Goal: Task Accomplishment & Management: Manage account settings

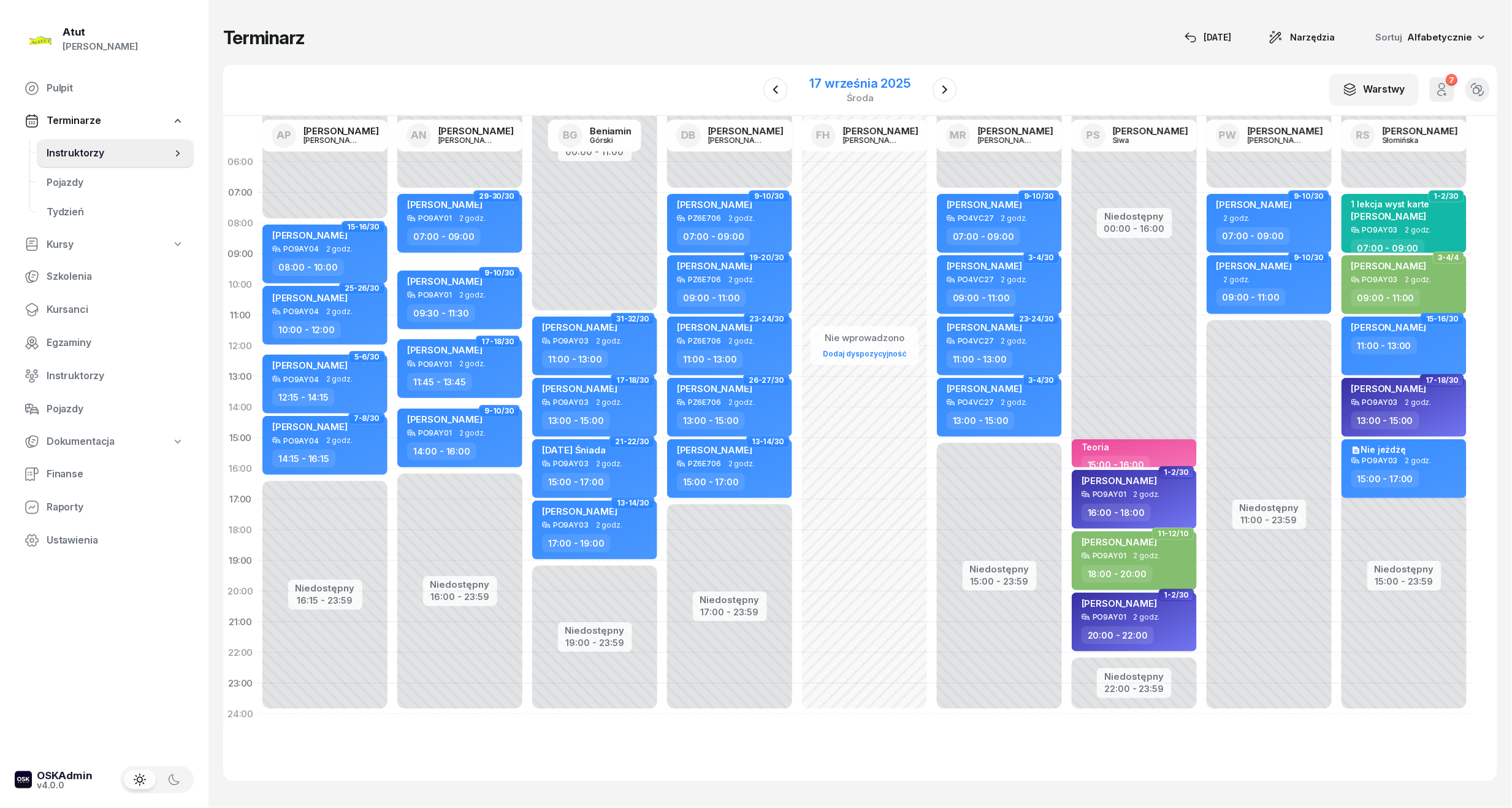
click at [878, 83] on div "17 września 2025" at bounding box center [860, 83] width 100 height 13
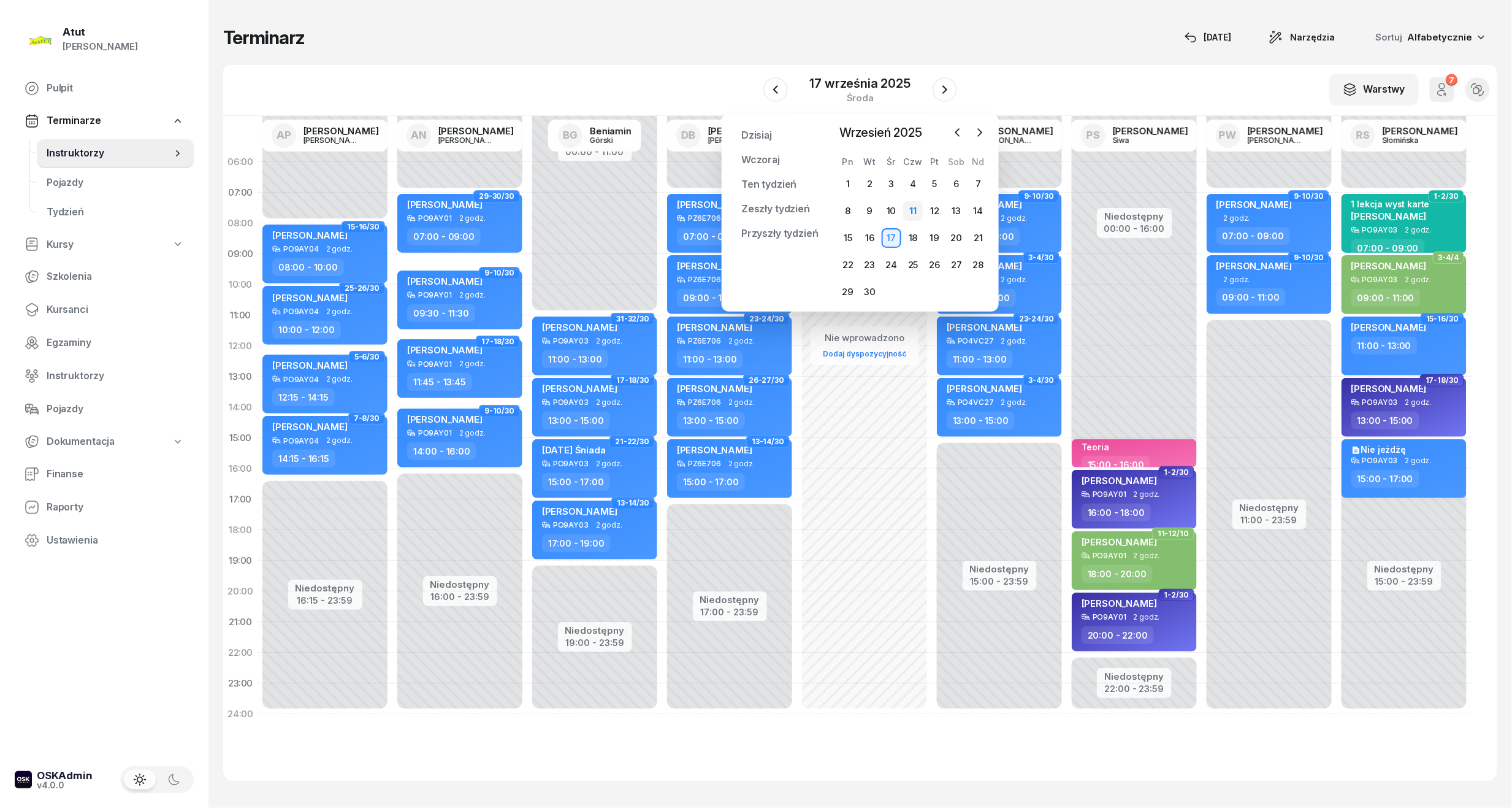
click at [913, 211] on div "11" at bounding box center [913, 211] width 20 height 20
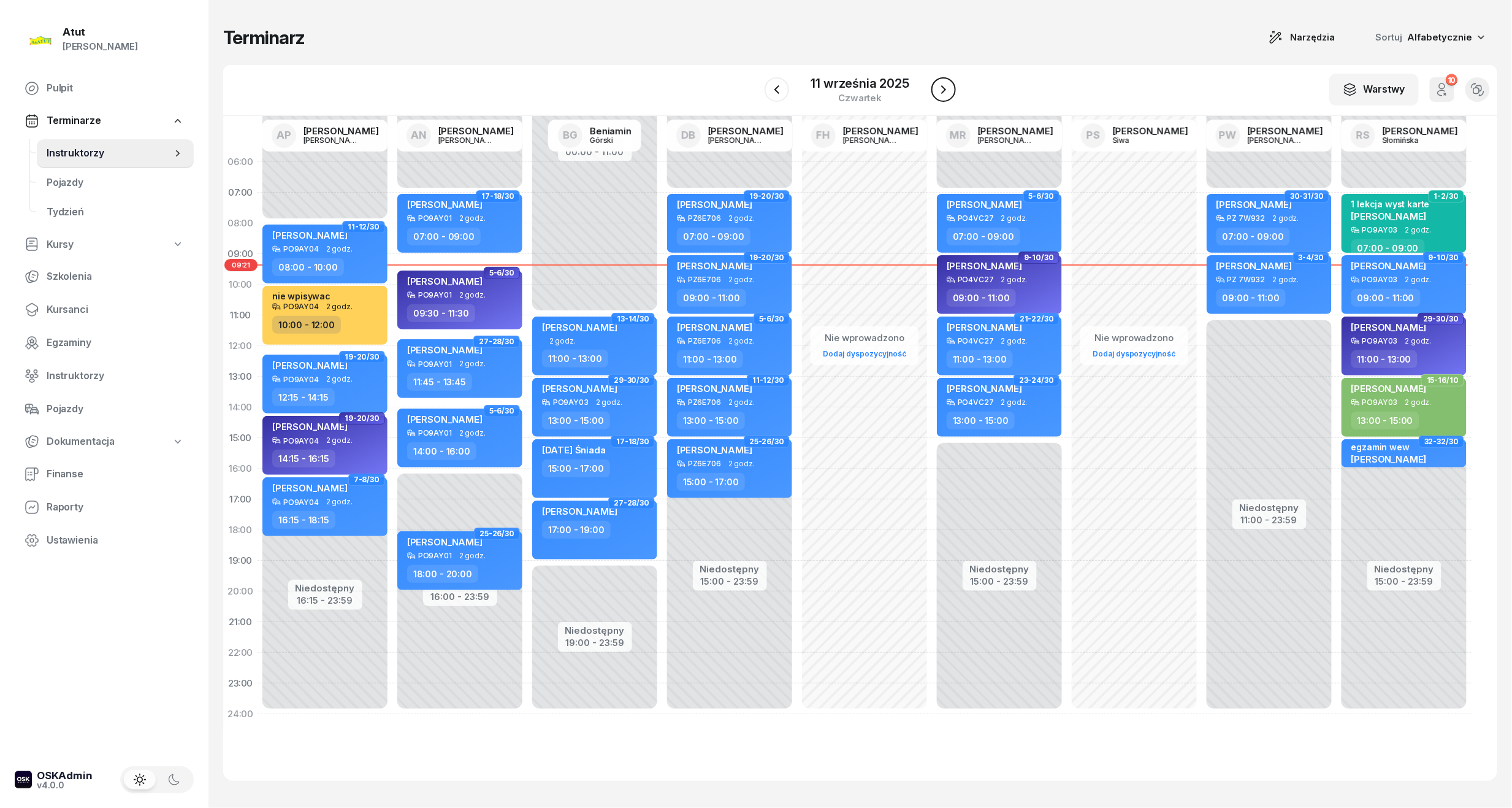
click at [939, 84] on icon "button" at bounding box center [944, 90] width 14 height 14
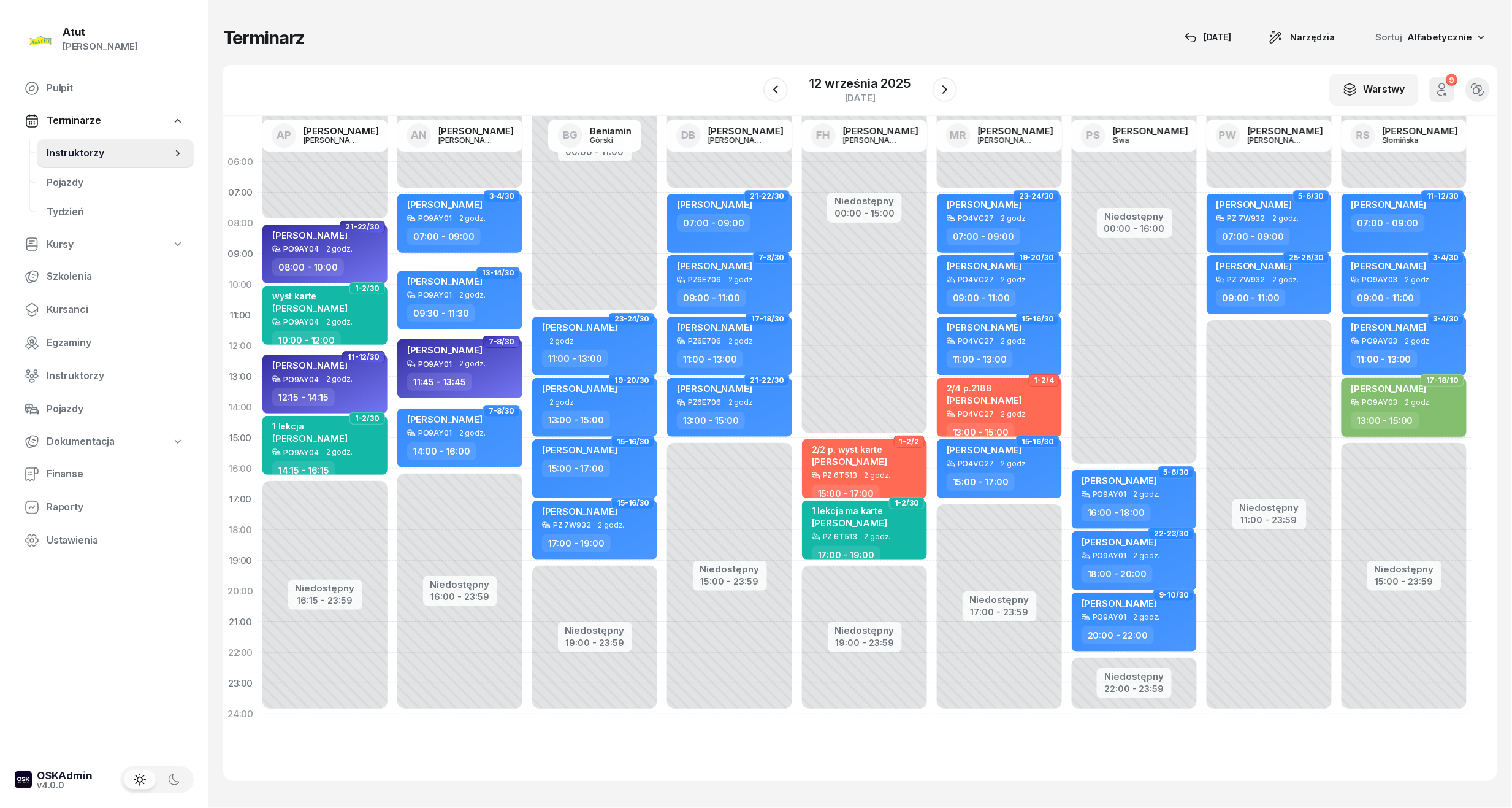
click at [1387, 393] on div "[PERSON_NAME]" at bounding box center [1389, 390] width 75 height 15
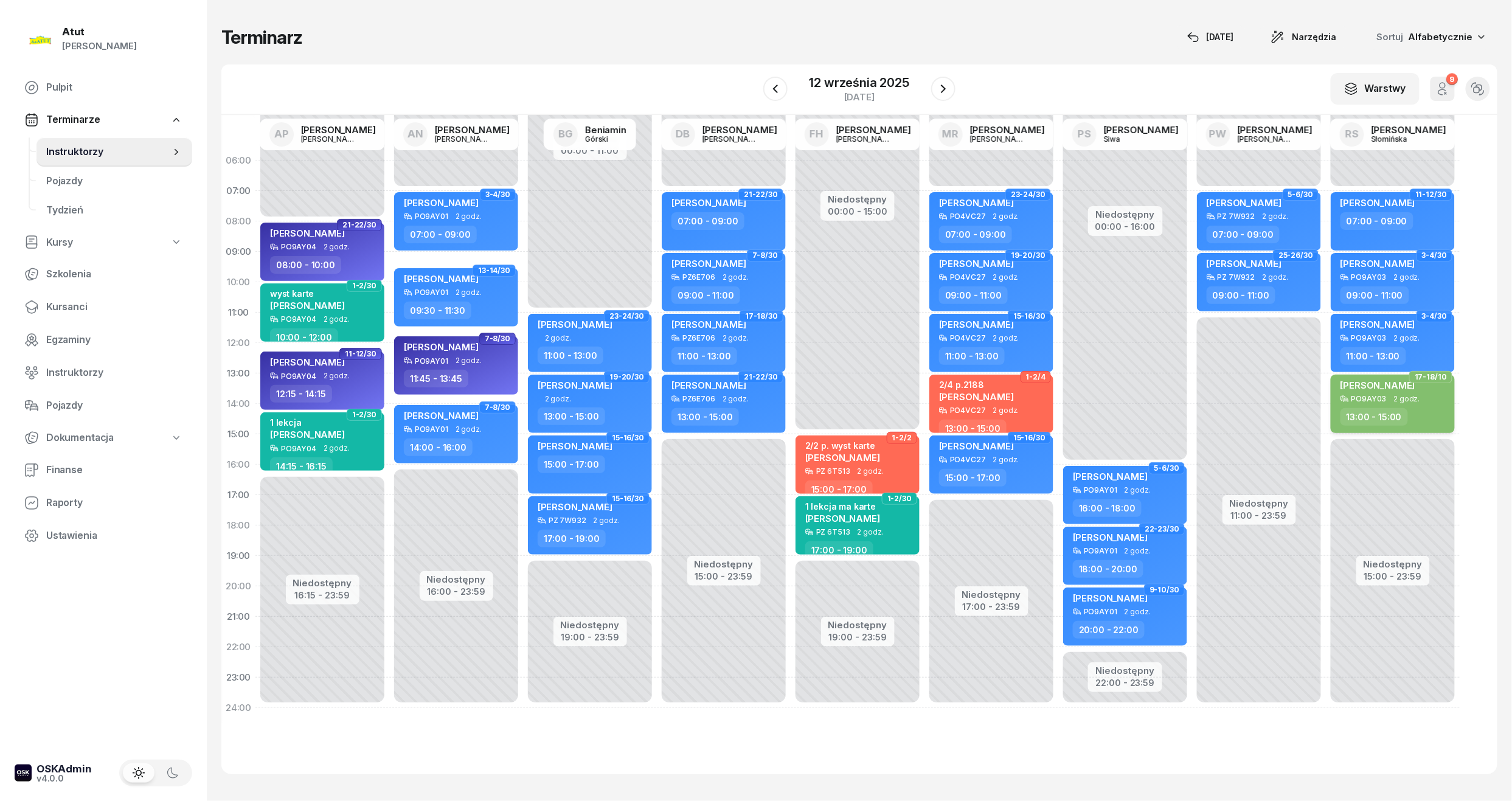
select select "13"
select select "15"
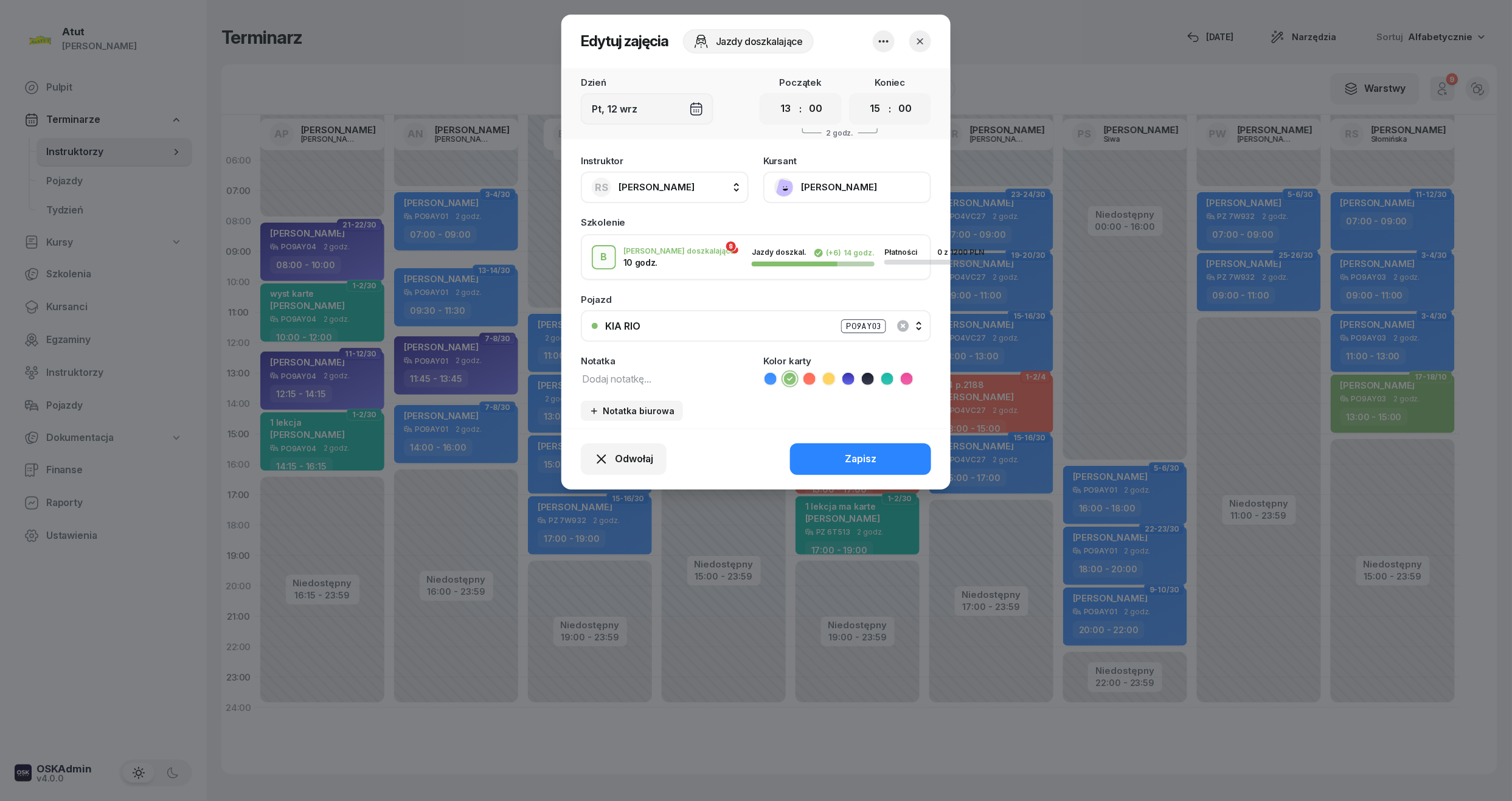
click at [840, 190] on button "[PERSON_NAME]" at bounding box center [846, 188] width 168 height 32
click at [823, 224] on div "Otwórz profil" at bounding box center [802, 228] width 59 height 16
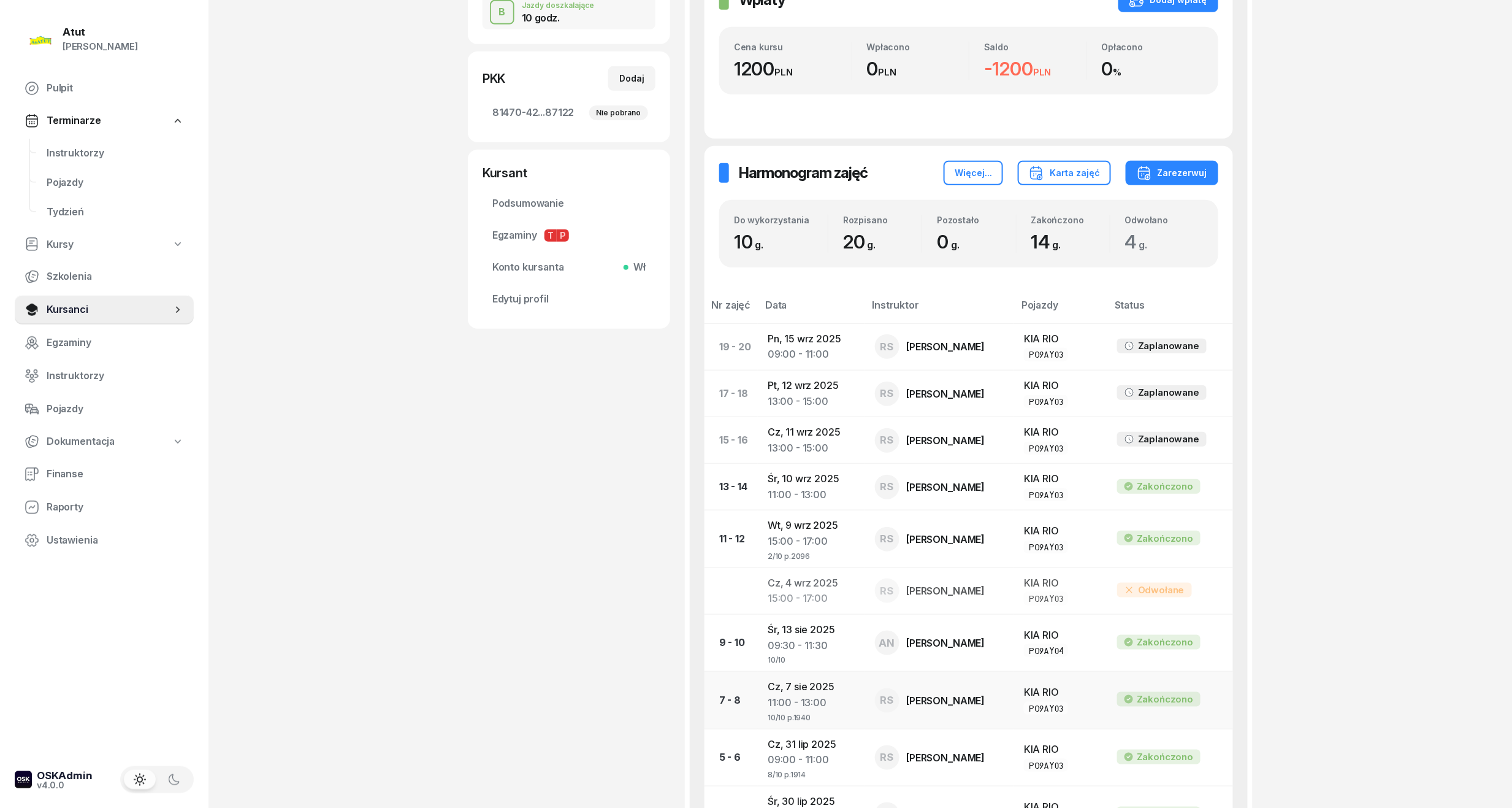
scroll to position [409, 0]
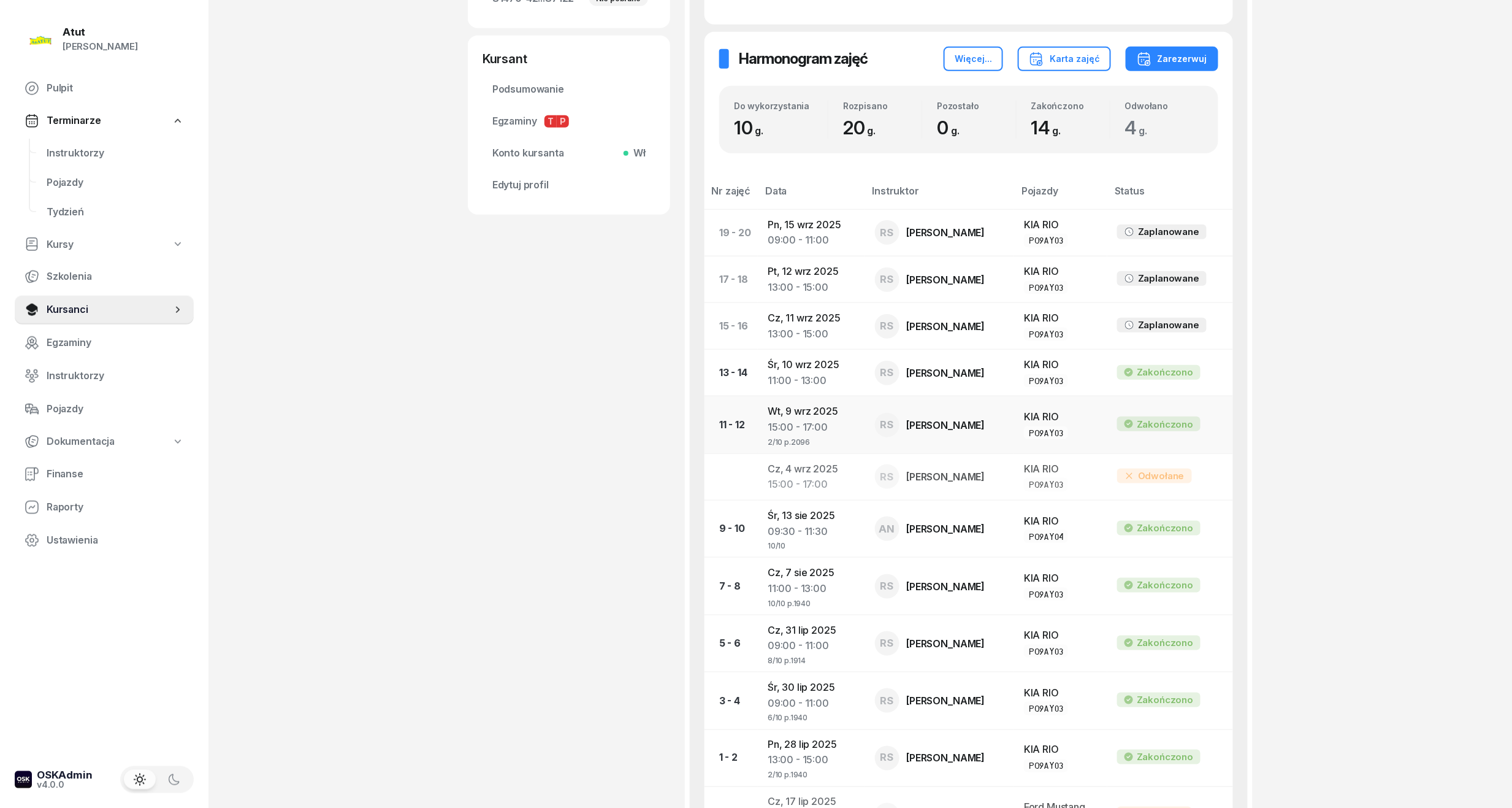
click at [804, 445] on div "2/10 p.2096" at bounding box center [810, 441] width 87 height 11
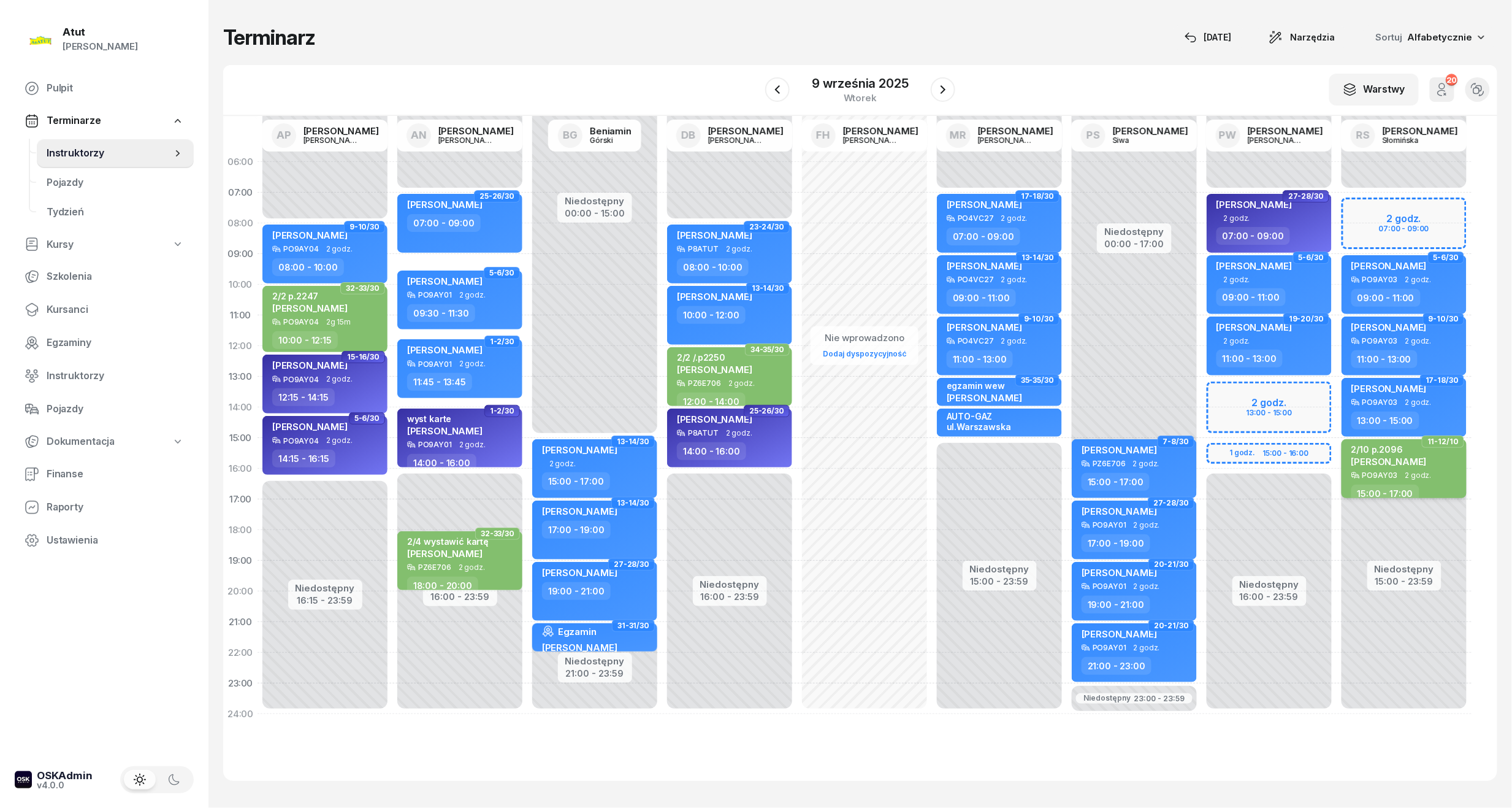
click at [1383, 459] on span "[PERSON_NAME]" at bounding box center [1389, 461] width 75 height 12
select select "15"
select select "17"
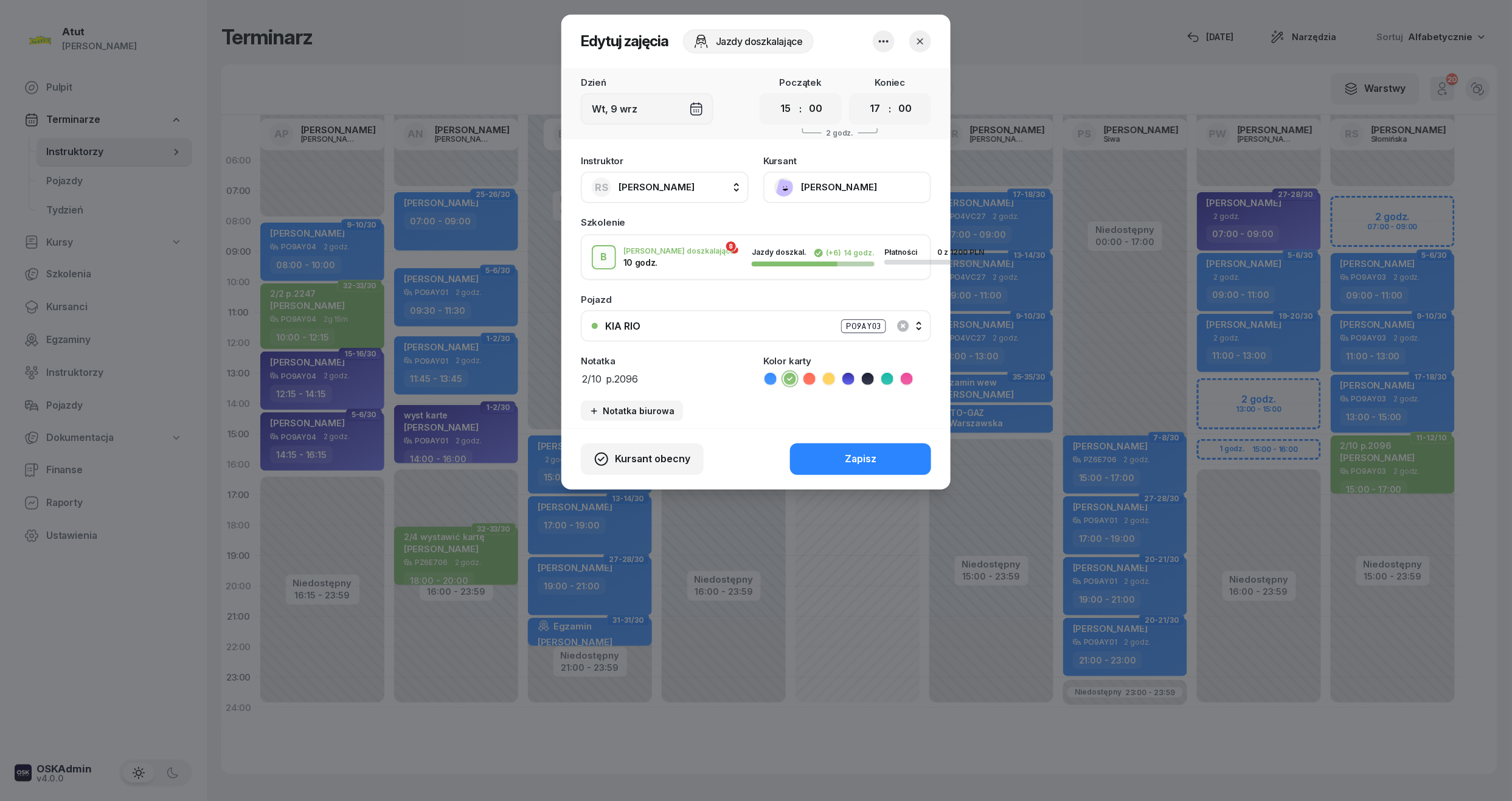
drag, startPoint x: 657, startPoint y: 378, endPoint x: 490, endPoint y: 392, distance: 167.6
click at [490, 392] on div "Edytuj zajęcia Jazdy doszkalające Dzień [DATE] Początek 00 01 02 03 04 05 06 07…" at bounding box center [756, 400] width 1512 height 801
click at [906, 446] on button "Zapisz" at bounding box center [860, 460] width 141 height 32
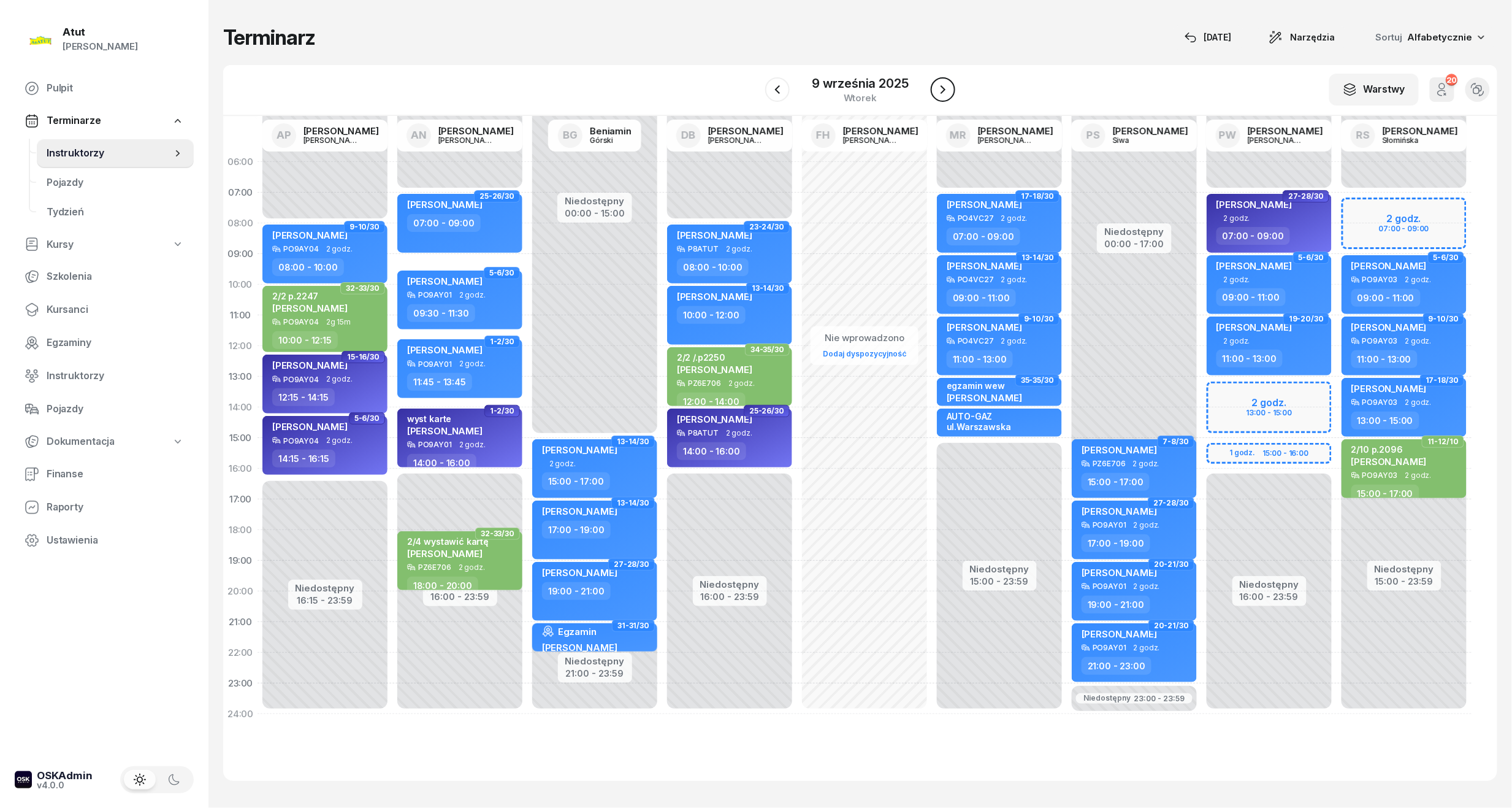
click at [937, 91] on icon "button" at bounding box center [943, 90] width 14 height 14
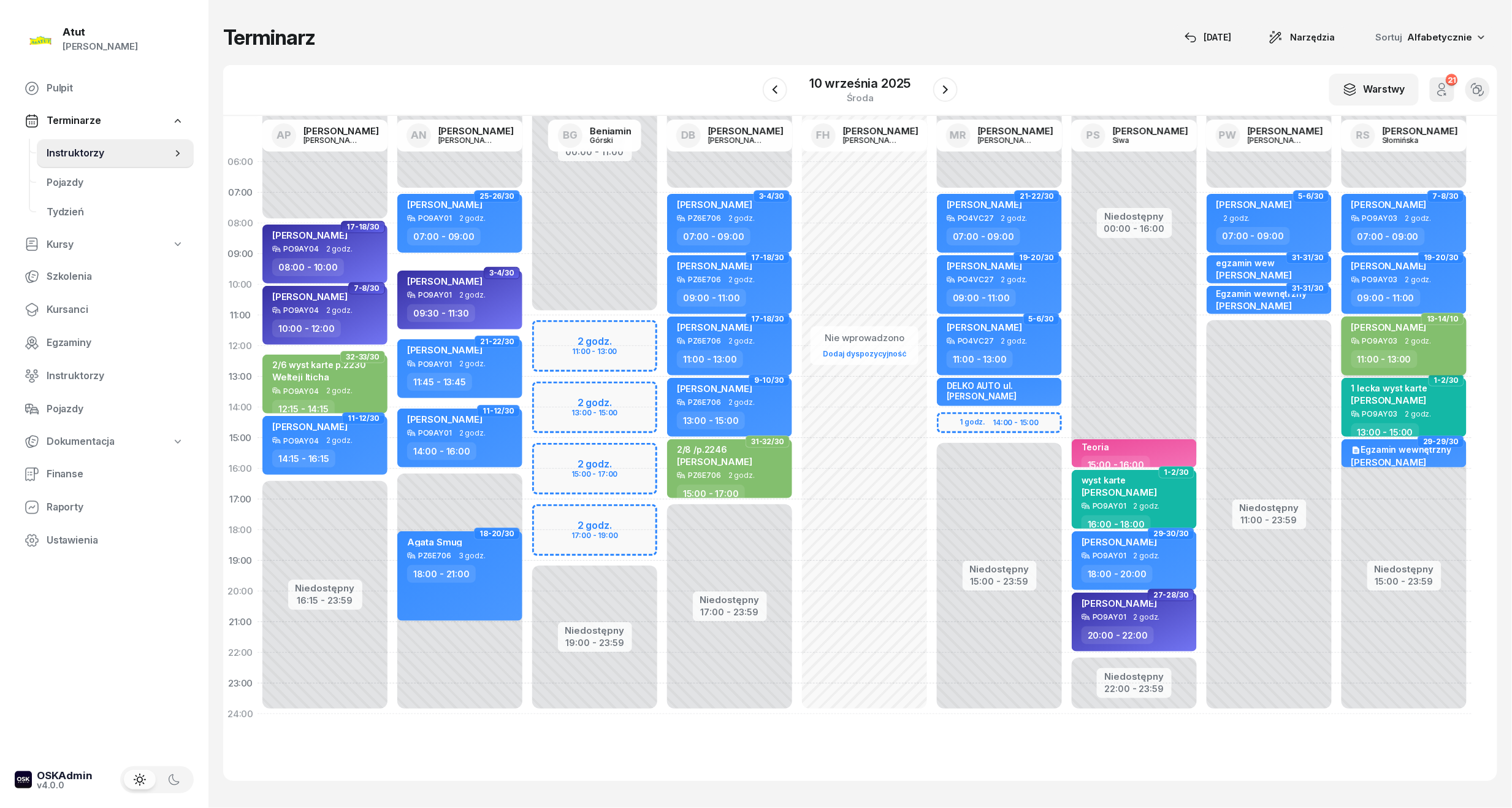
click at [1408, 346] on div "[PERSON_NAME] PO9AY03 2 godz. 11:00 - 13:00" at bounding box center [1404, 346] width 125 height 59
select select "11"
select select "13"
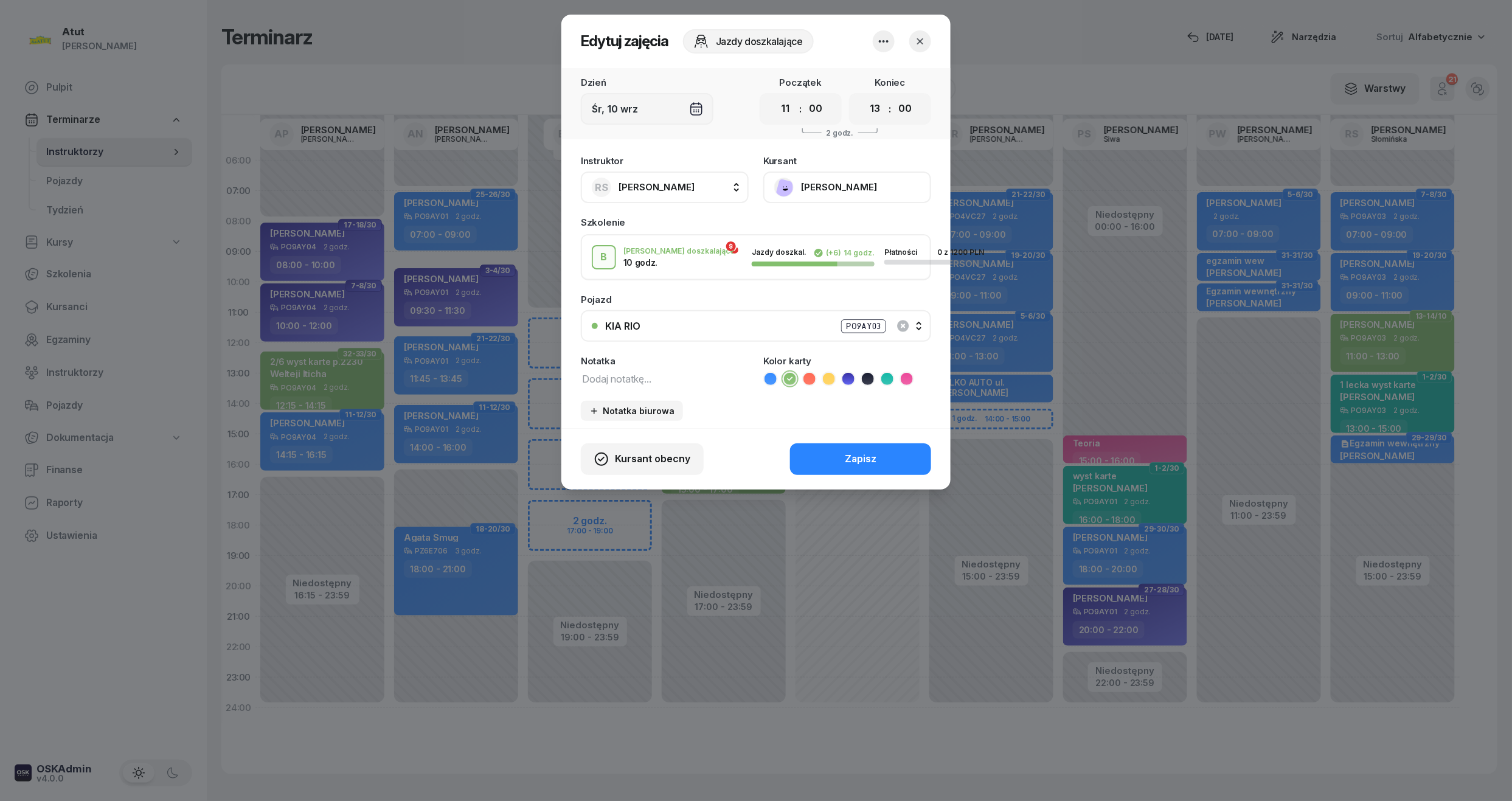
click at [652, 386] on div "Instruktor RS [PERSON_NAME] AP [PERSON_NAME] AN [PERSON_NAME] BG [PERSON_NAME] …" at bounding box center [756, 289] width 389 height 279
click at [651, 380] on textarea at bounding box center [664, 379] width 168 height 16
paste textarea "2/10 p.2096"
click at [588, 378] on textarea "2/10 p.2096" at bounding box center [664, 379] width 168 height 16
type textarea "4/10 p.2096"
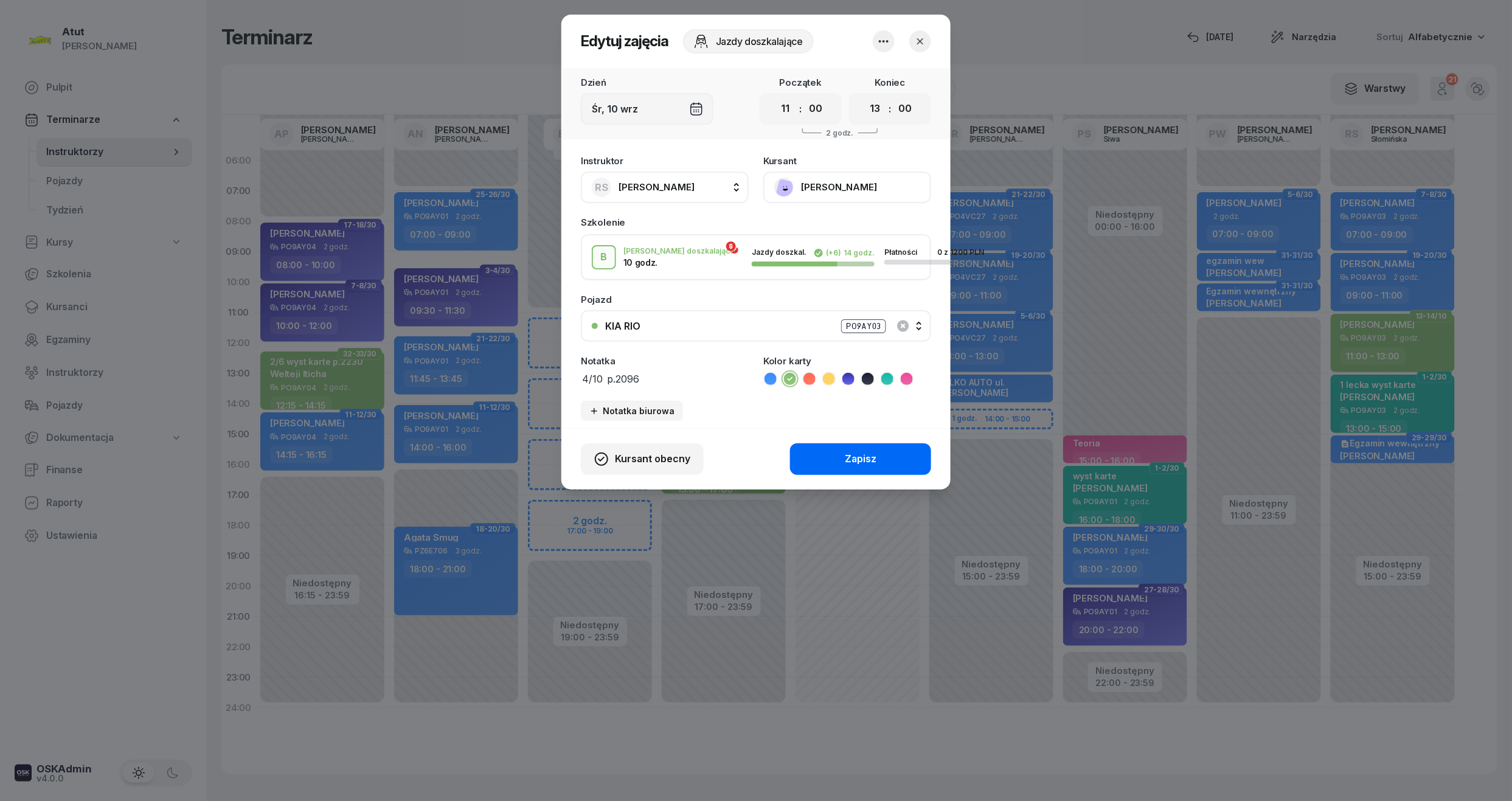
click at [873, 457] on div "Zapisz" at bounding box center [860, 460] width 32 height 16
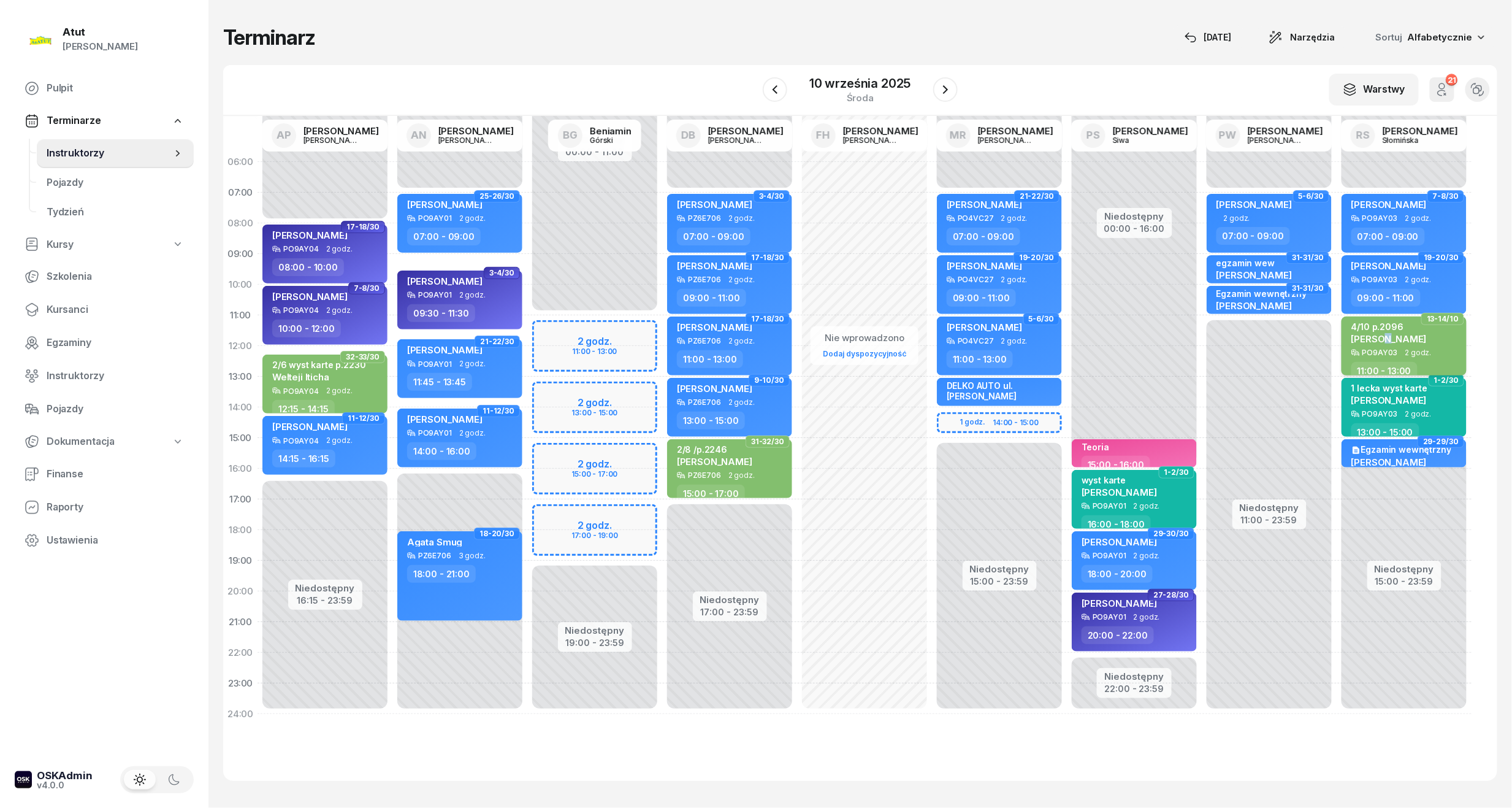
drag, startPoint x: 1387, startPoint y: 340, endPoint x: 1377, endPoint y: 334, distance: 11.7
click at [1380, 336] on span "[PERSON_NAME]" at bounding box center [1389, 338] width 75 height 12
select select "11"
select select "13"
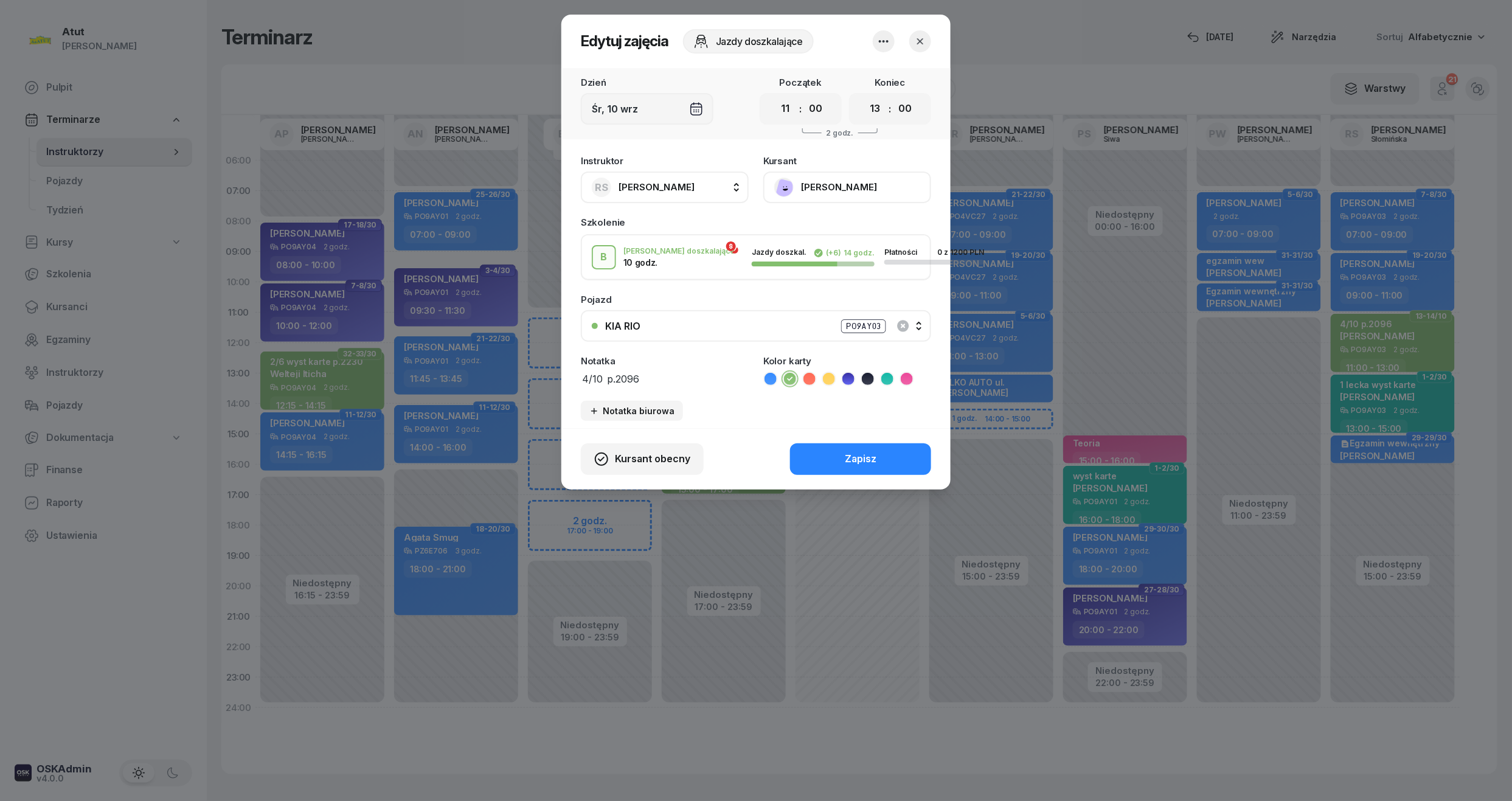
drag, startPoint x: 705, startPoint y: 369, endPoint x: 470, endPoint y: 340, distance: 236.8
click at [470, 340] on div "Edytuj zajęcia Jazdy doszkalające Dzień [DATE] Początek 00 01 02 03 04 05 06 07…" at bounding box center [756, 400] width 1512 height 801
click at [862, 438] on div "Kursant obecny Zapisz" at bounding box center [756, 459] width 389 height 61
click at [865, 444] on button "Zapisz" at bounding box center [860, 460] width 141 height 32
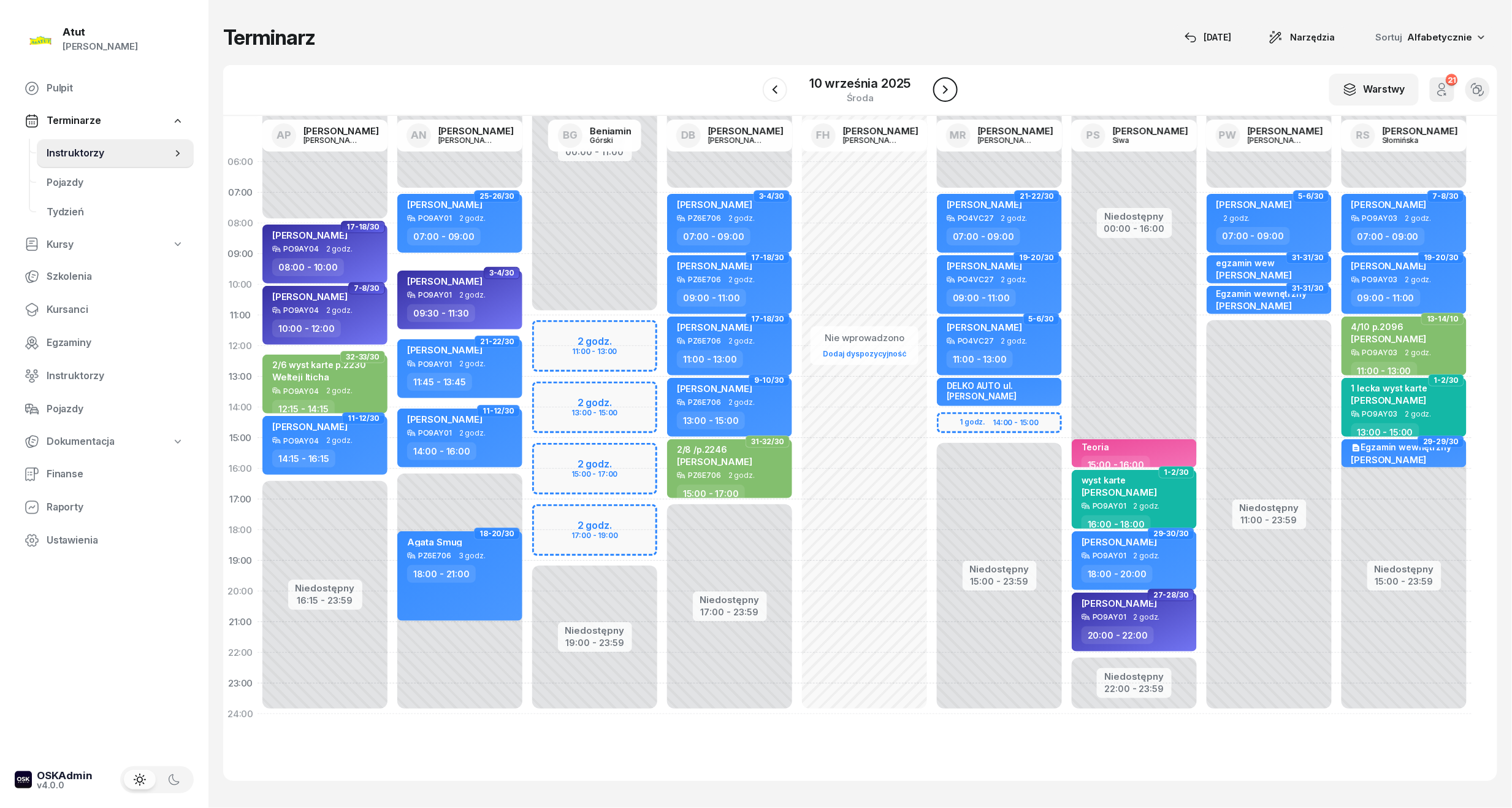
click at [936, 84] on button "button" at bounding box center [945, 89] width 24 height 24
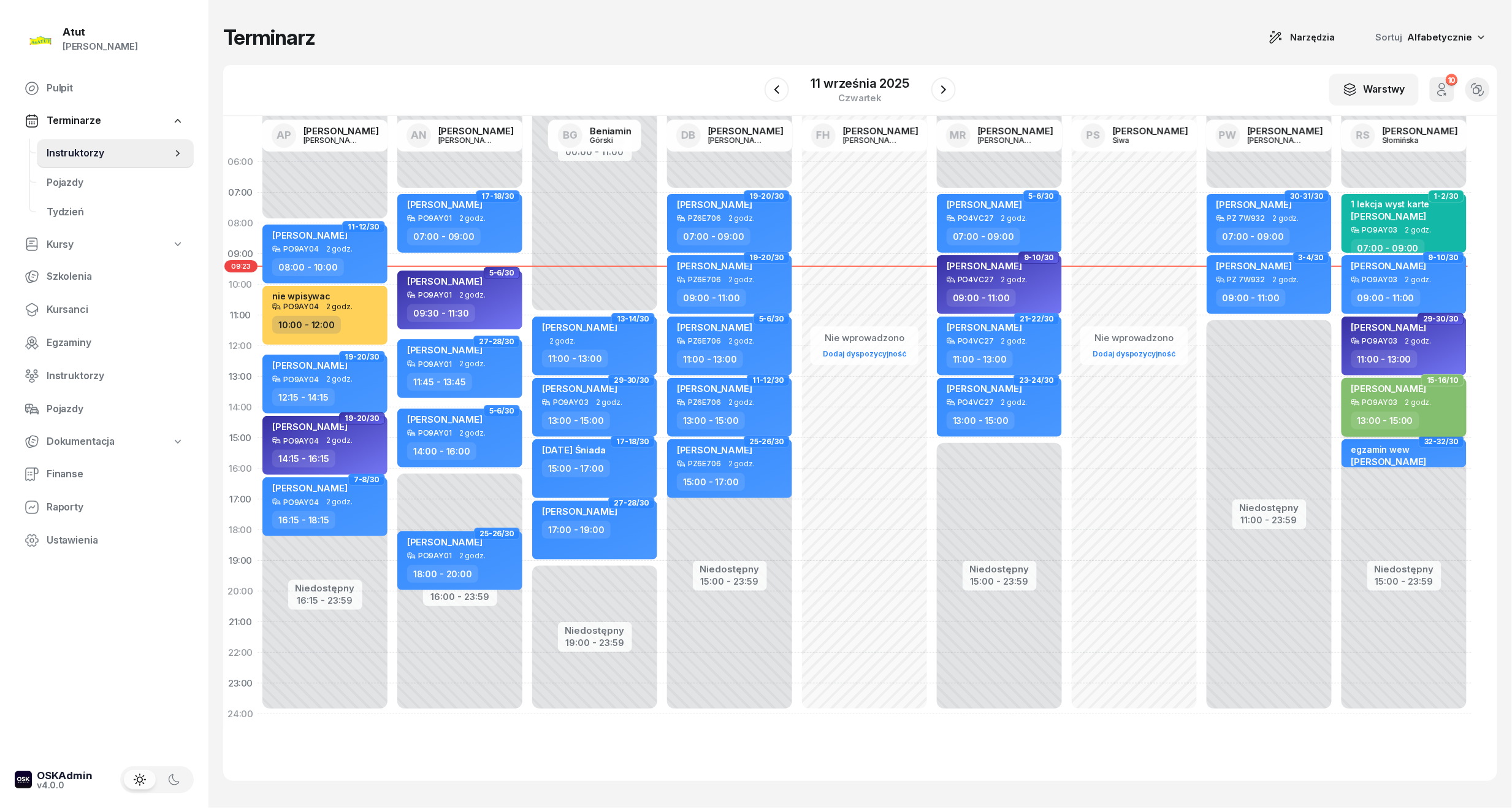
click at [1395, 381] on div "[PERSON_NAME] PO9AY03 2 godz. 13:00 - 15:00" at bounding box center [1404, 407] width 125 height 59
select select "13"
select select "15"
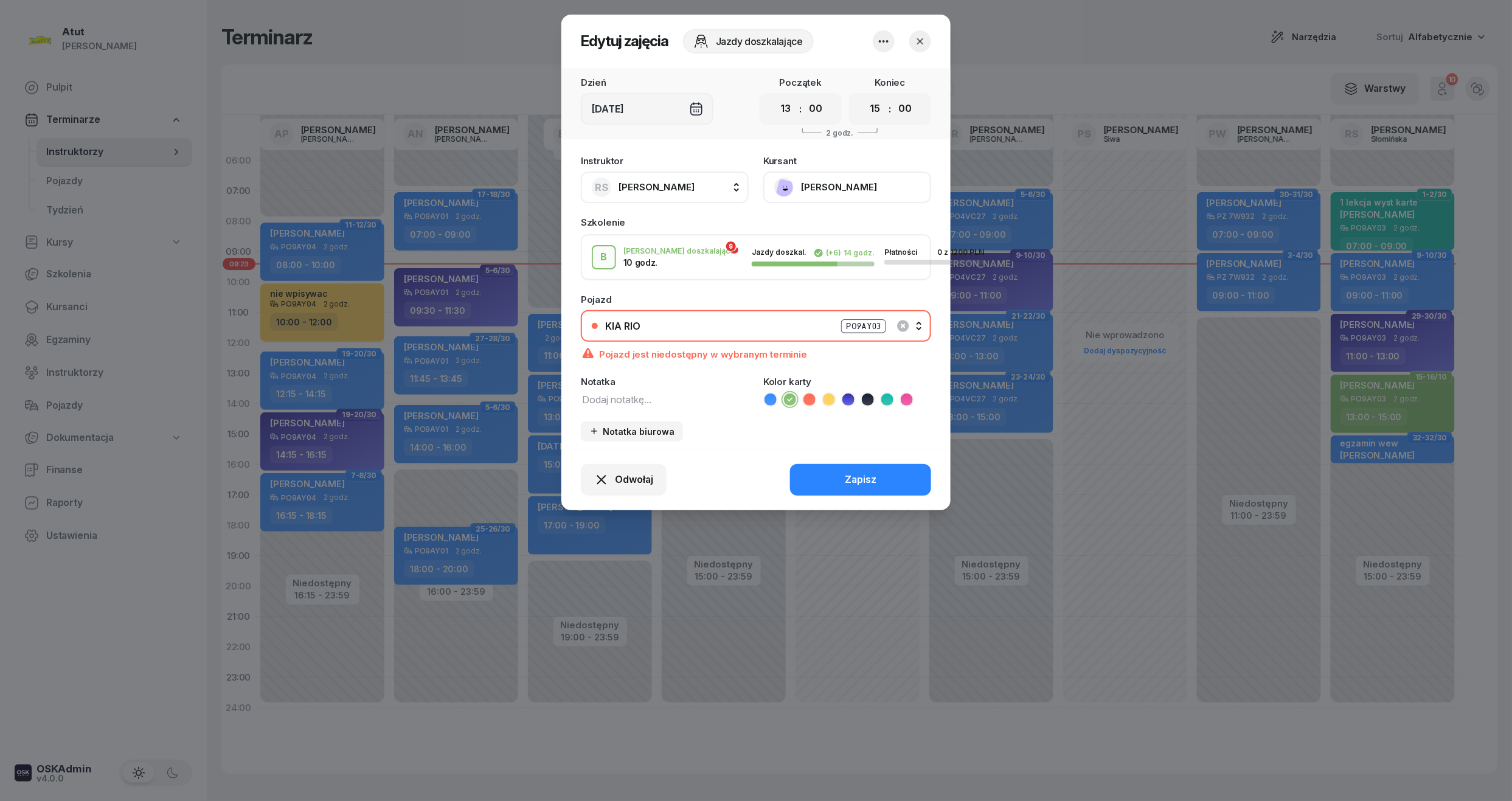
click at [660, 405] on div "Instruktor RS [PERSON_NAME] AP [PERSON_NAME] AN [PERSON_NAME] BG [PERSON_NAME] …" at bounding box center [756, 299] width 389 height 300
click at [643, 392] on textarea at bounding box center [664, 399] width 168 height 16
paste textarea "4/10 p.2096"
click at [588, 397] on textarea "4/10 p.2096" at bounding box center [664, 399] width 168 height 16
type textarea "6/10 p.2096"
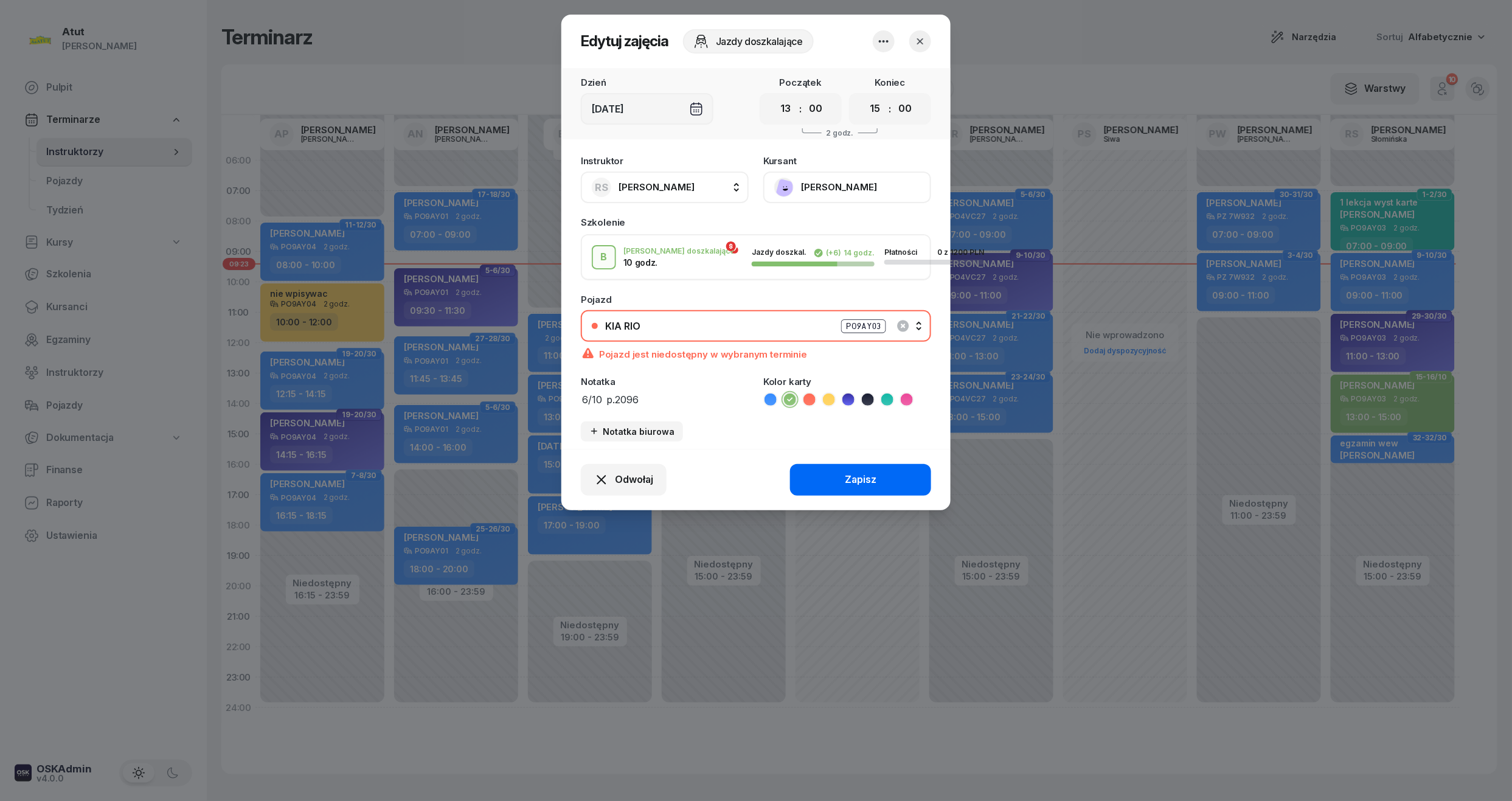
click at [847, 472] on div "Zapisz" at bounding box center [860, 480] width 32 height 16
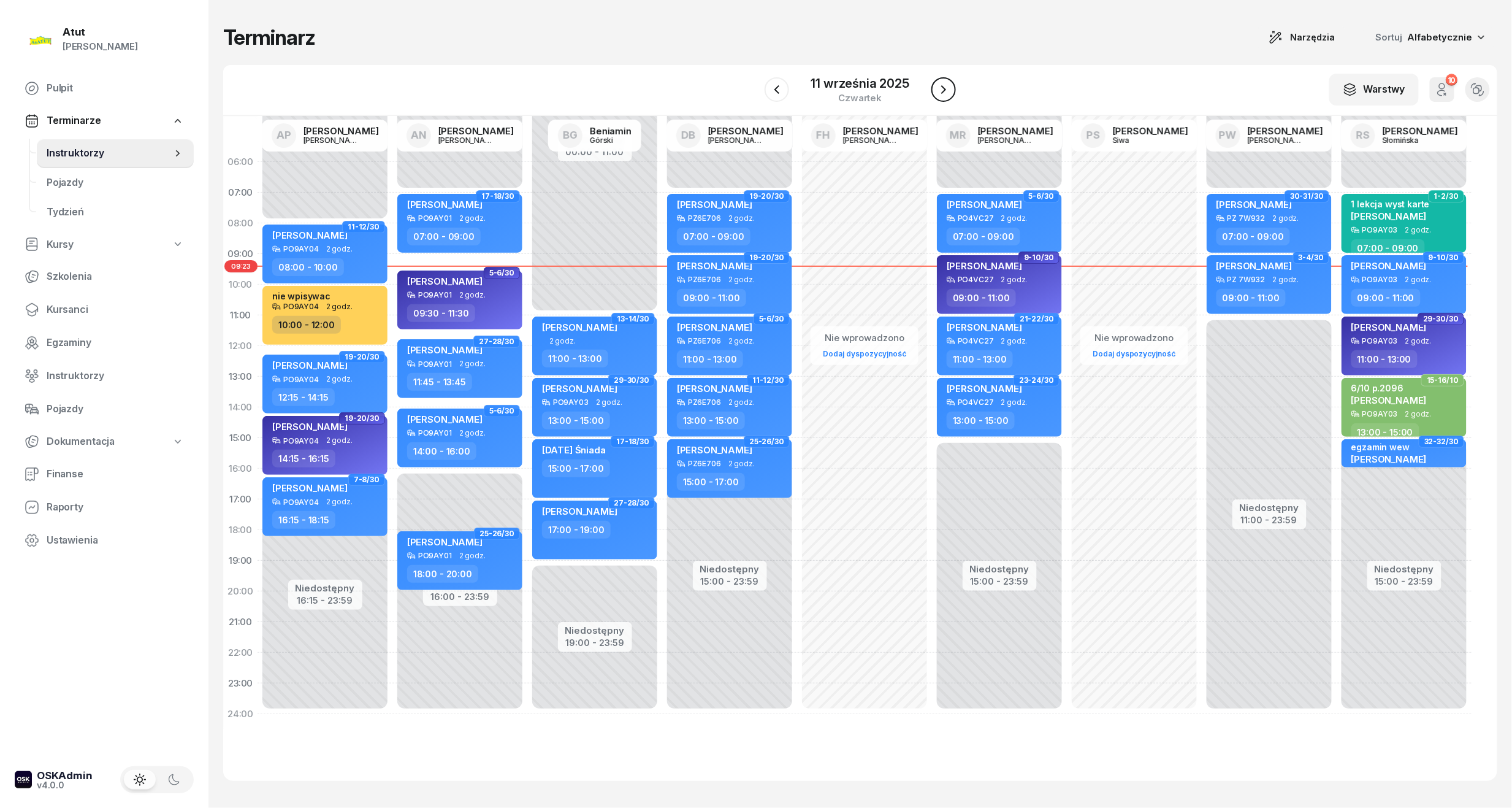
click at [940, 91] on icon "button" at bounding box center [944, 90] width 14 height 14
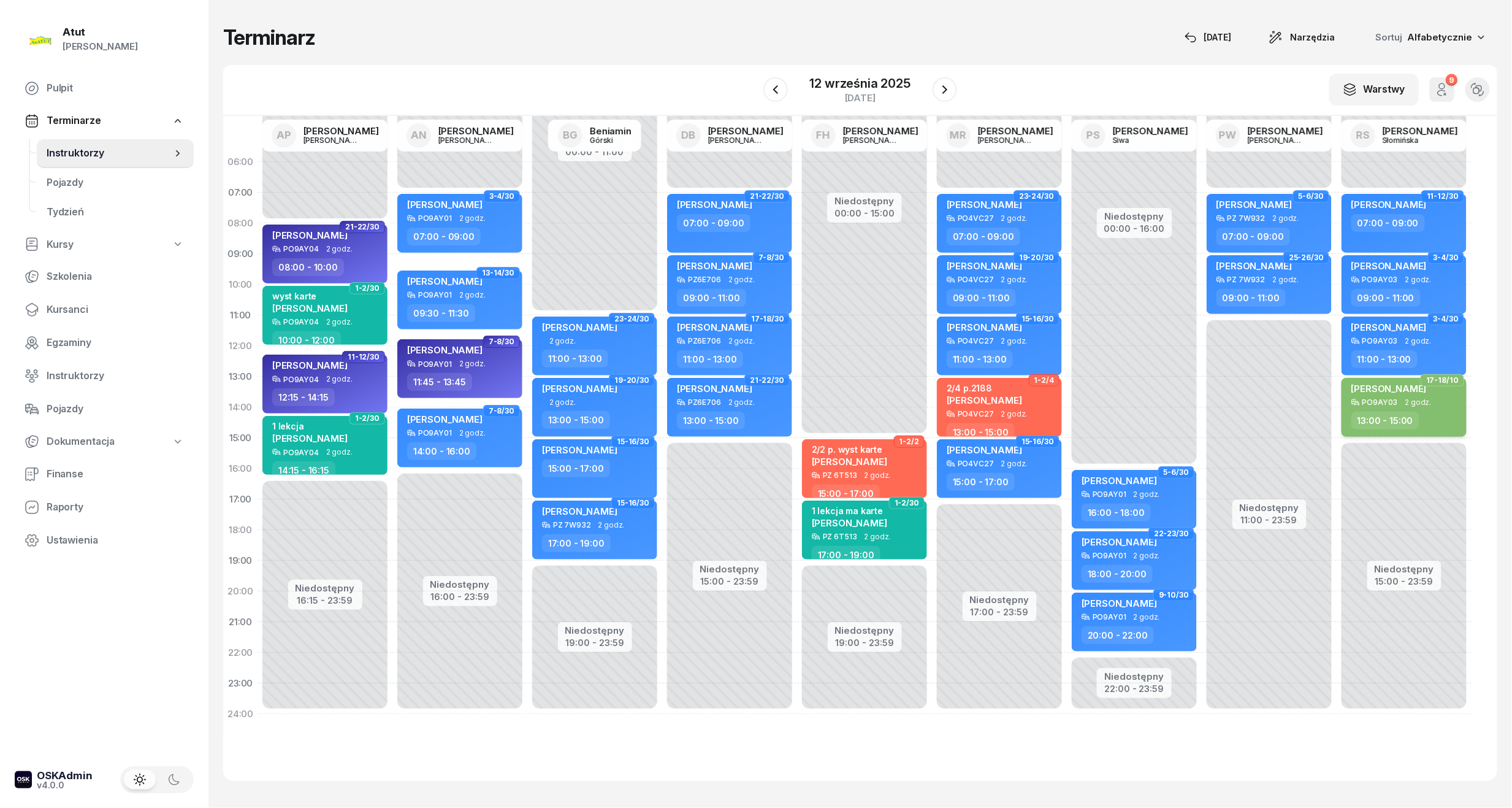
click at [1366, 391] on span "[PERSON_NAME]" at bounding box center [1389, 388] width 75 height 12
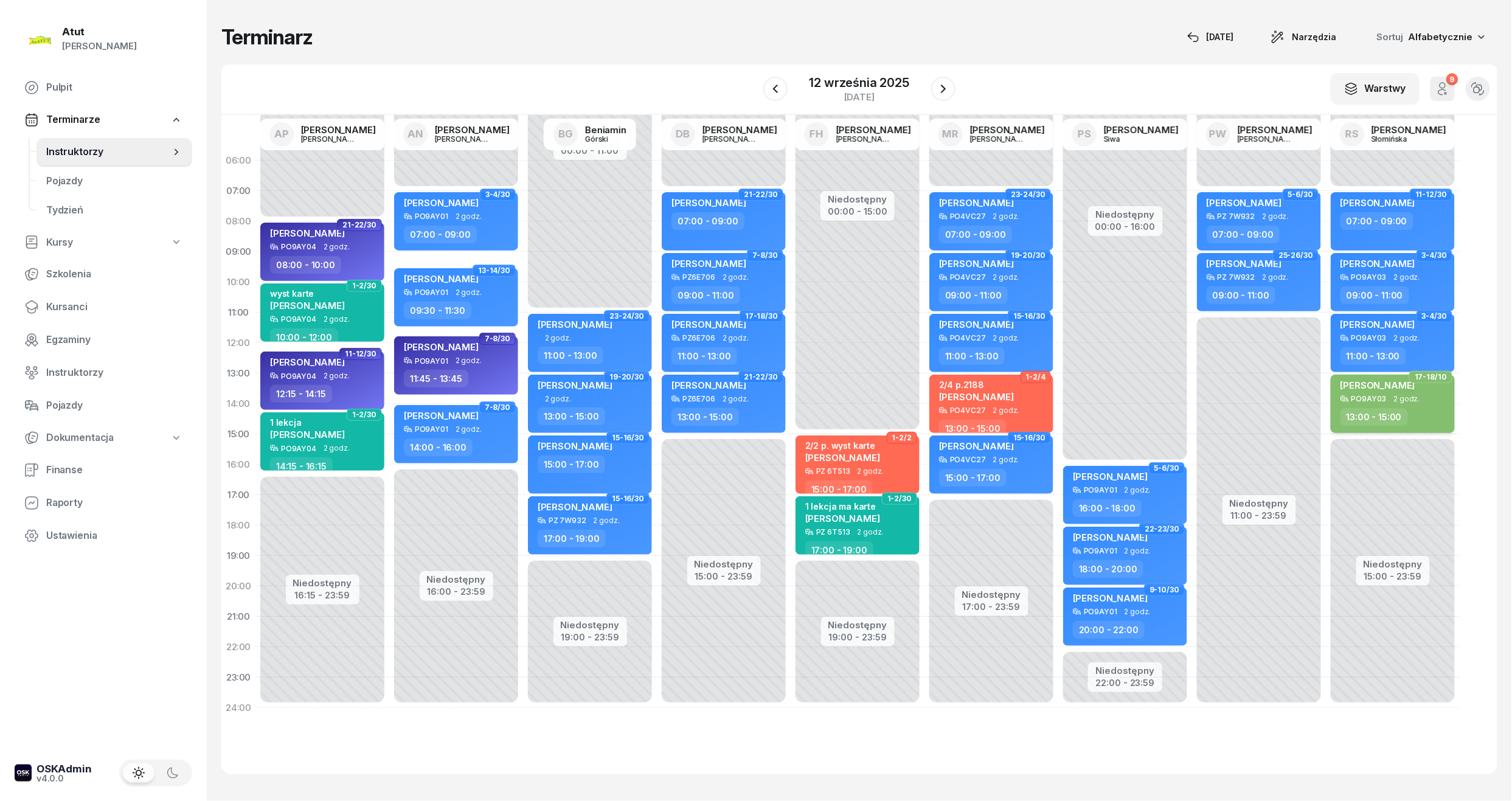
select select "13"
select select "15"
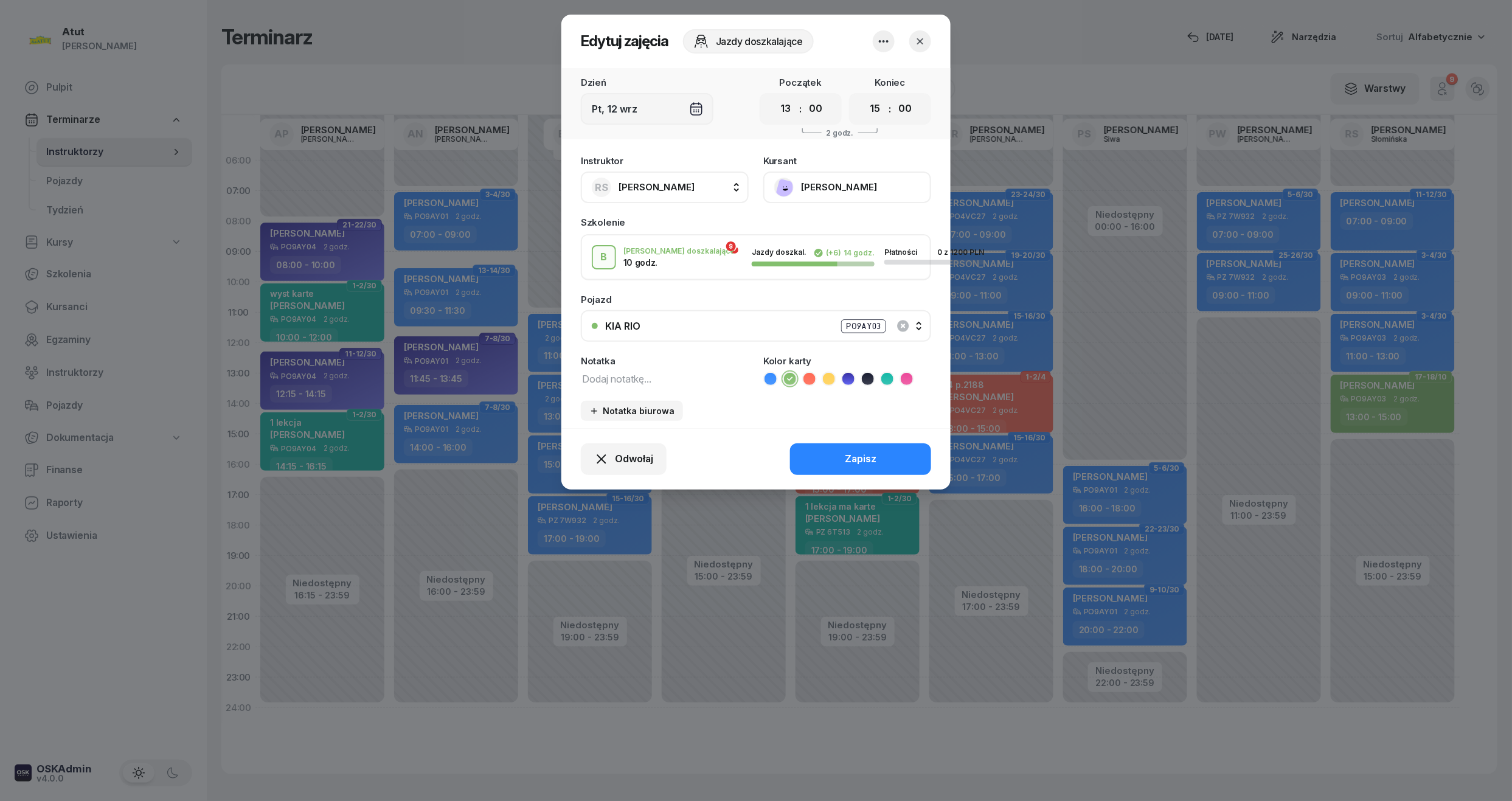
click at [657, 380] on textarea at bounding box center [664, 379] width 168 height 16
paste textarea "4/10 p.2096"
click at [587, 377] on textarea "4/10 p.2096" at bounding box center [664, 379] width 168 height 16
type textarea "8/10 p.2096"
click at [868, 448] on button "Zapisz" at bounding box center [860, 460] width 141 height 32
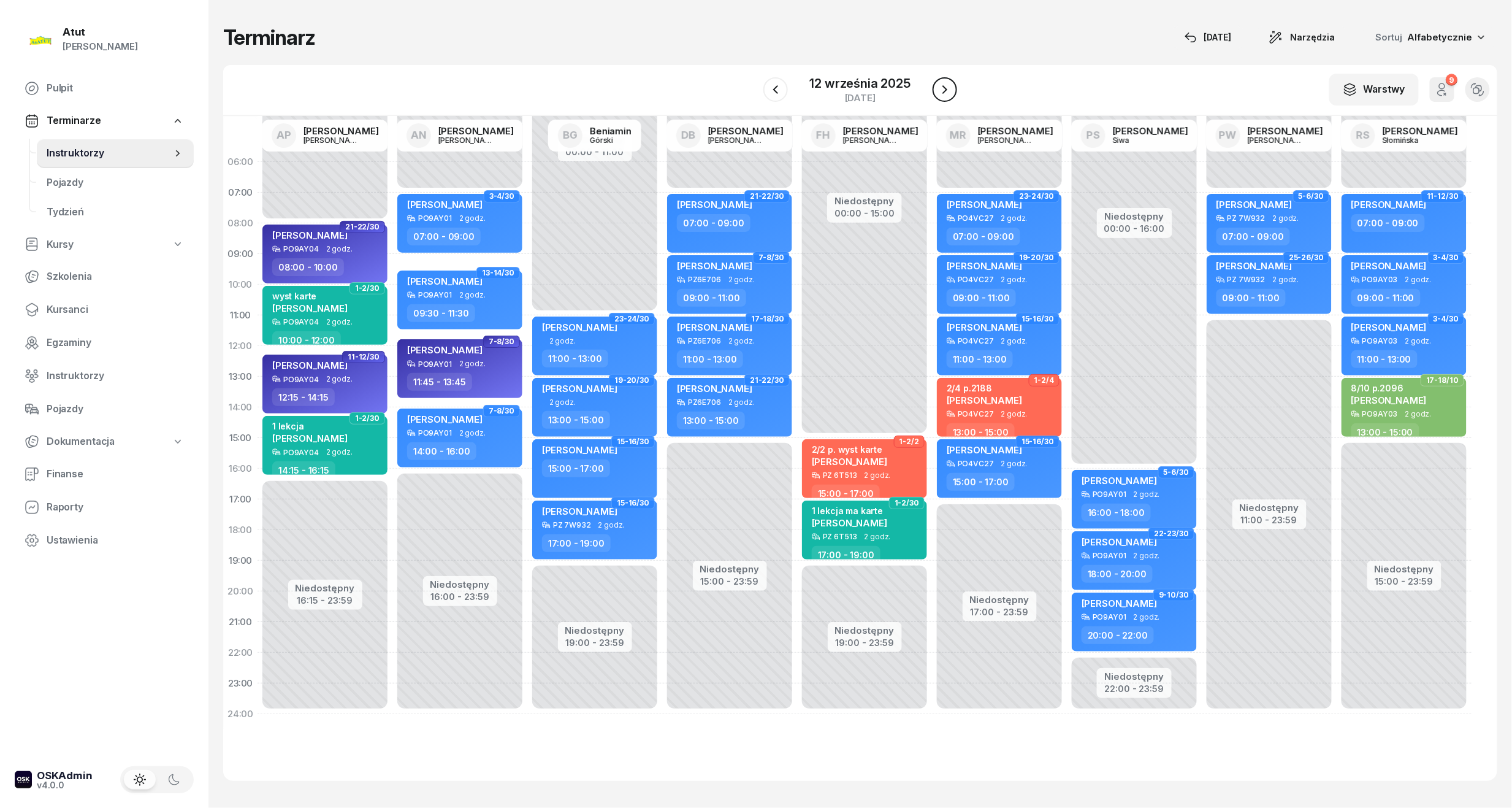
click at [942, 86] on icon "button" at bounding box center [944, 90] width 4 height 9
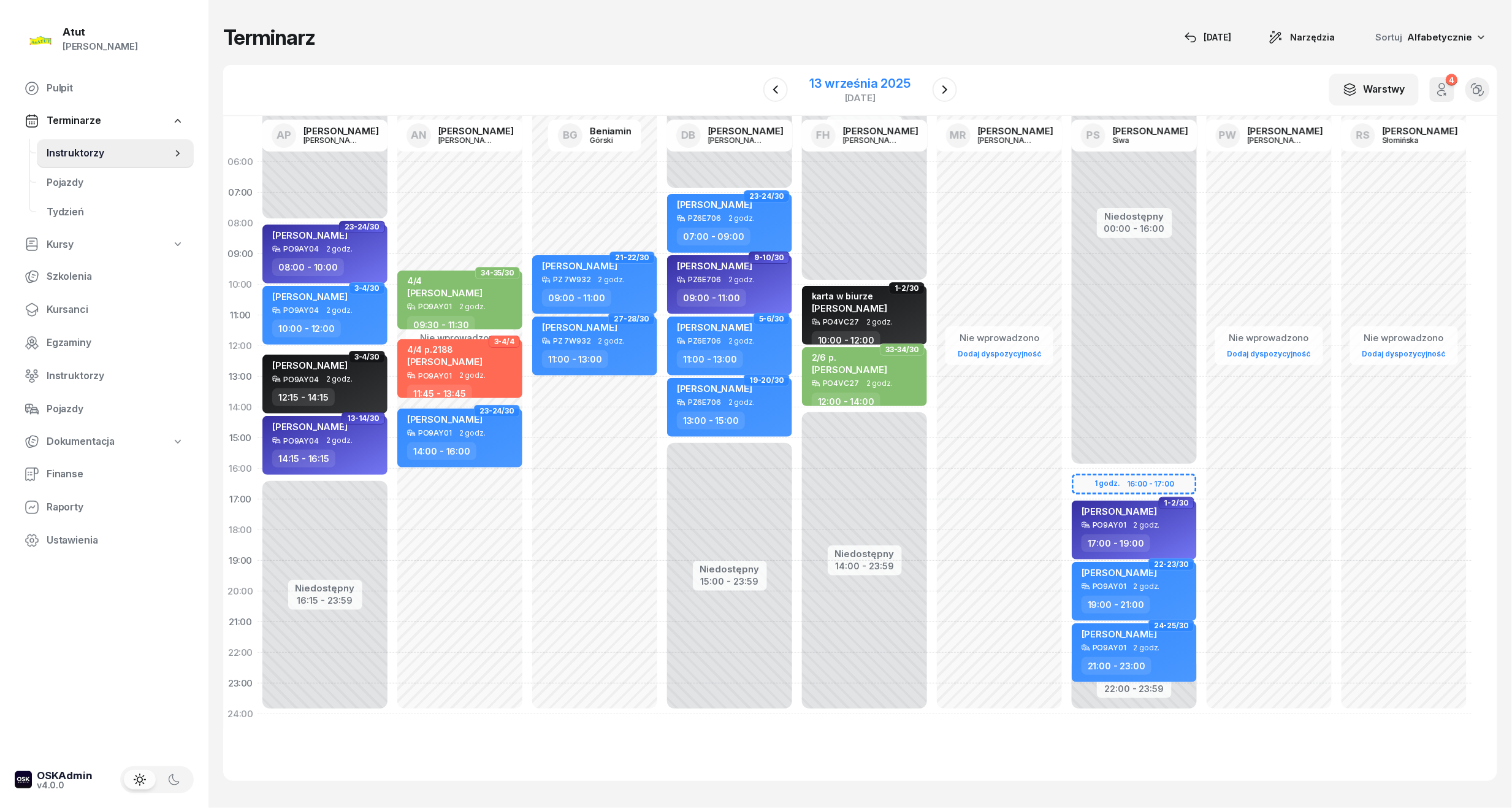
click at [884, 83] on div "13 września 2025" at bounding box center [860, 83] width 100 height 13
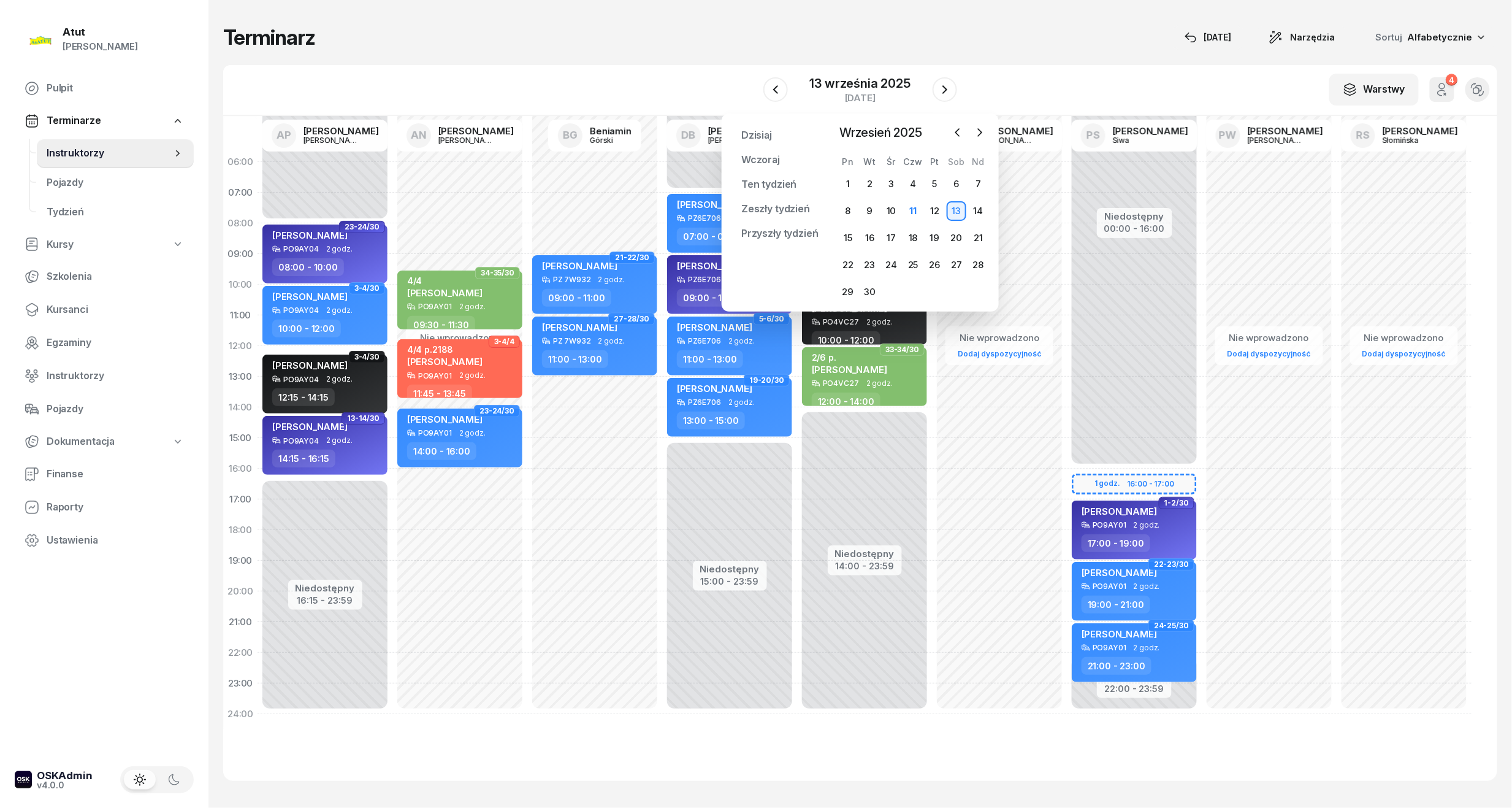
click at [924, 211] on div "12" at bounding box center [935, 211] width 22 height 20
click at [930, 209] on div "12" at bounding box center [935, 211] width 20 height 20
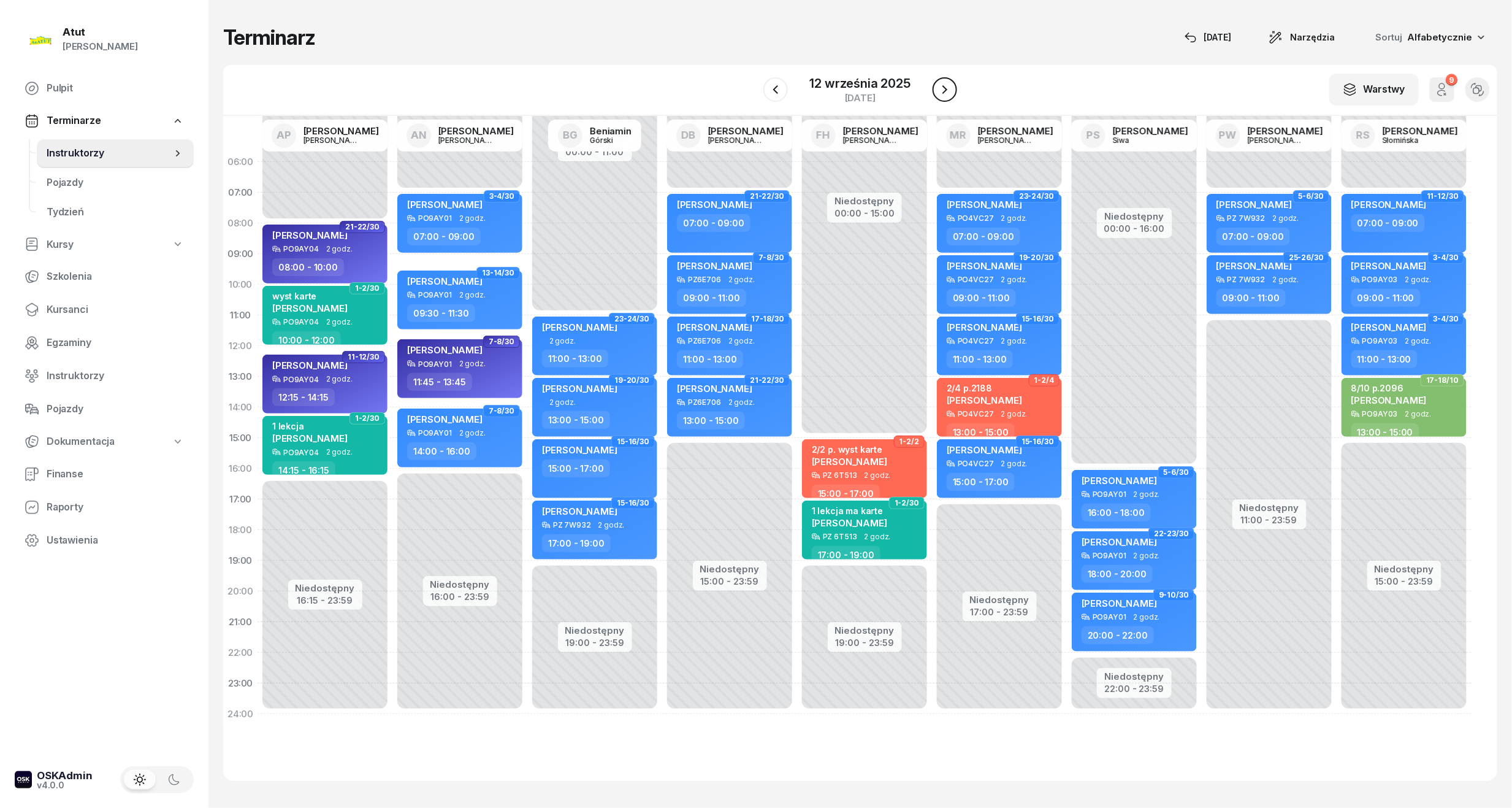
click at [949, 86] on icon "button" at bounding box center [945, 90] width 14 height 14
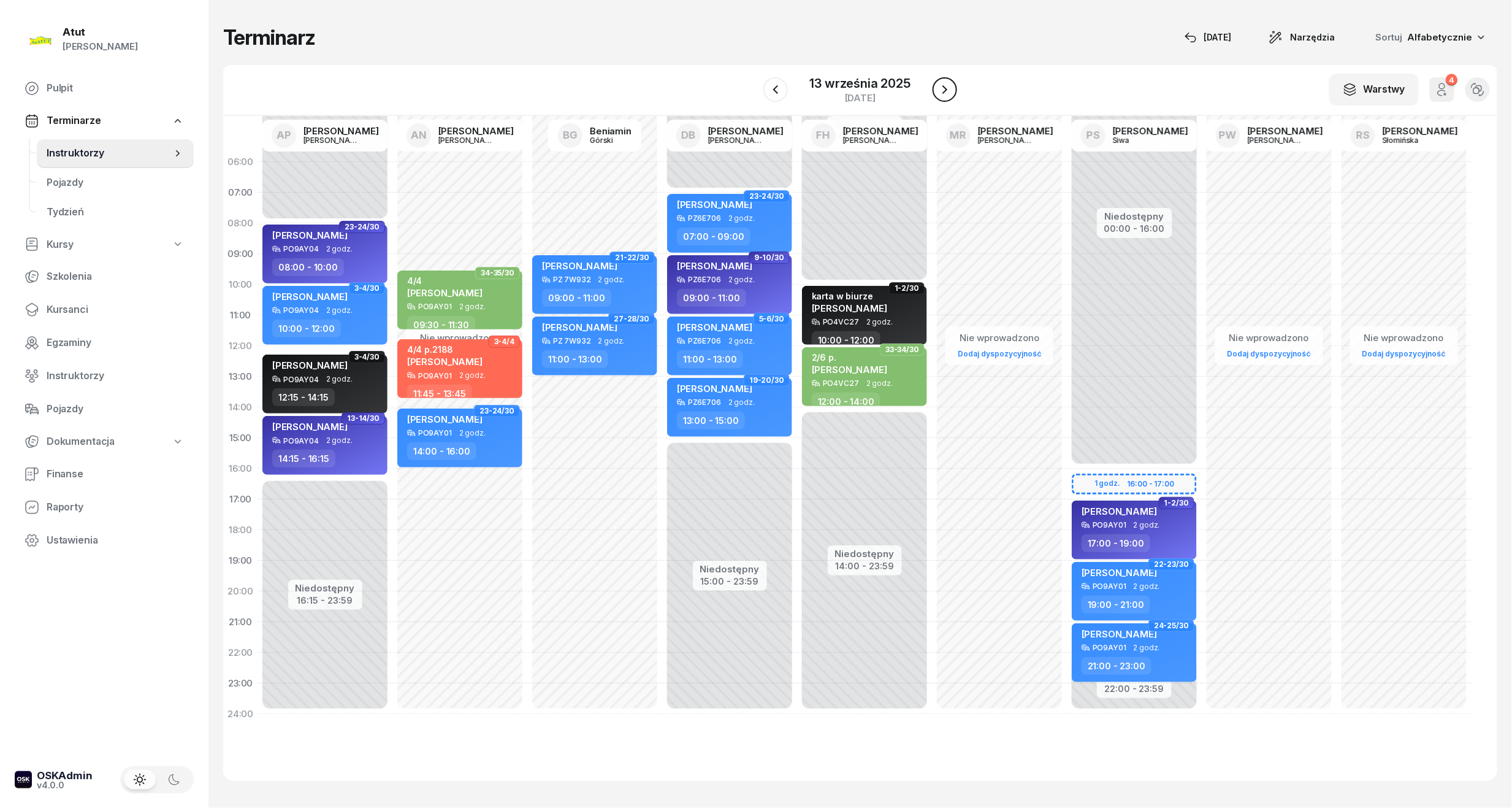
click at [956, 86] on button "button" at bounding box center [944, 89] width 24 height 24
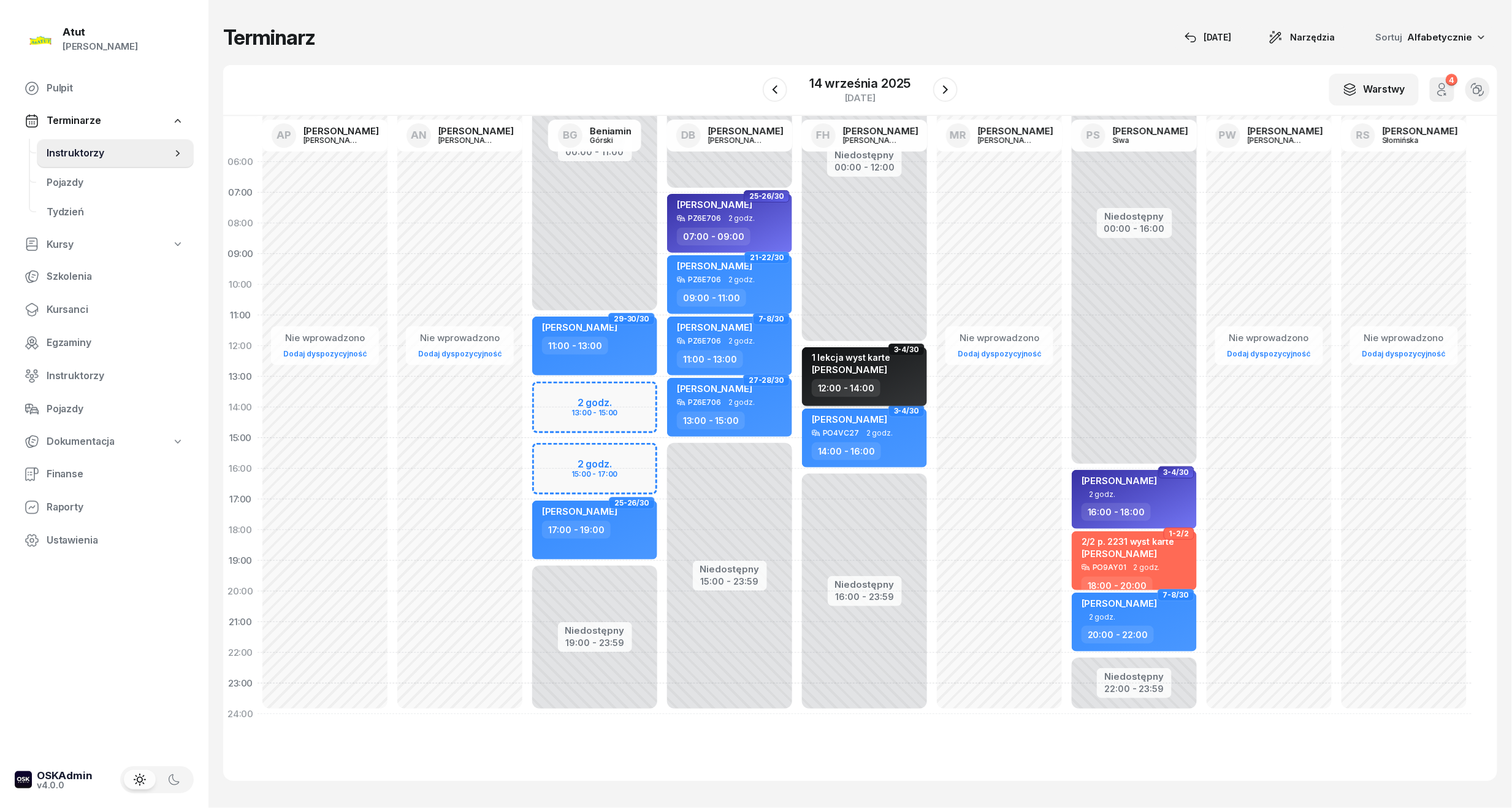
click at [867, 381] on div "12:00 - 14:00" at bounding box center [846, 388] width 69 height 18
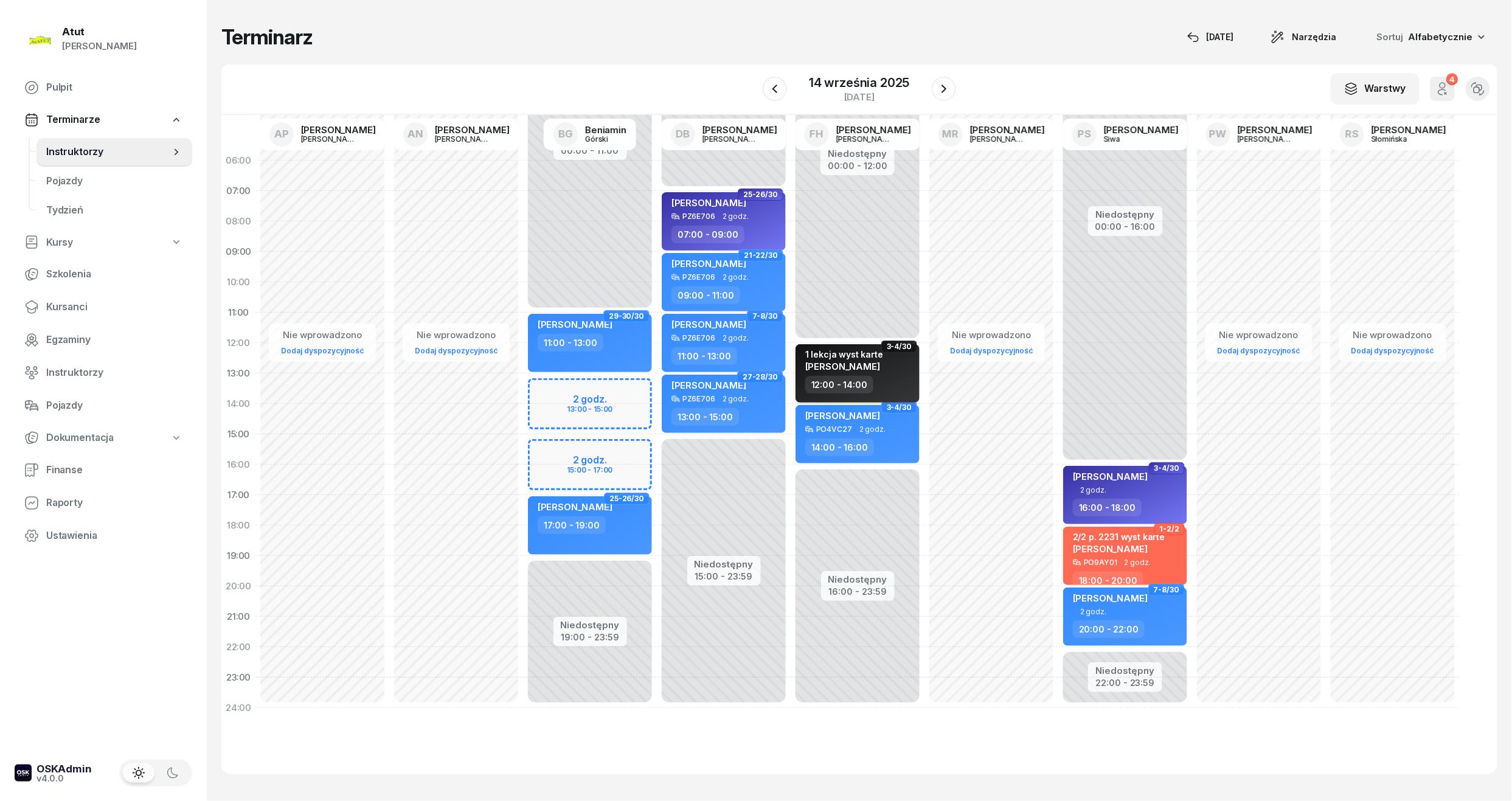
select select "12"
select select "14"
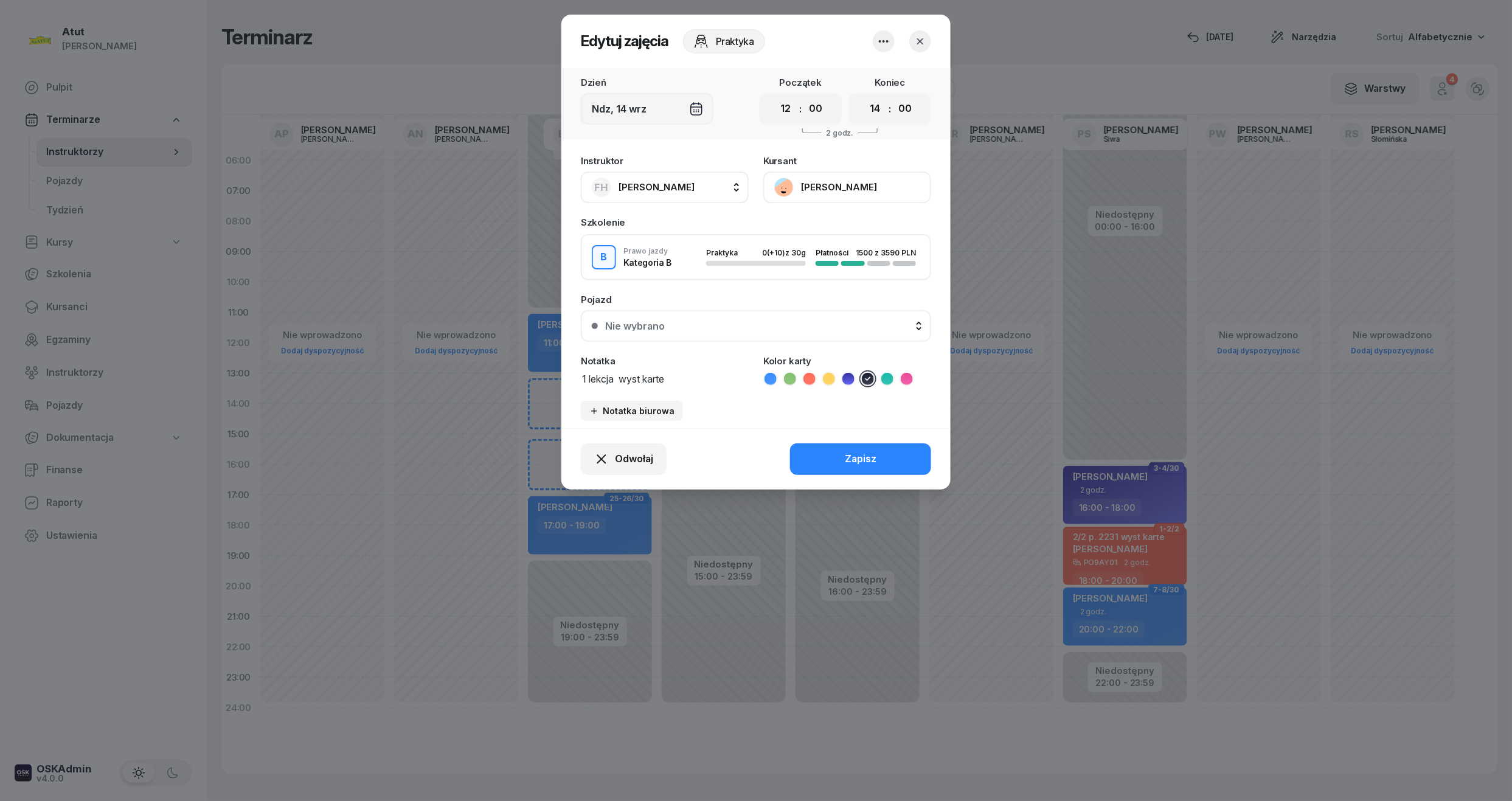
drag, startPoint x: 686, startPoint y: 369, endPoint x: 122, endPoint y: 377, distance: 564.1
click at [122, 377] on div "Edytuj zajęcia Praktyka Dzień Ndz, [DATE] Początek 00 01 02 03 04 05 06 07 08 0…" at bounding box center [756, 400] width 1512 height 801
click at [833, 453] on button "Zapisz" at bounding box center [860, 460] width 141 height 32
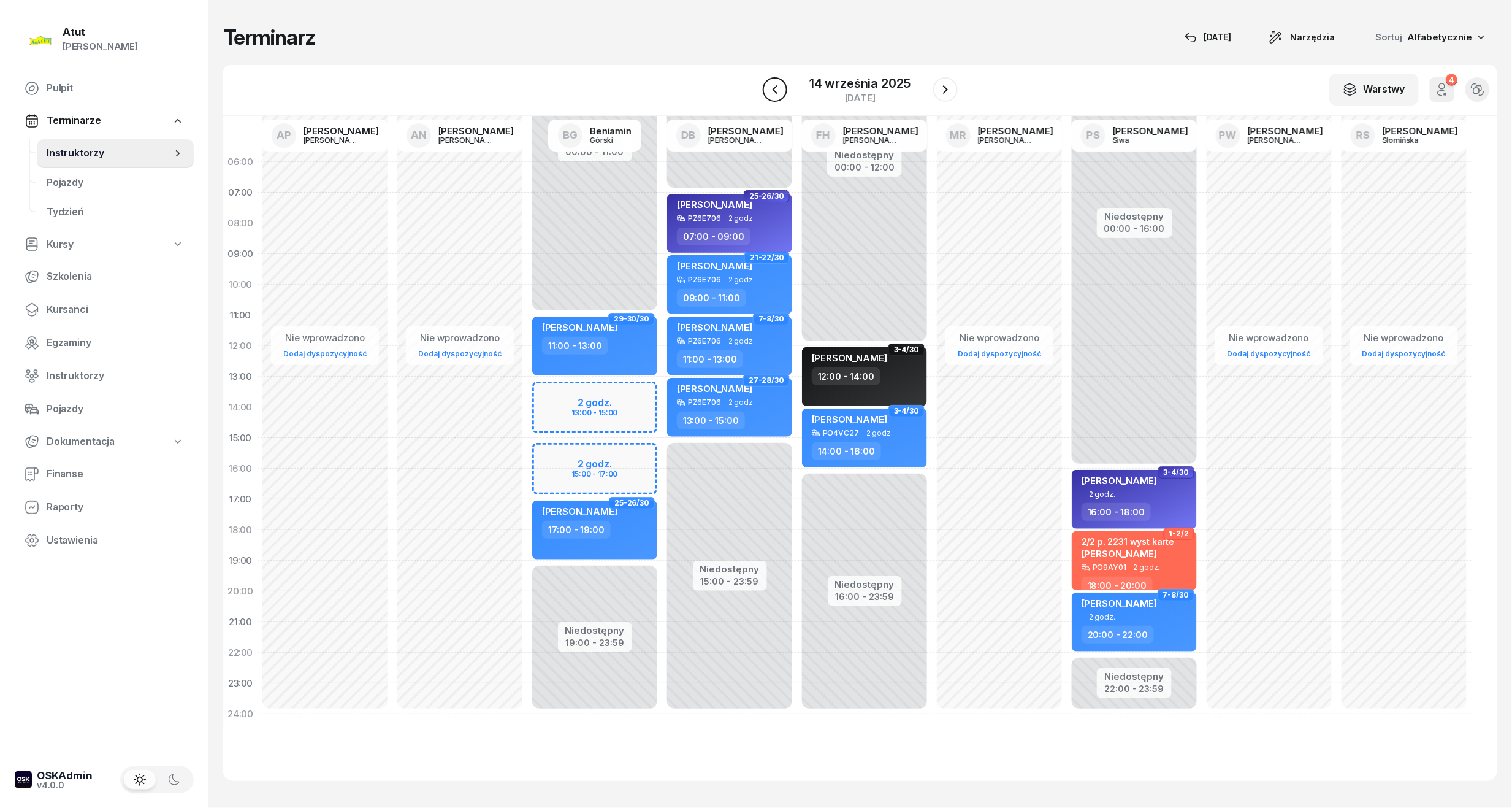
click at [773, 92] on icon "button" at bounding box center [774, 90] width 14 height 14
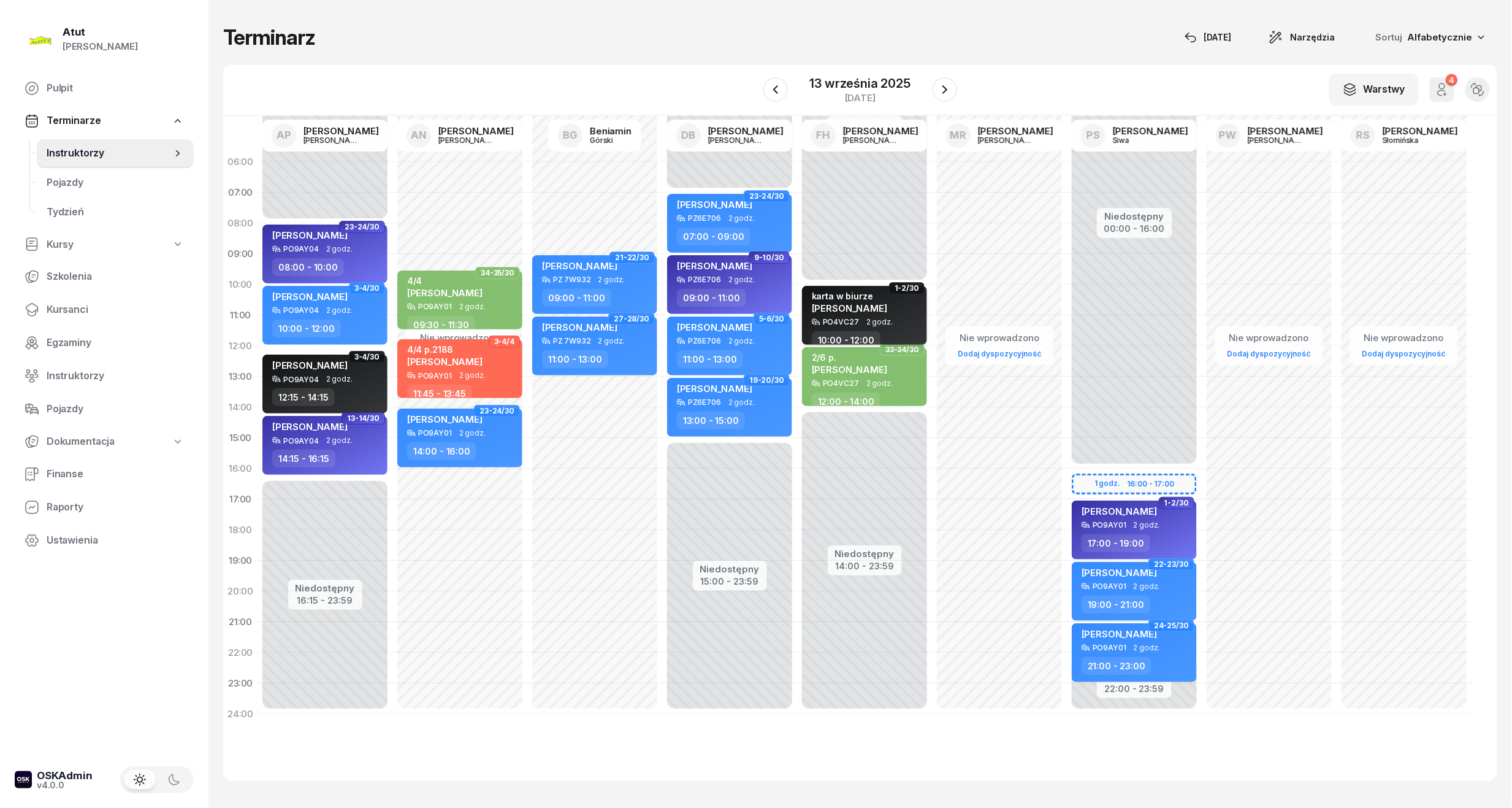
click at [867, 300] on div "karta w biurze" at bounding box center [850, 296] width 75 height 11
select select "10"
select select "12"
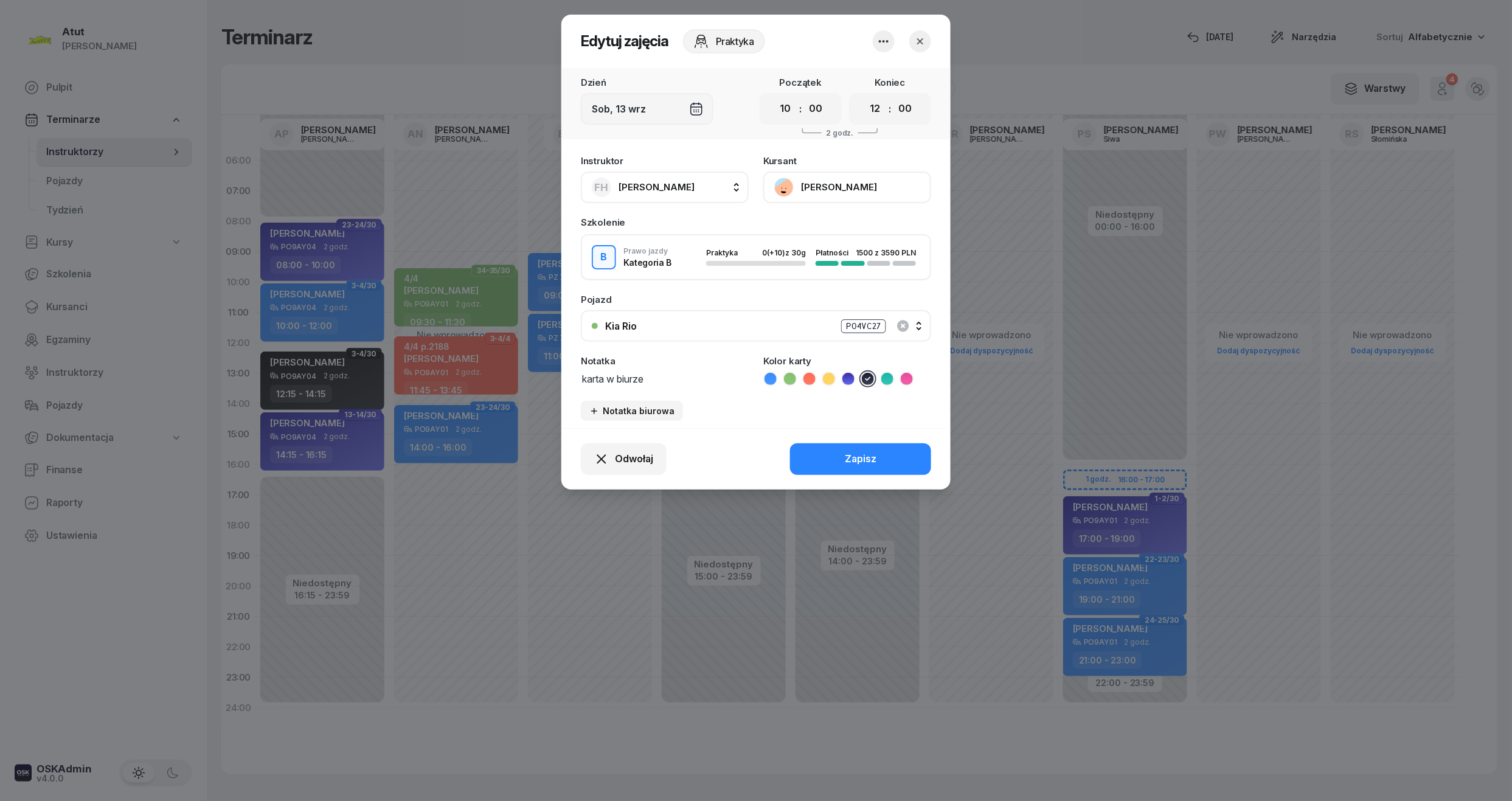
click at [867, 329] on div "PO4VC27" at bounding box center [863, 326] width 45 height 14
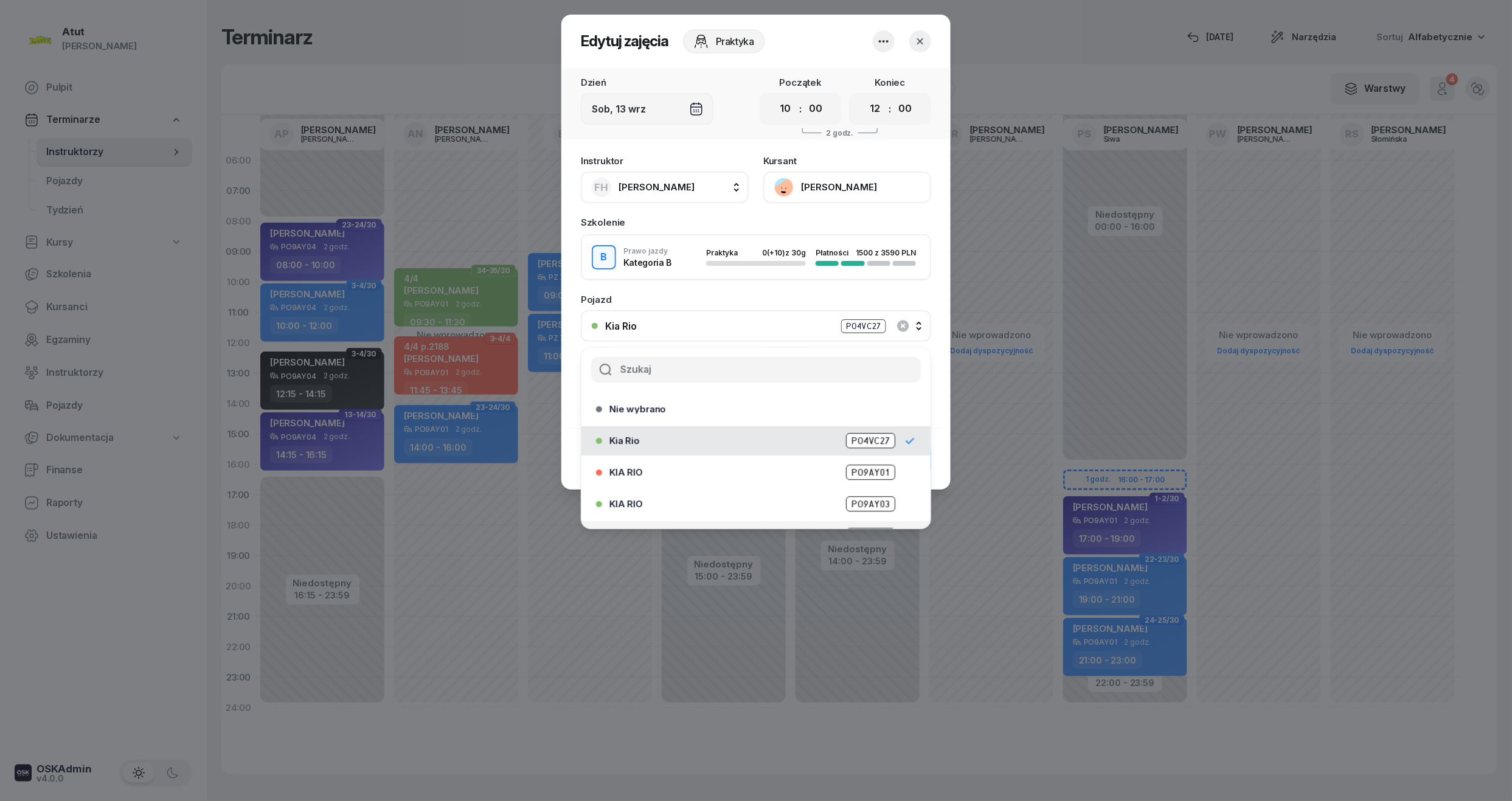
scroll to position [151, 0]
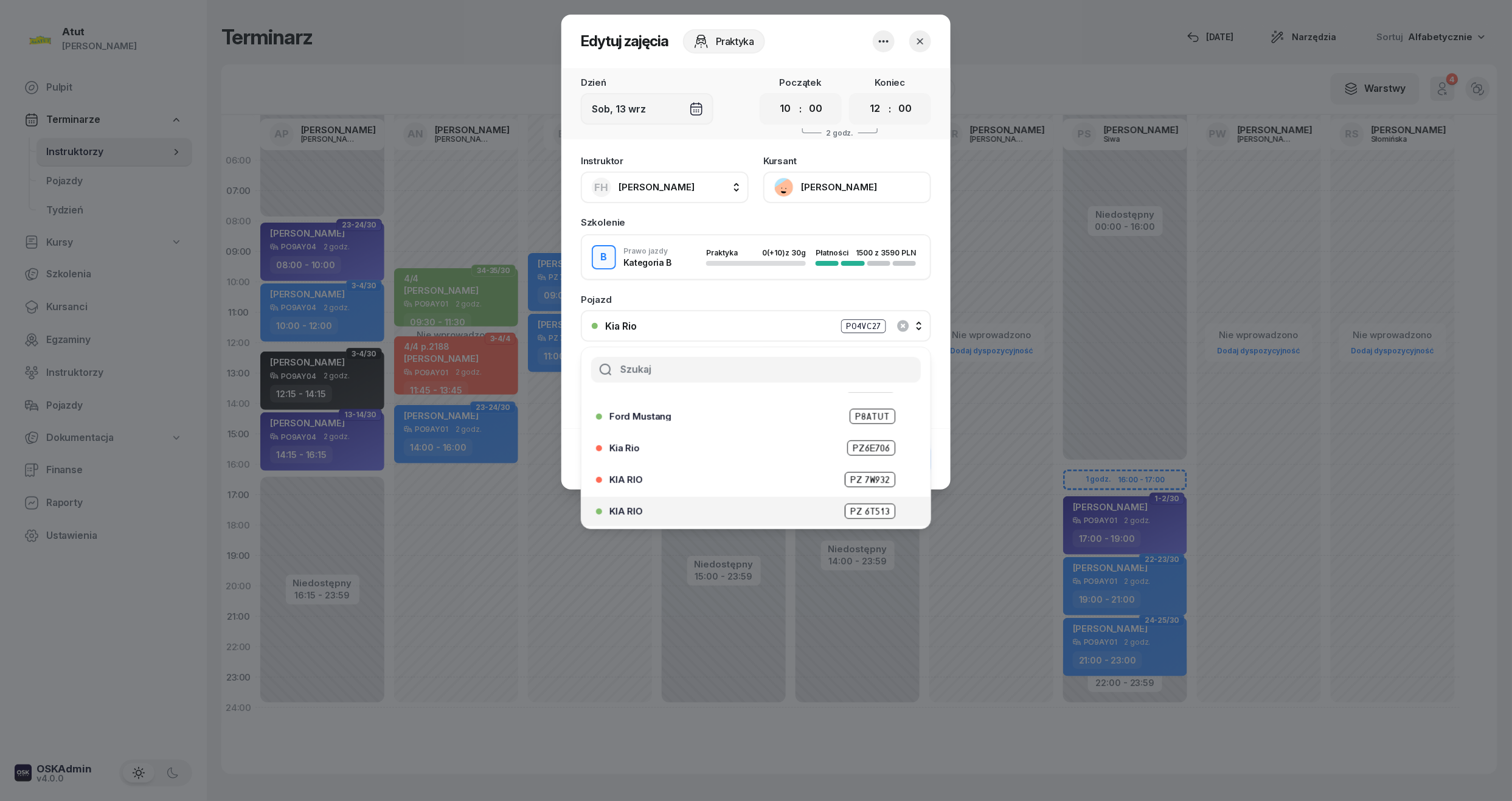
click at [868, 503] on span "PZ 6T513" at bounding box center [869, 510] width 51 height 15
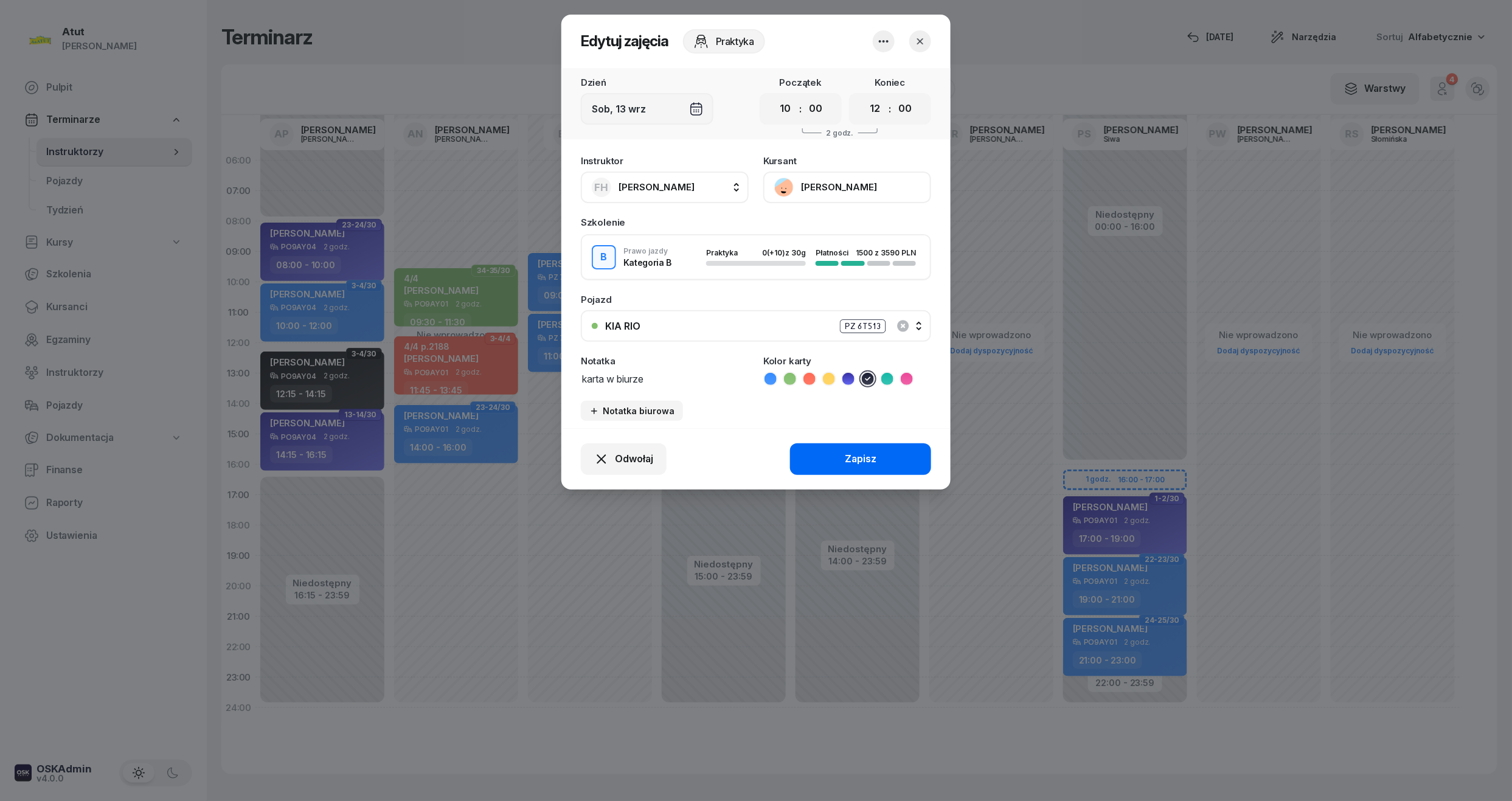
click at [828, 460] on button "Zapisz" at bounding box center [860, 460] width 141 height 32
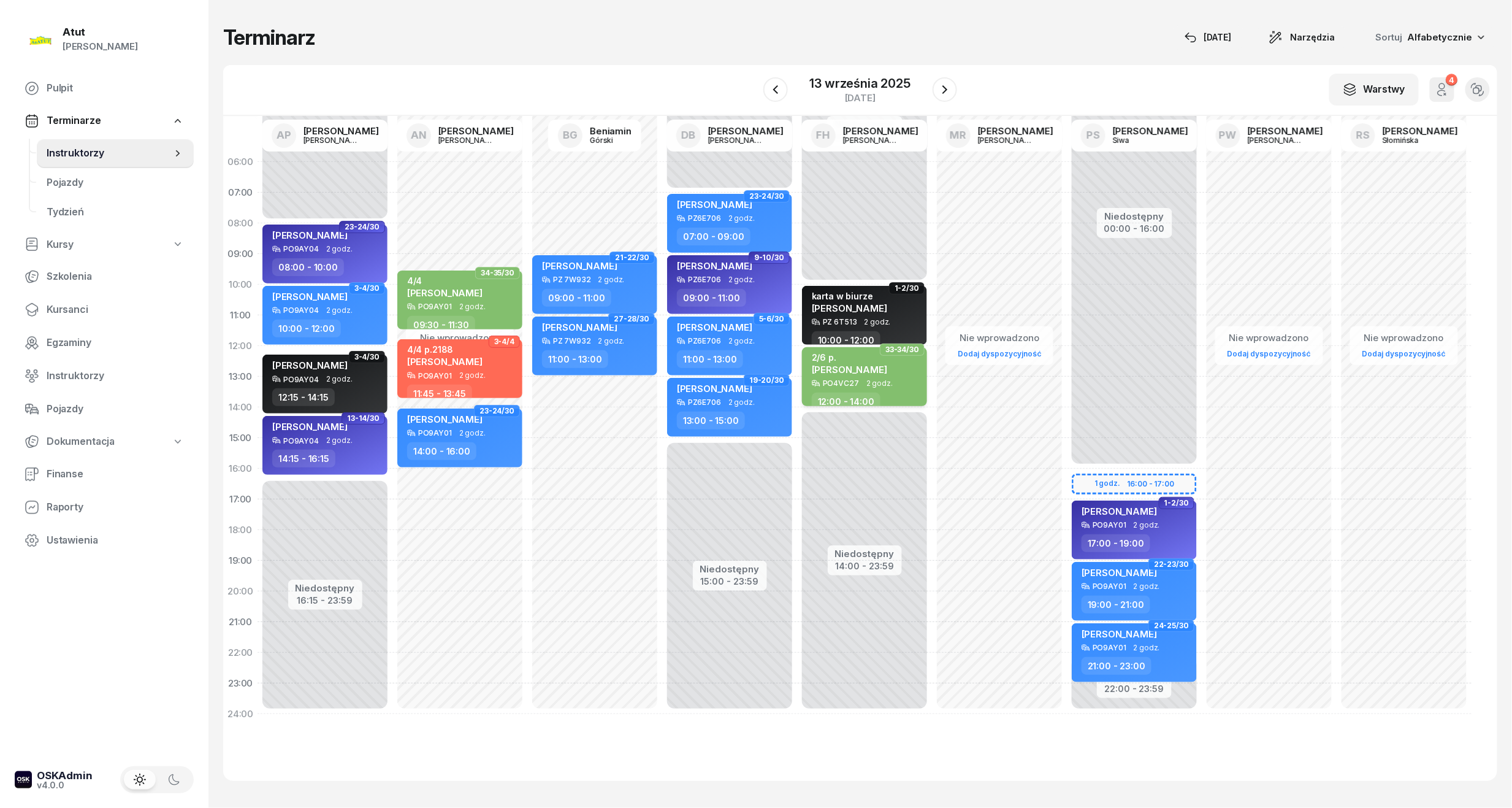
click at [864, 369] on span "[PERSON_NAME]" at bounding box center [850, 369] width 75 height 12
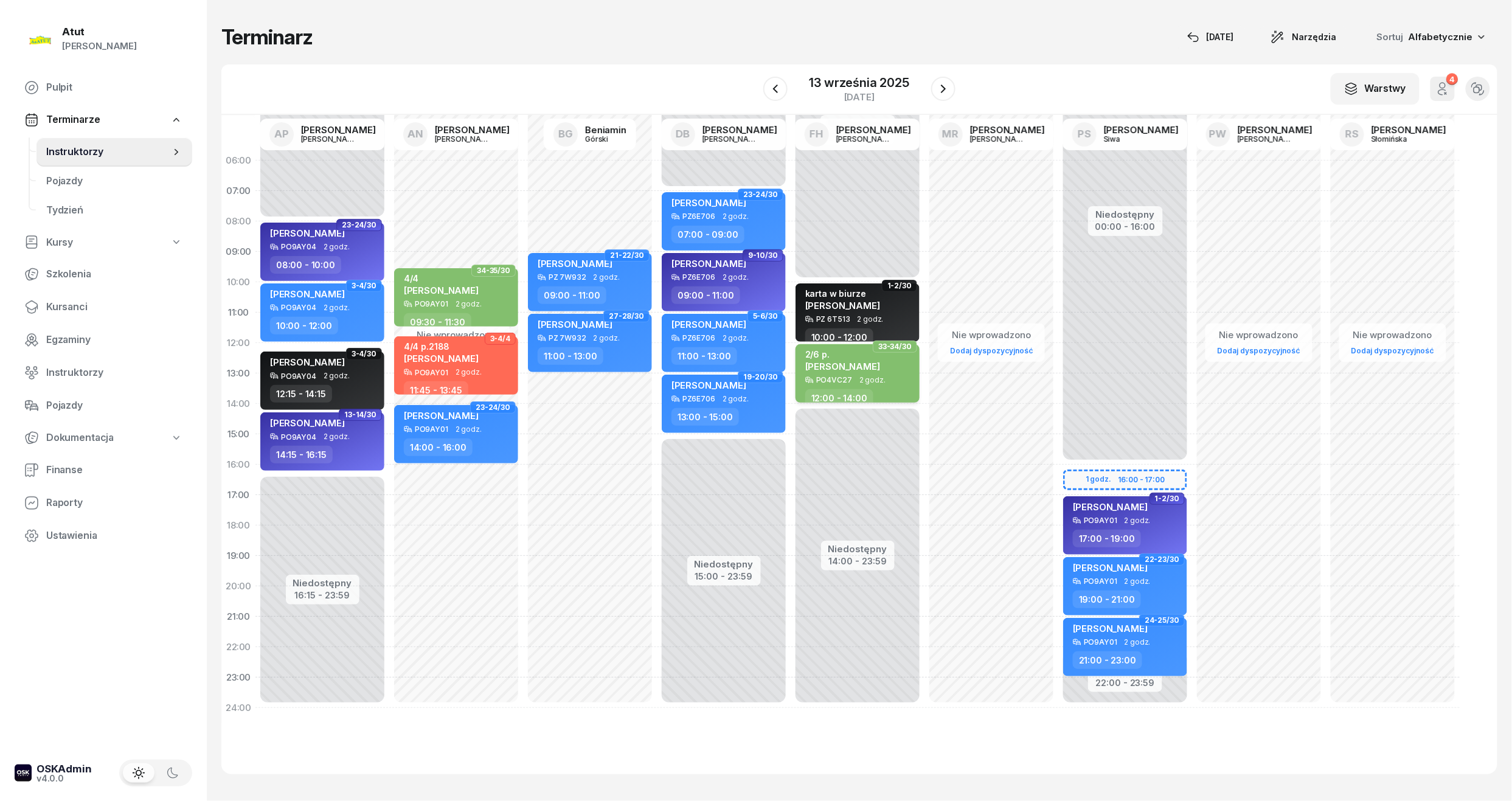
select select "12"
select select "14"
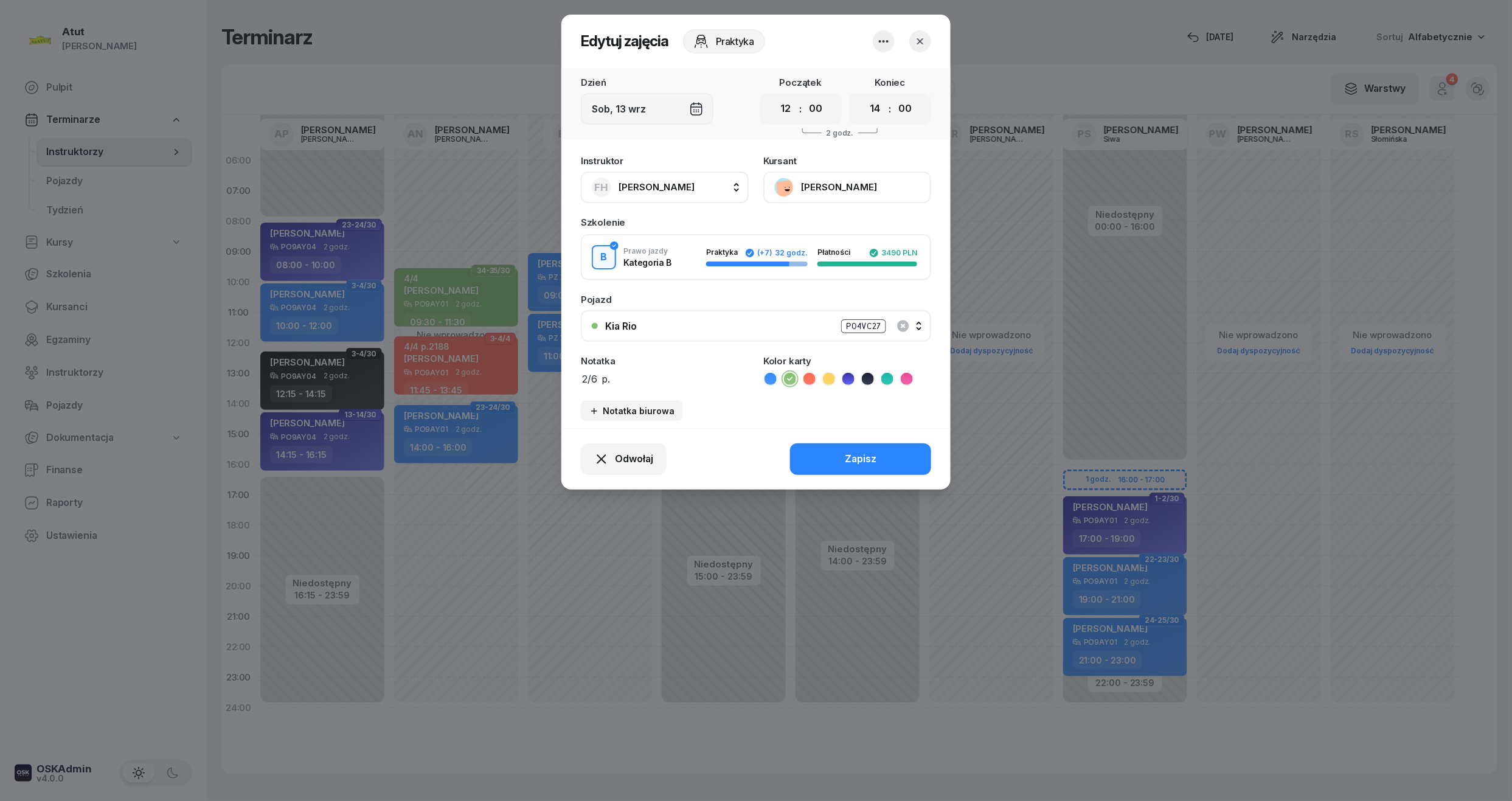
click at [866, 319] on div "PO4VC27" at bounding box center [863, 326] width 45 height 14
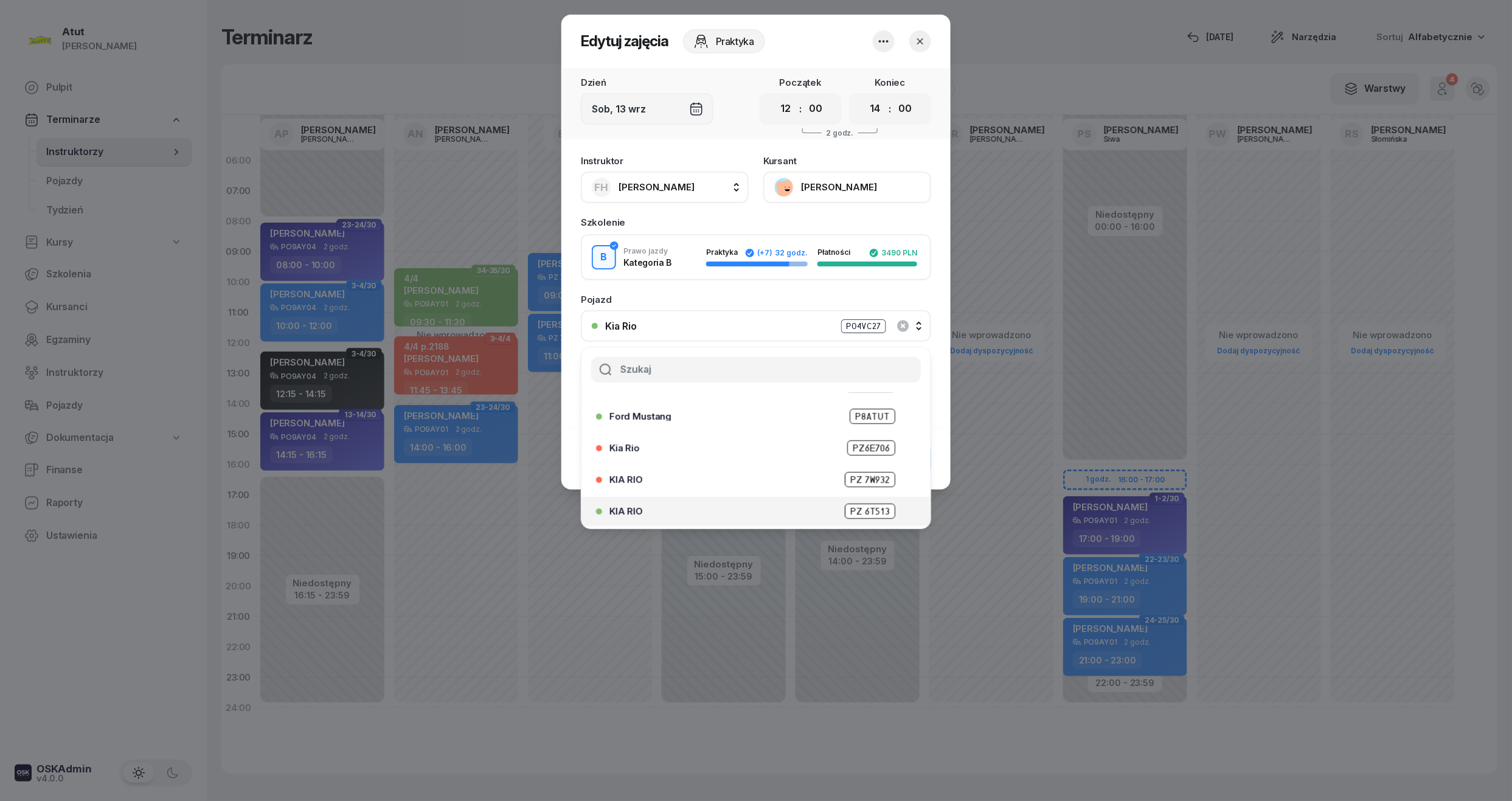
drag, startPoint x: 853, startPoint y: 511, endPoint x: 853, endPoint y: 518, distance: 7.0
click at [853, 518] on div "KIA RIO PZ 6T513" at bounding box center [752, 511] width 313 height 20
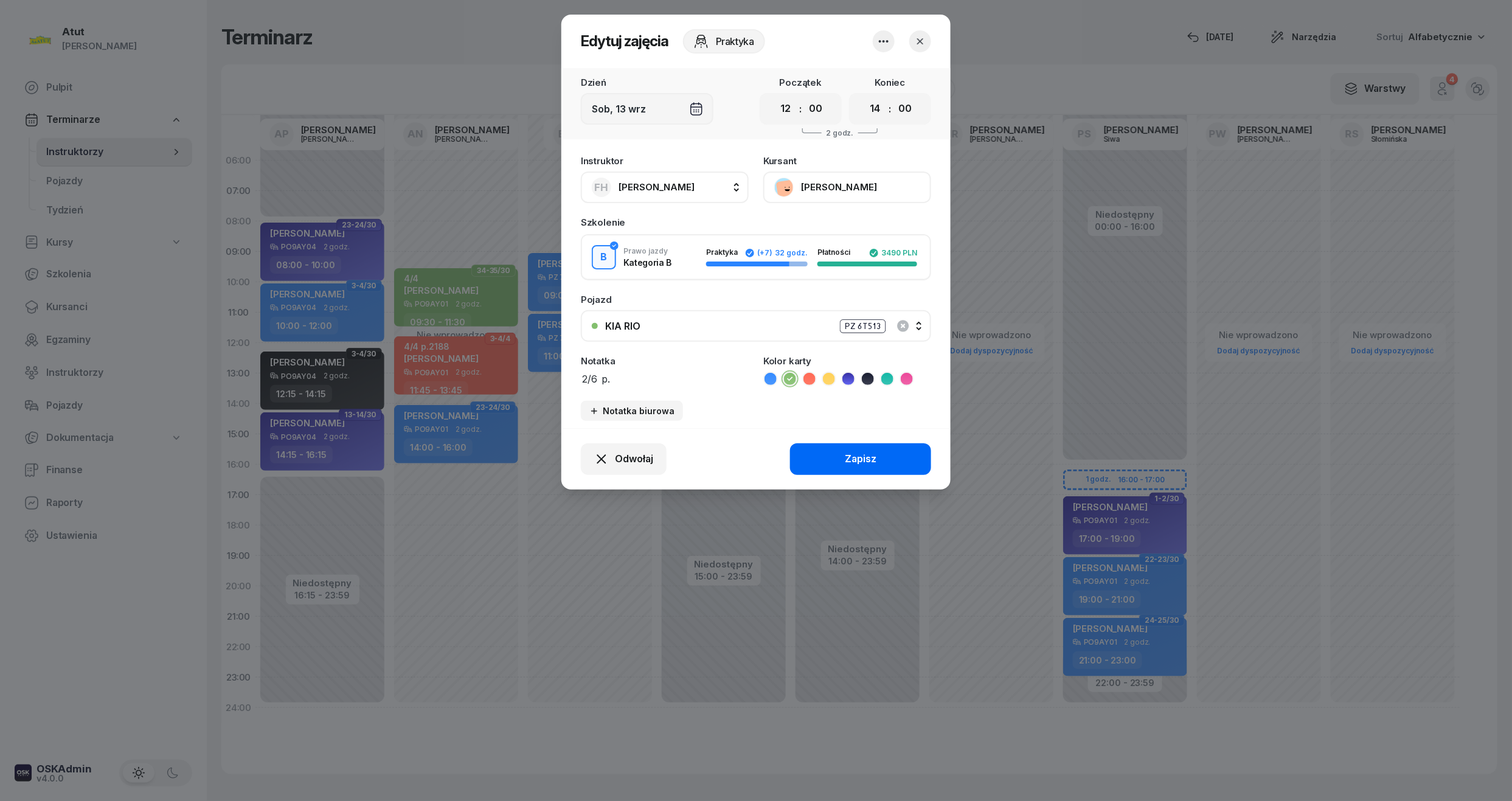
click at [852, 452] on div "Zapisz" at bounding box center [860, 460] width 32 height 16
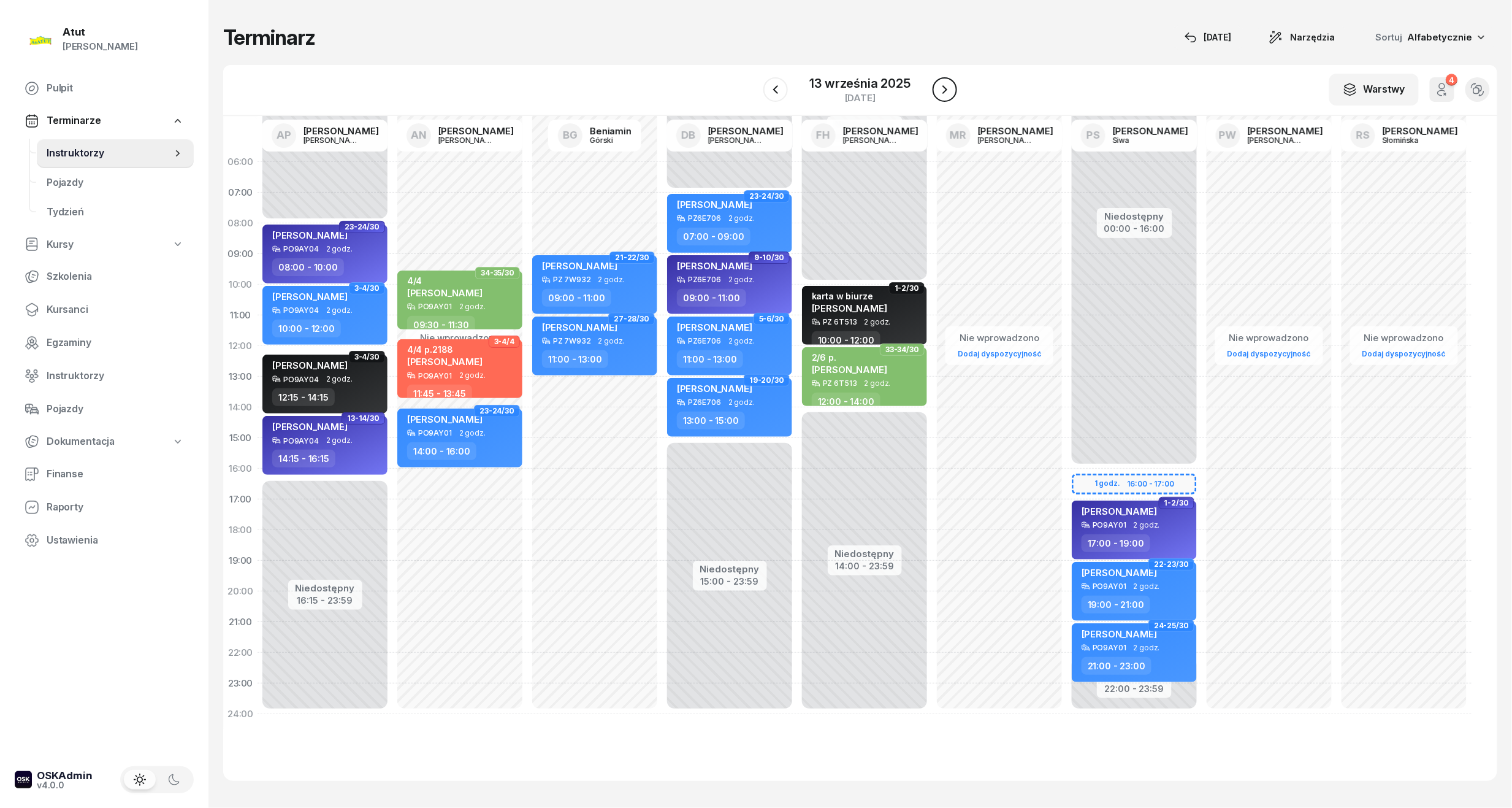
click at [939, 86] on icon "button" at bounding box center [945, 90] width 14 height 14
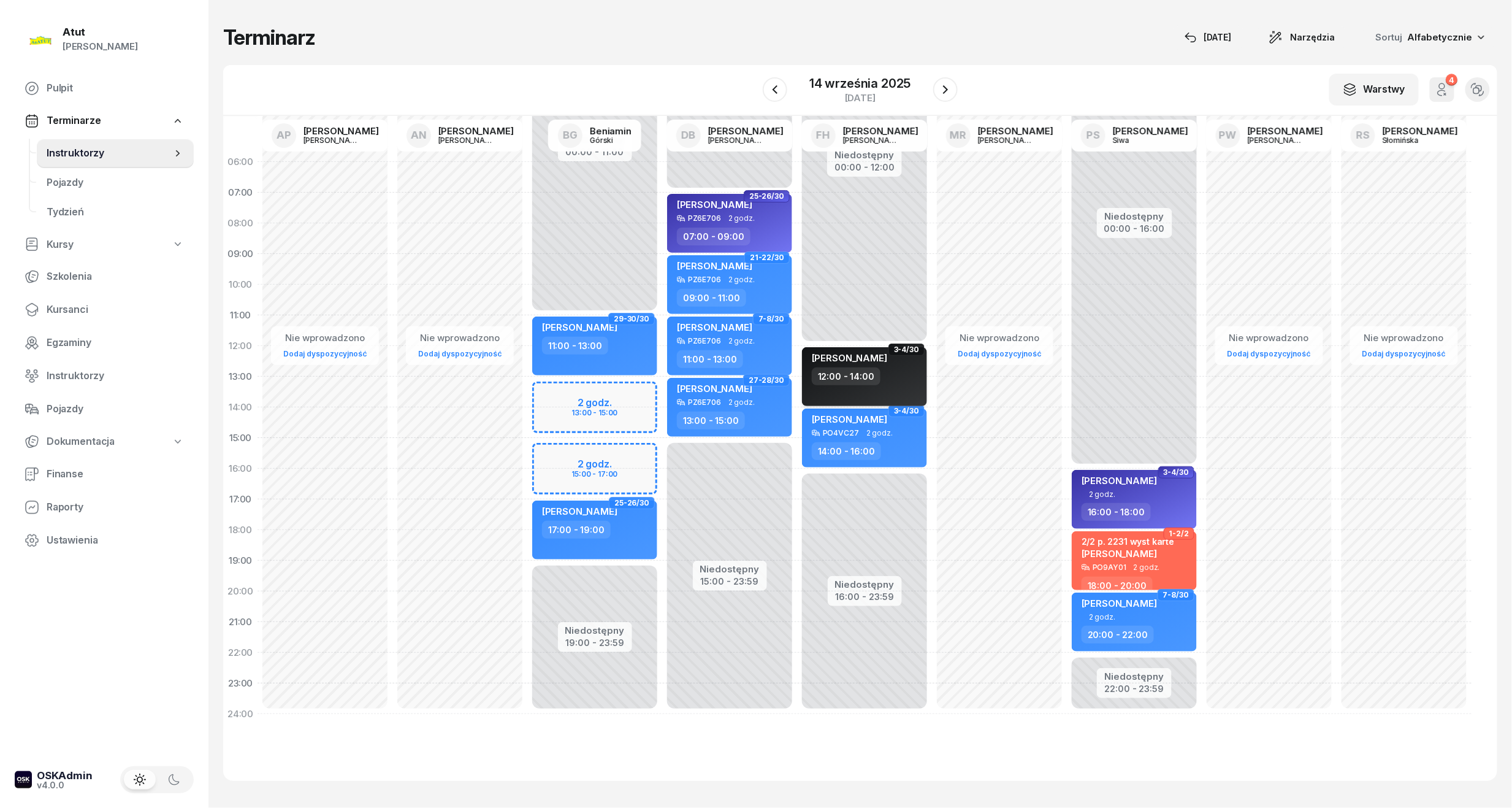
click at [901, 373] on div "12:00 - 14:00" at bounding box center [866, 377] width 108 height 18
select select "12"
select select "14"
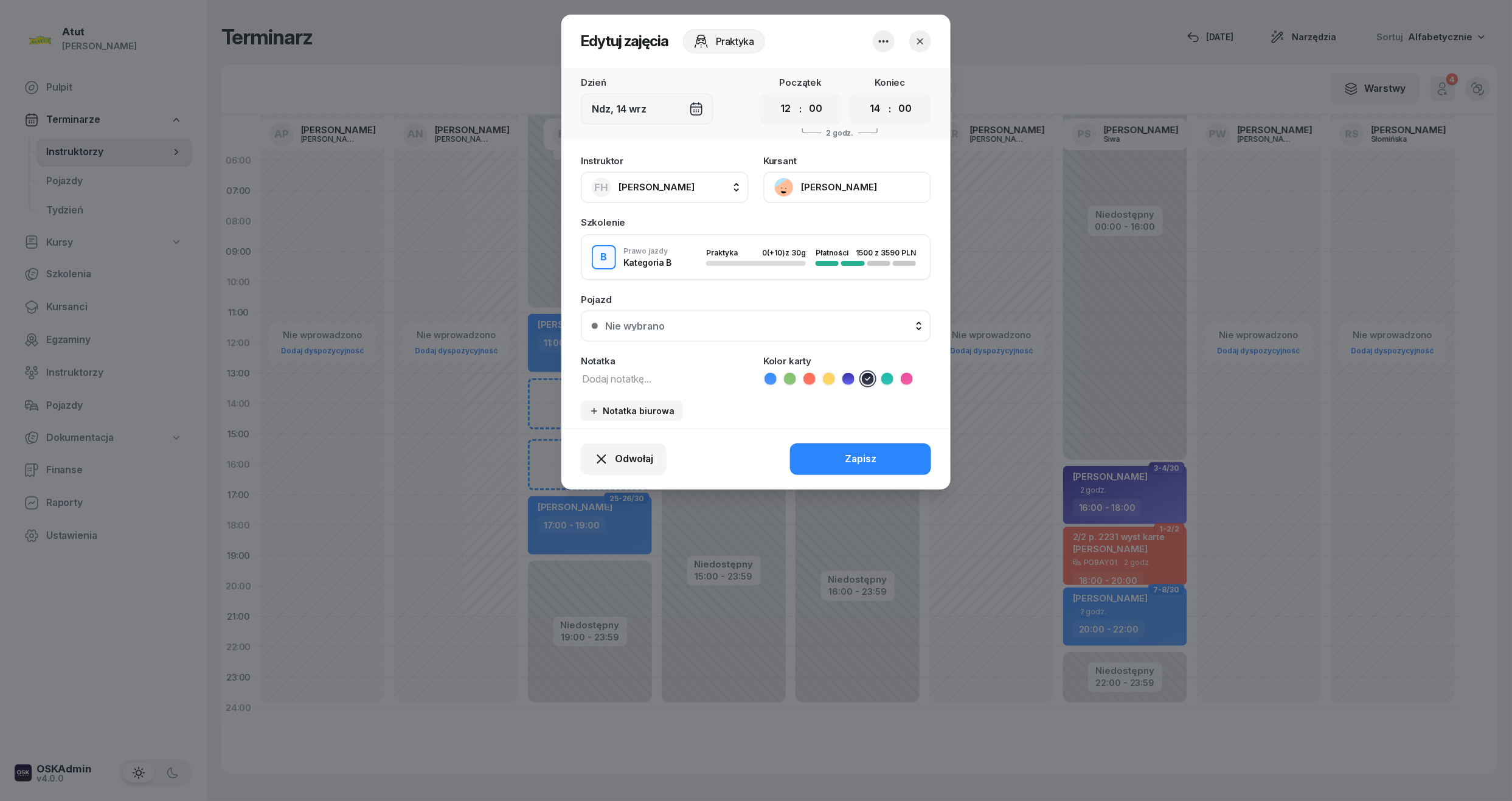
click at [745, 327] on div "Nie wybrano" at bounding box center [763, 325] width 315 height 10
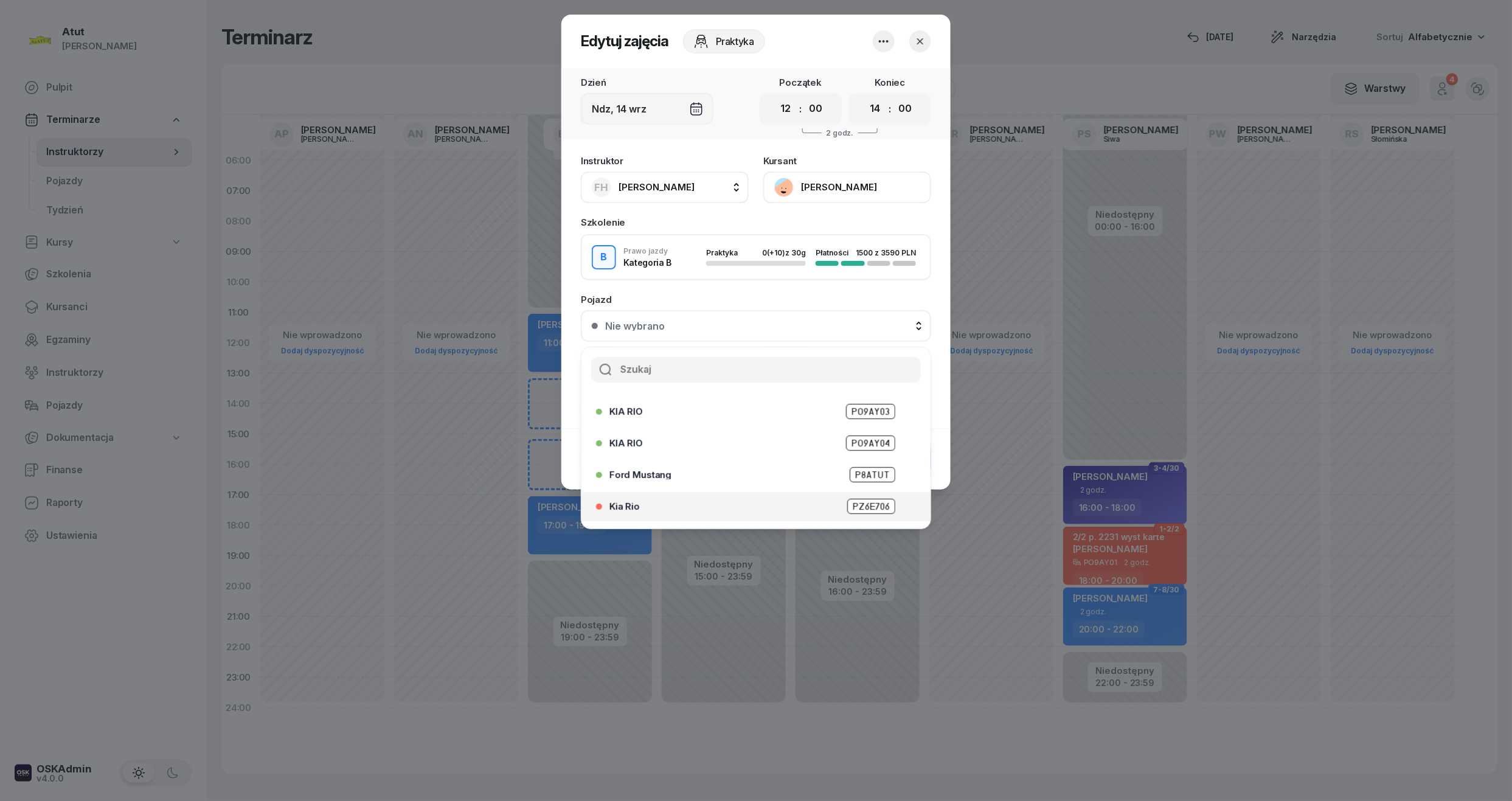
scroll to position [151, 0]
click at [860, 509] on span "PZ 6T513" at bounding box center [869, 510] width 51 height 15
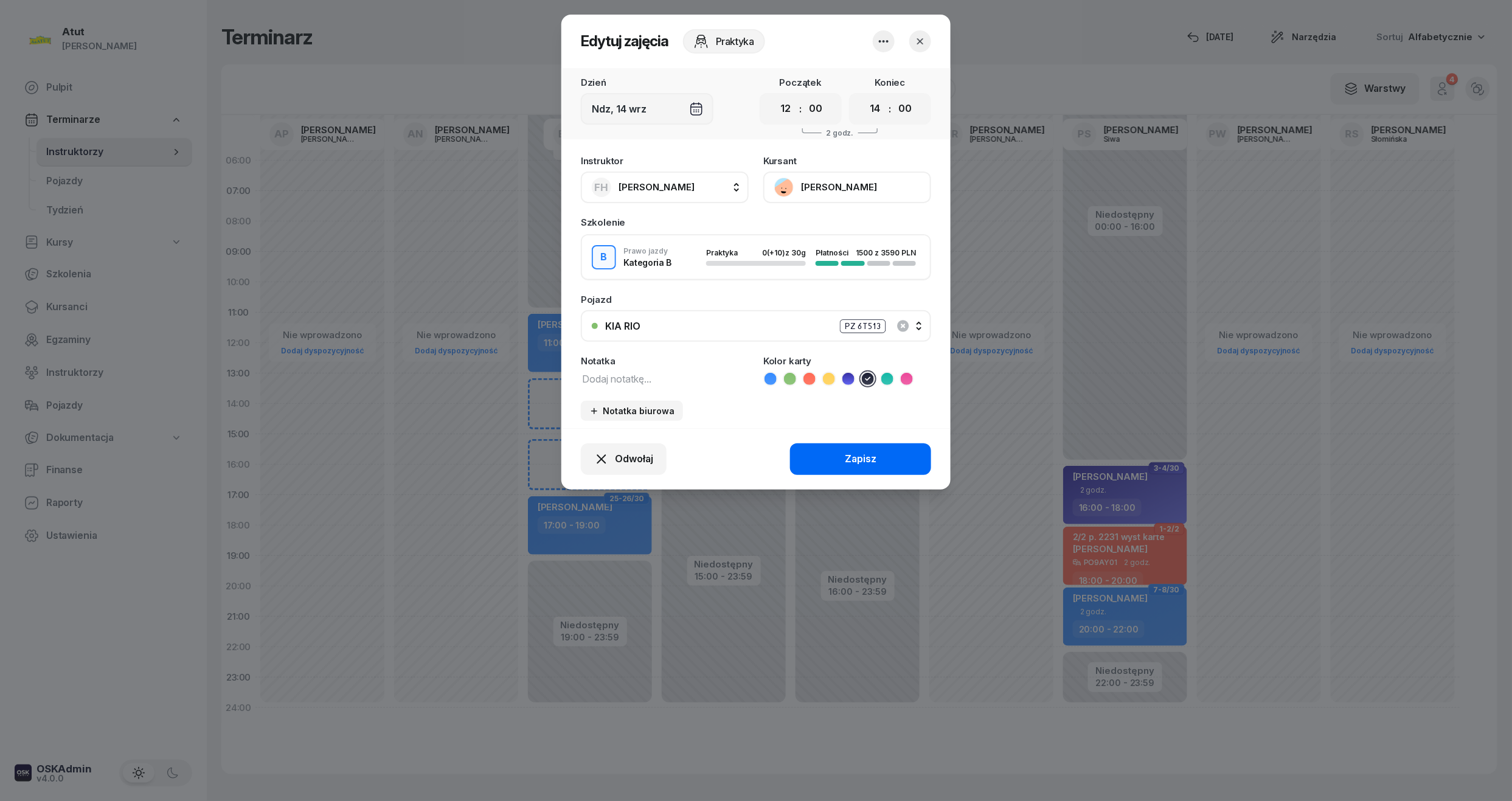
click at [861, 455] on div "Zapisz" at bounding box center [860, 460] width 32 height 16
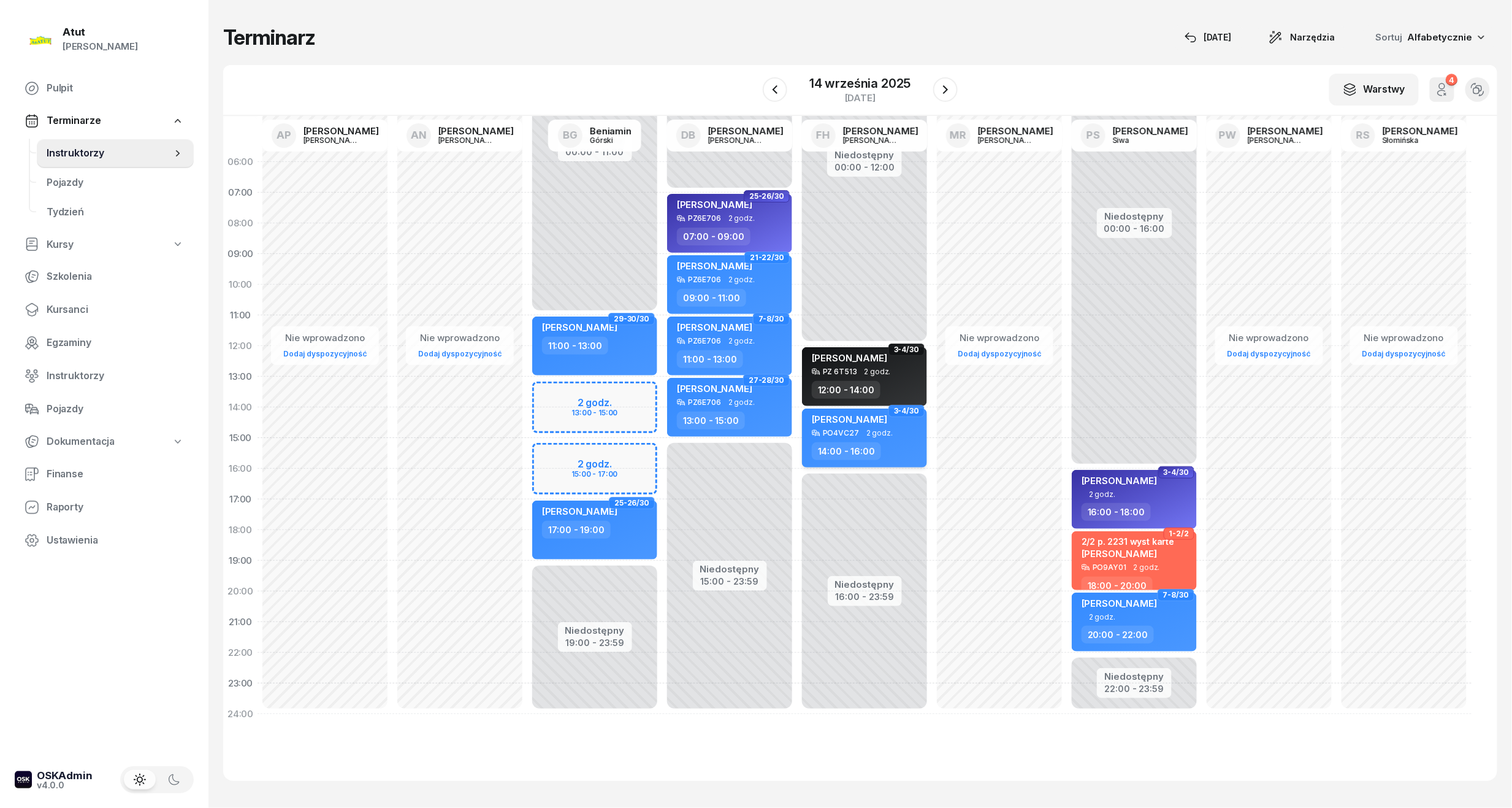
click at [825, 424] on div "[PERSON_NAME]" at bounding box center [850, 421] width 75 height 15
select select "14"
select select "16"
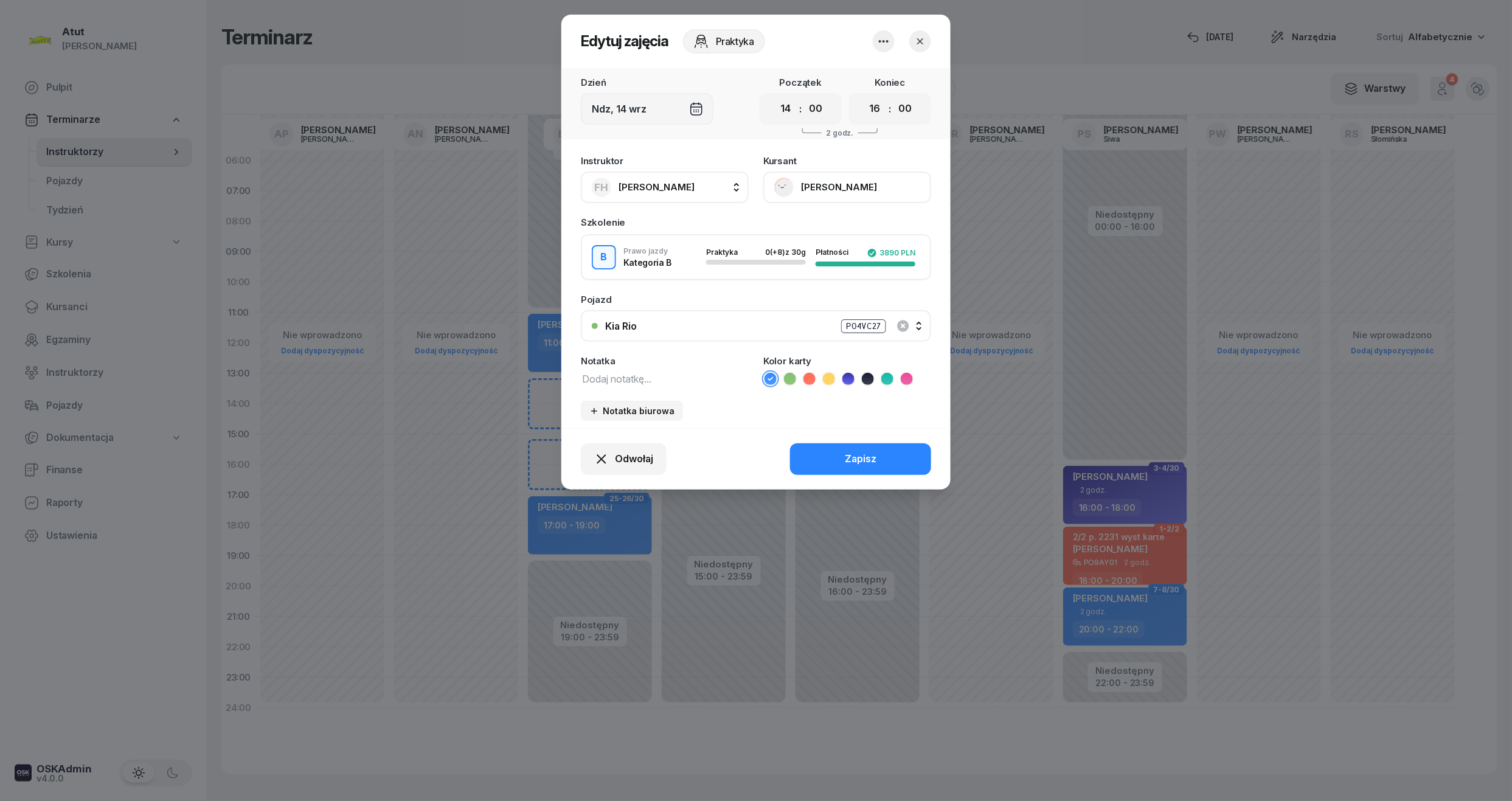
click at [867, 328] on div "PO4VC27" at bounding box center [863, 326] width 45 height 14
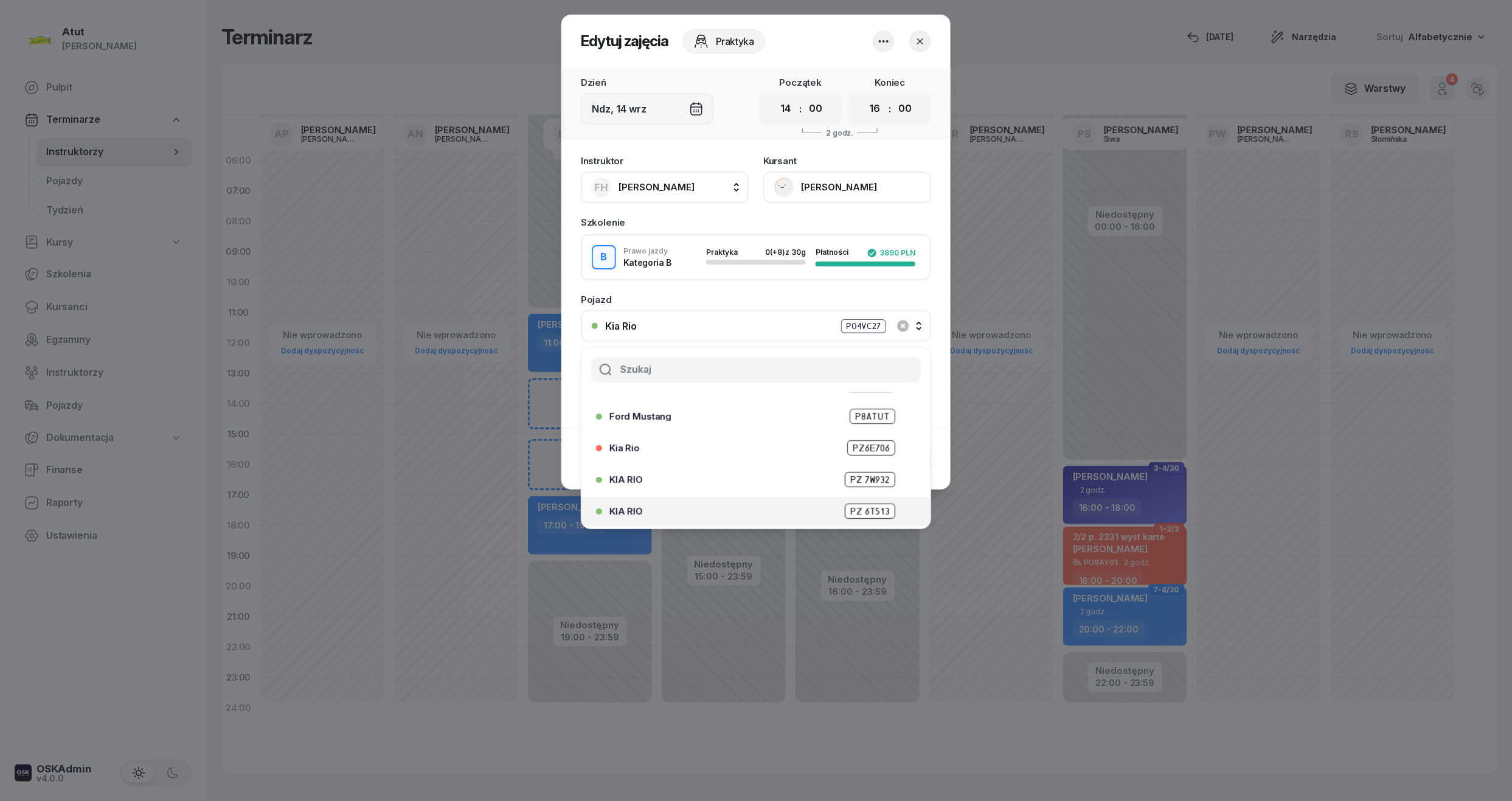
click at [861, 503] on span "PZ 6T513" at bounding box center [869, 510] width 51 height 15
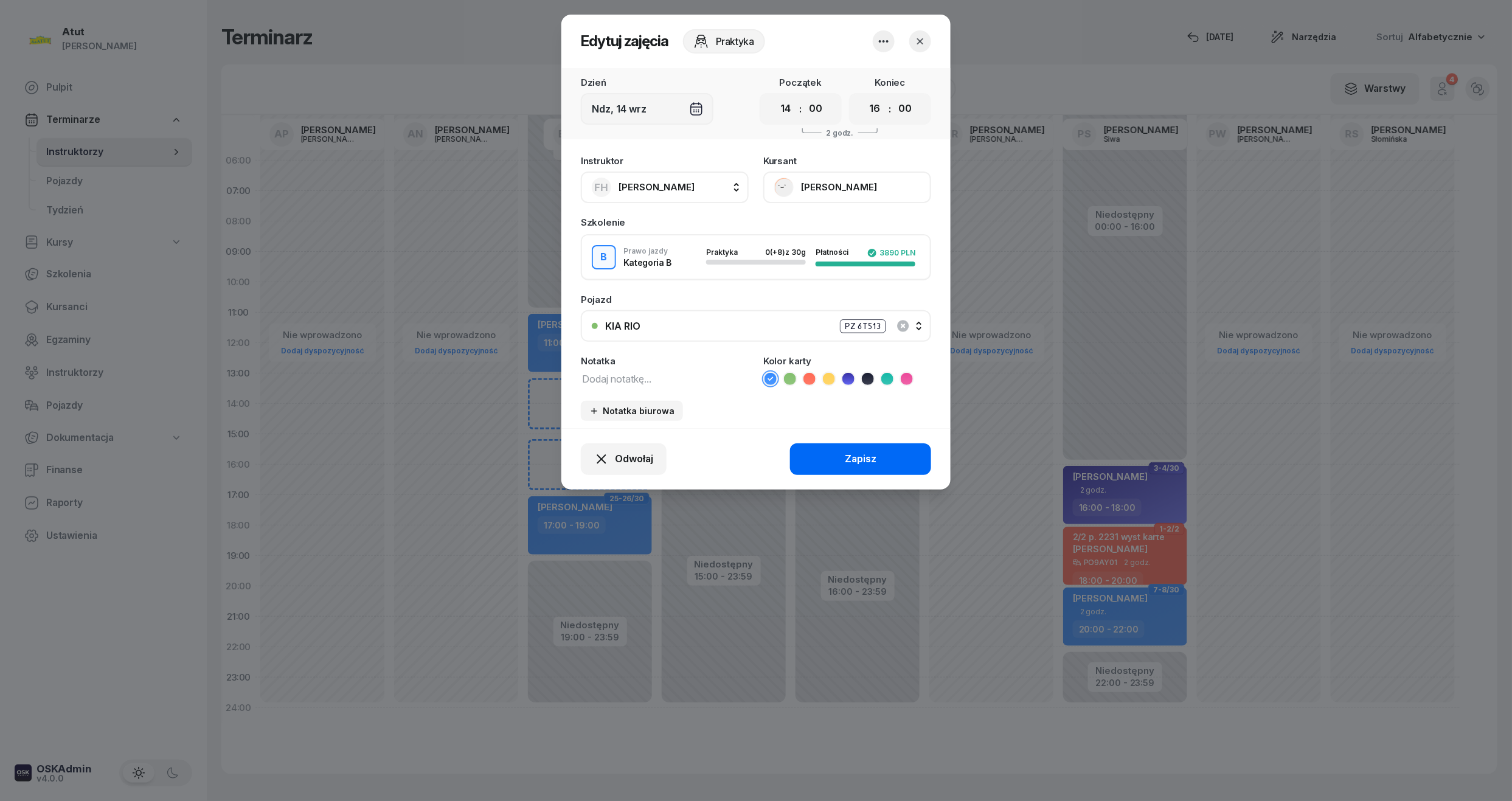
click at [864, 452] on div "Zapisz" at bounding box center [860, 460] width 32 height 16
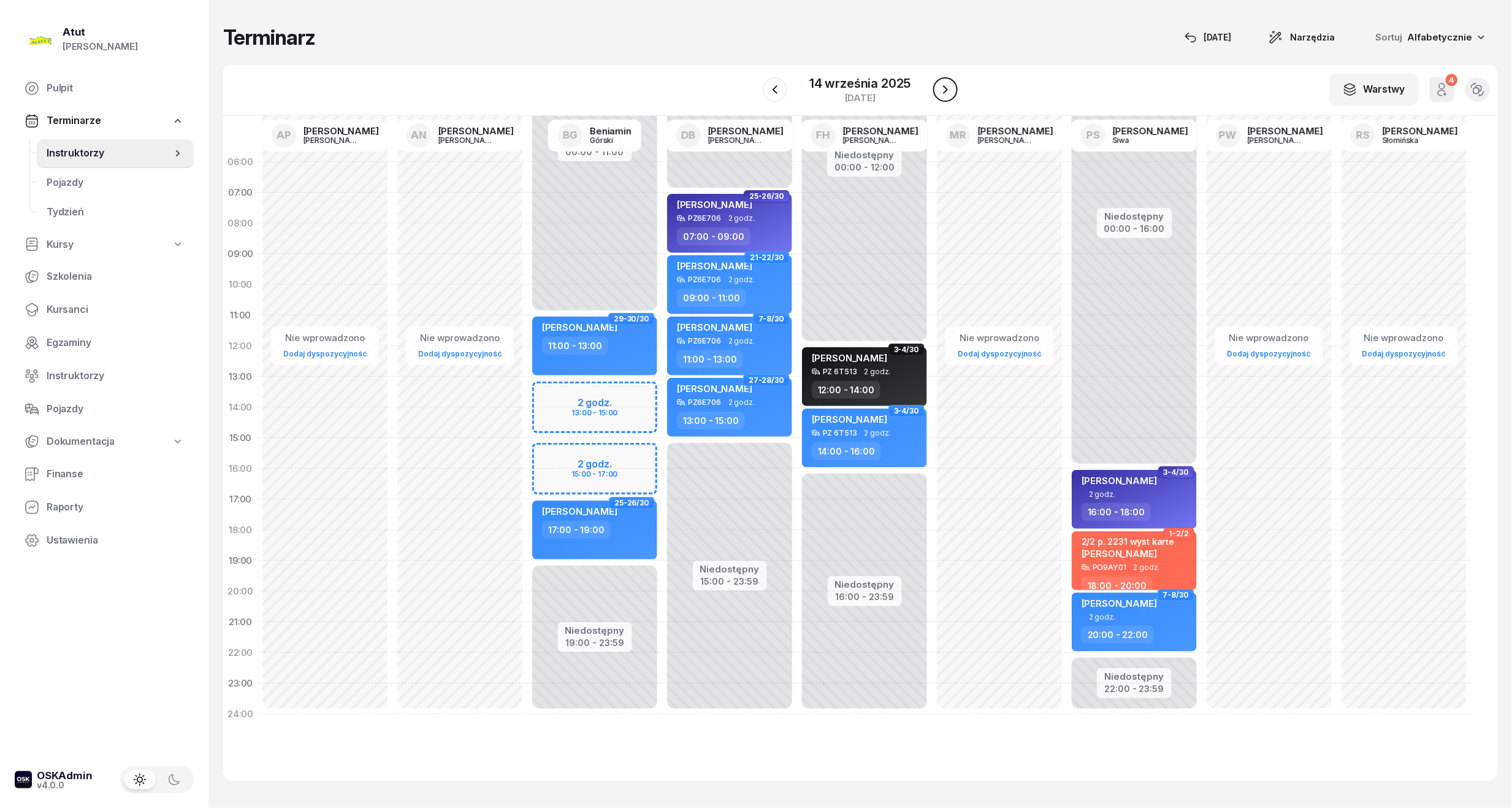
click at [947, 84] on icon "button" at bounding box center [946, 90] width 14 height 14
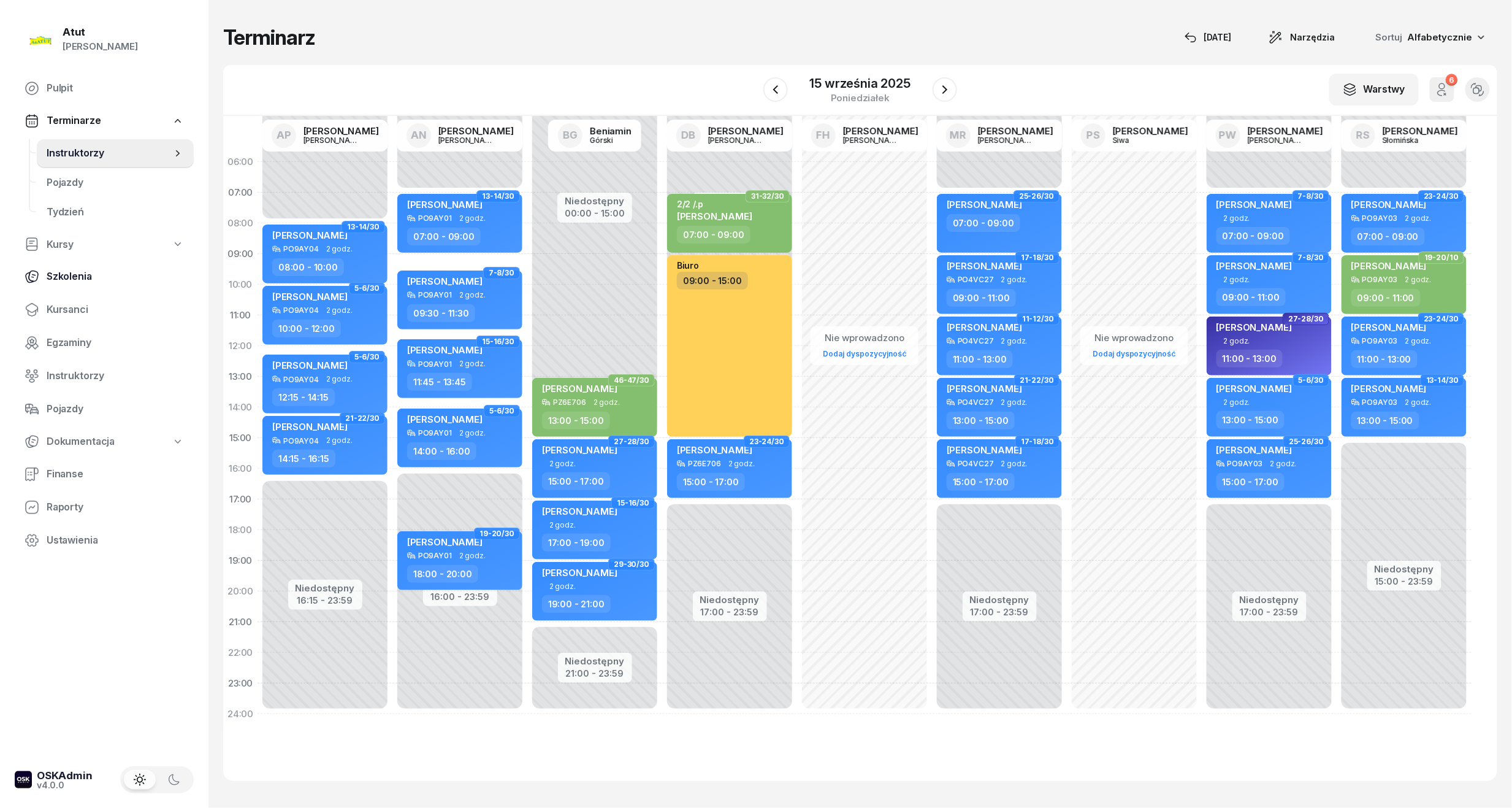
drag, startPoint x: 56, startPoint y: 315, endPoint x: 110, endPoint y: 261, distance: 76.4
click at [56, 315] on span "Kursanci" at bounding box center [115, 310] width 137 height 16
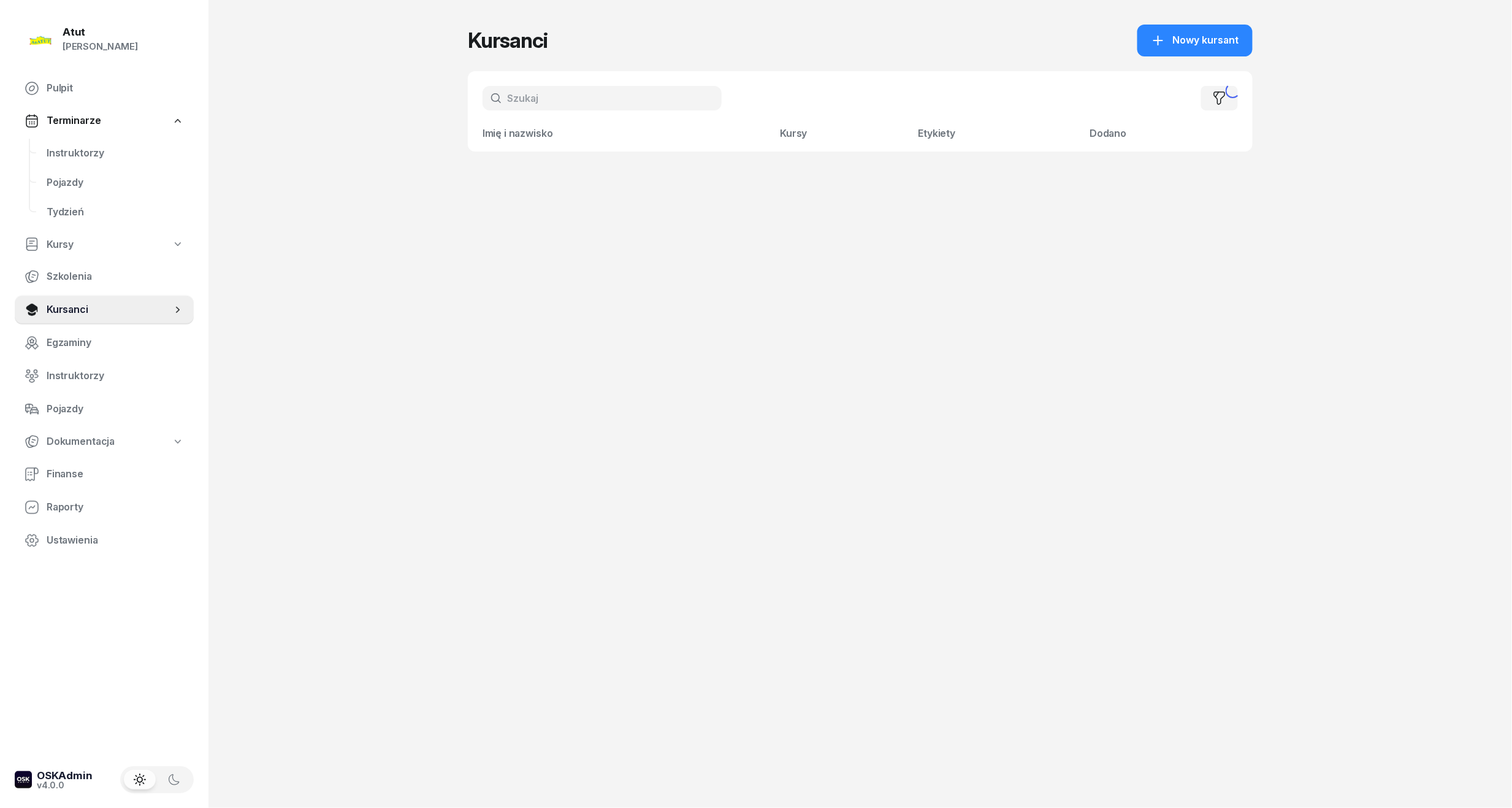
click at [532, 94] on input "text" at bounding box center [601, 98] width 239 height 24
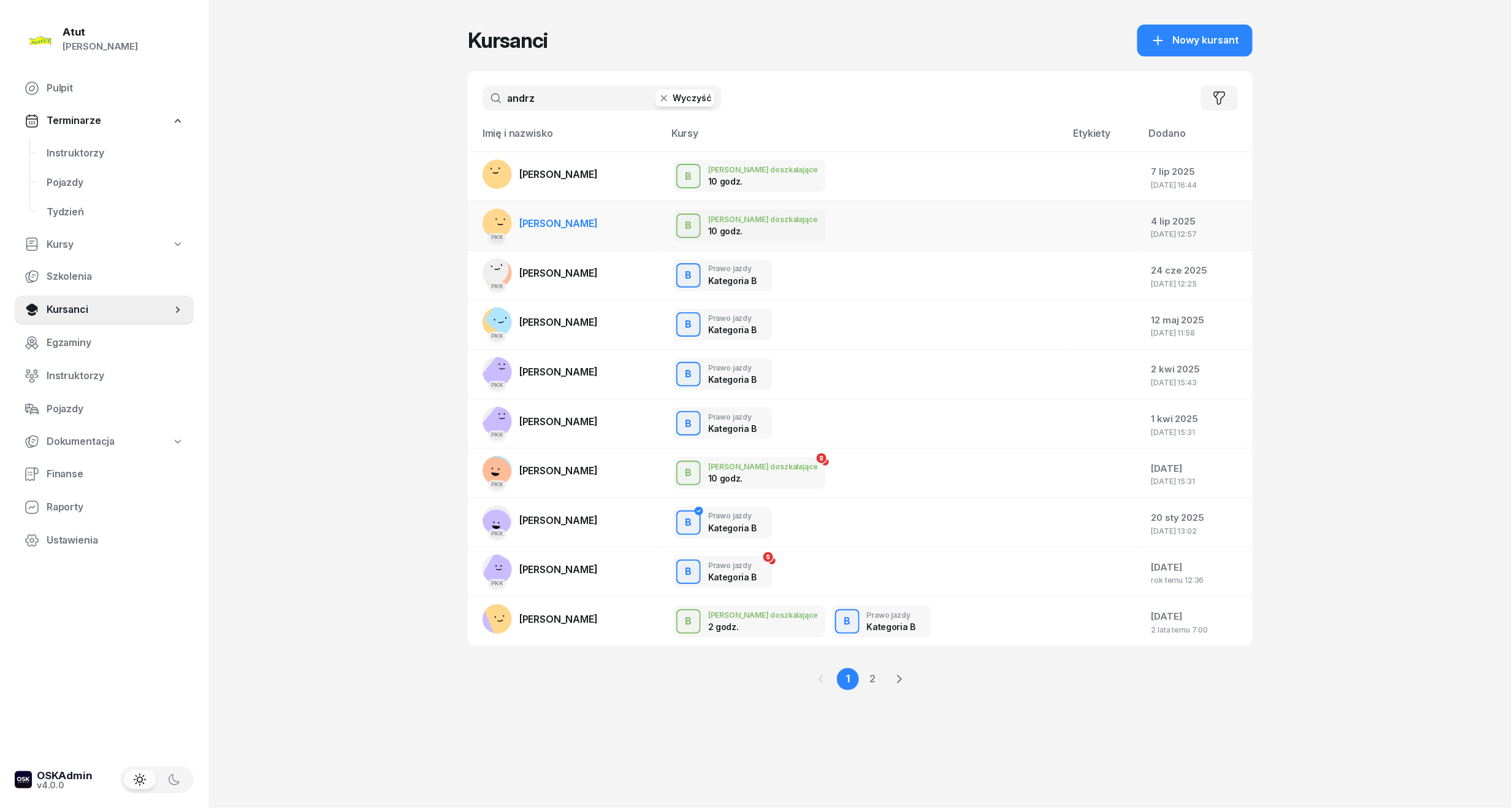
type input "andrz"
click at [548, 222] on span "[PERSON_NAME]" at bounding box center [558, 223] width 79 height 13
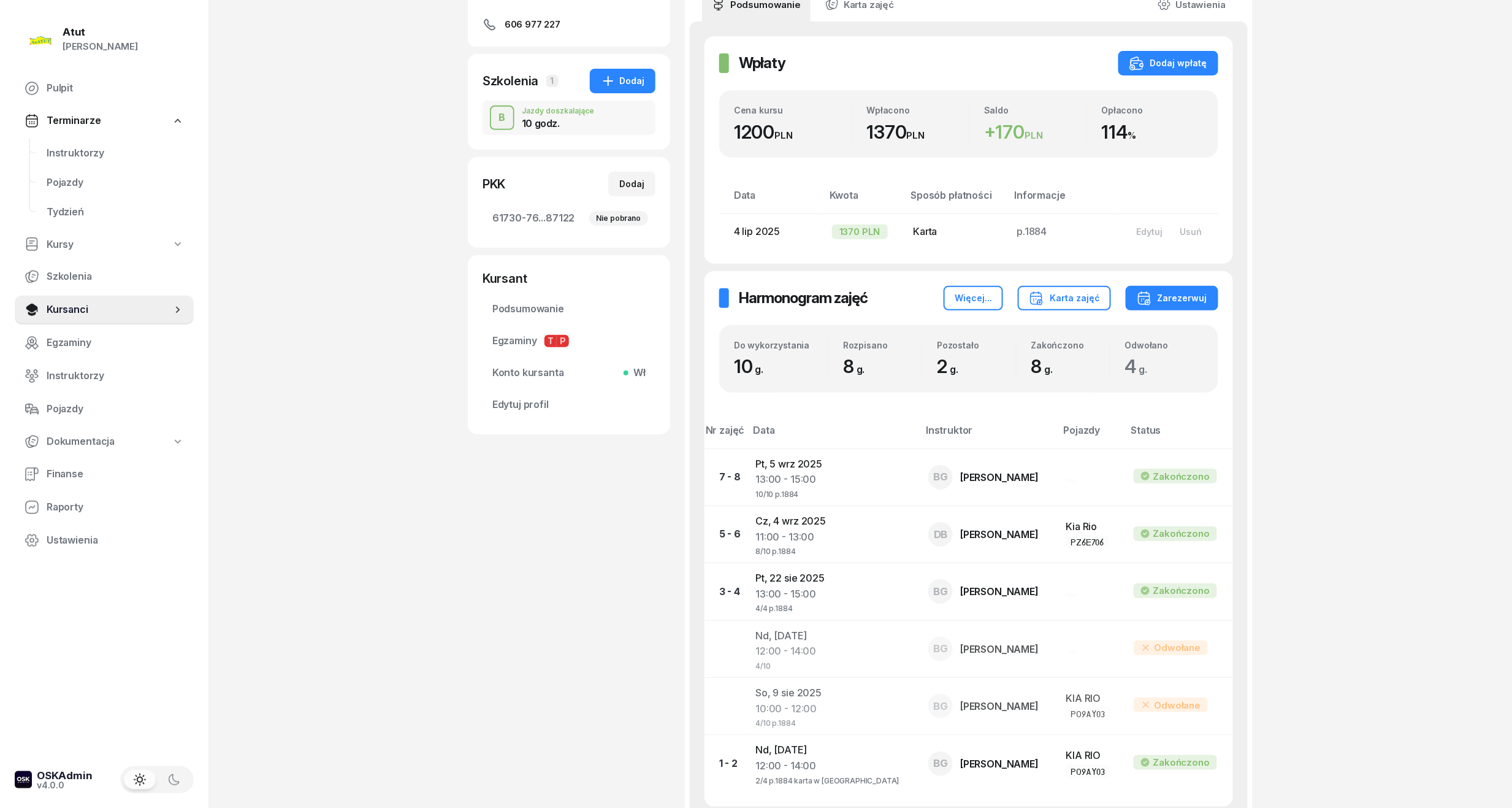
scroll to position [329, 0]
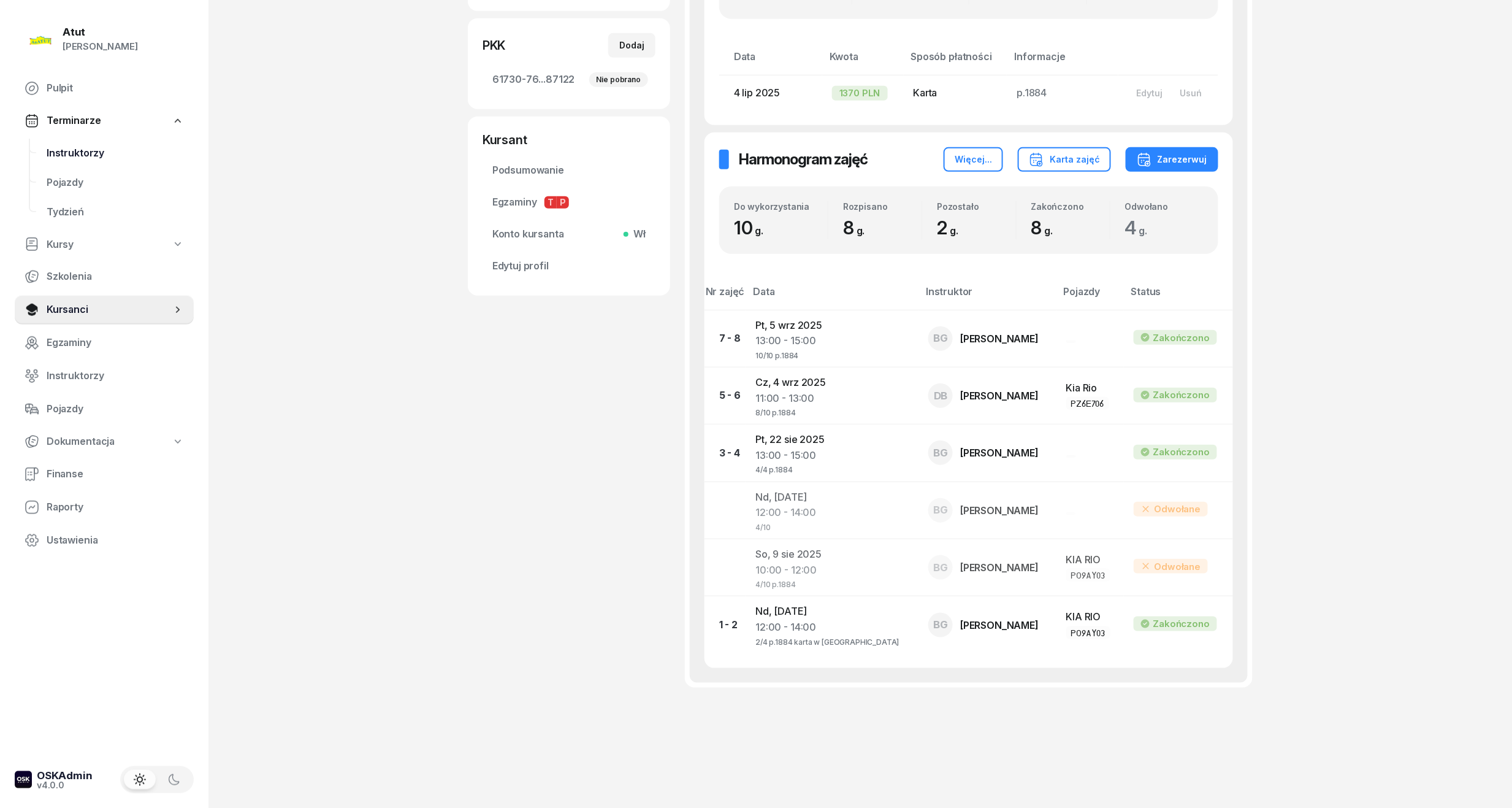
click at [80, 152] on span "Instruktorzy" at bounding box center [115, 153] width 137 height 16
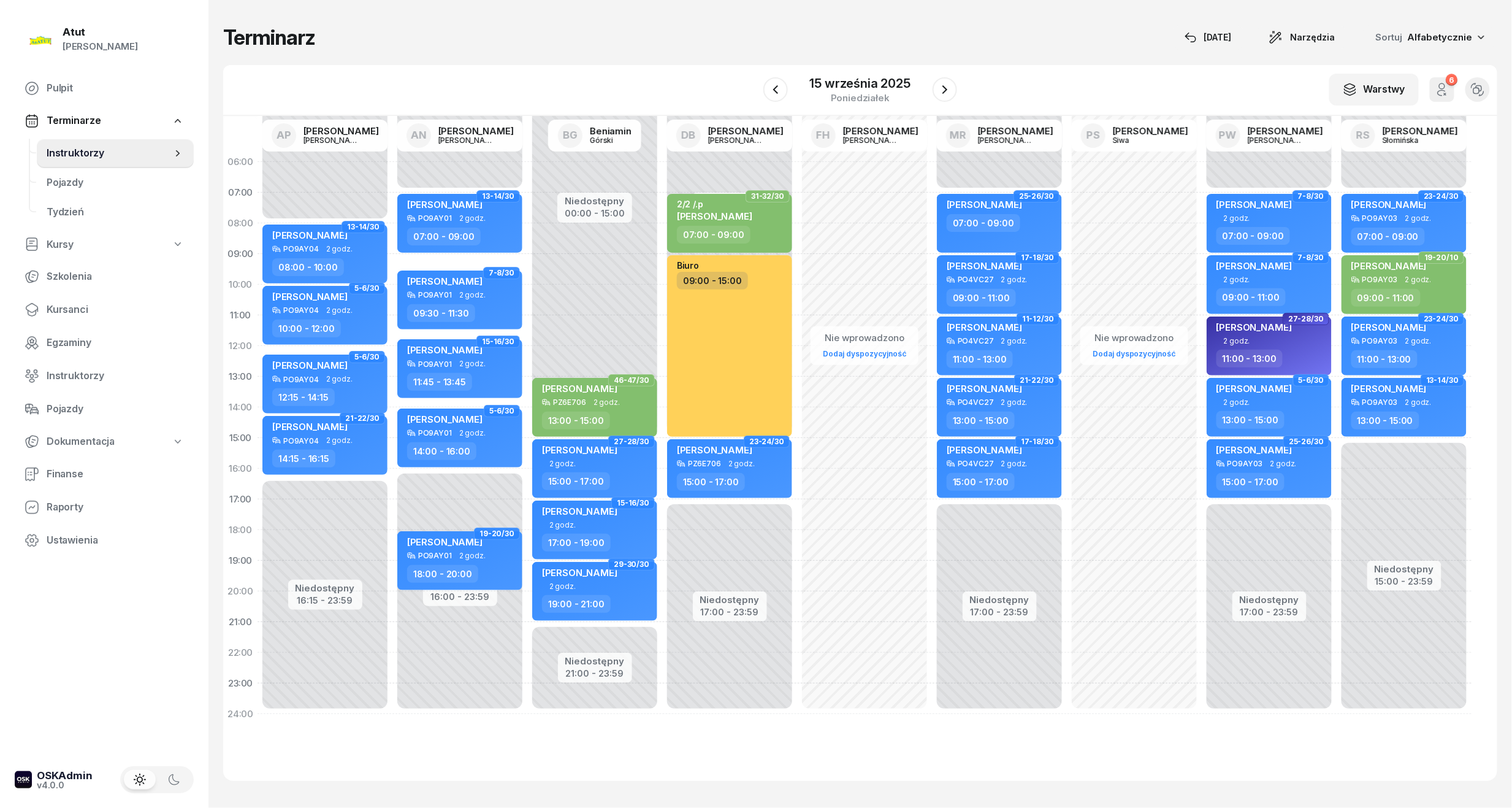
click at [850, 69] on div "W Wybierz AP [PERSON_NAME] AN [PERSON_NAME] BG [PERSON_NAME] DB [PERSON_NAME] F…" at bounding box center [860, 91] width 1274 height 51
click at [867, 79] on div "15 września 2025" at bounding box center [860, 83] width 100 height 13
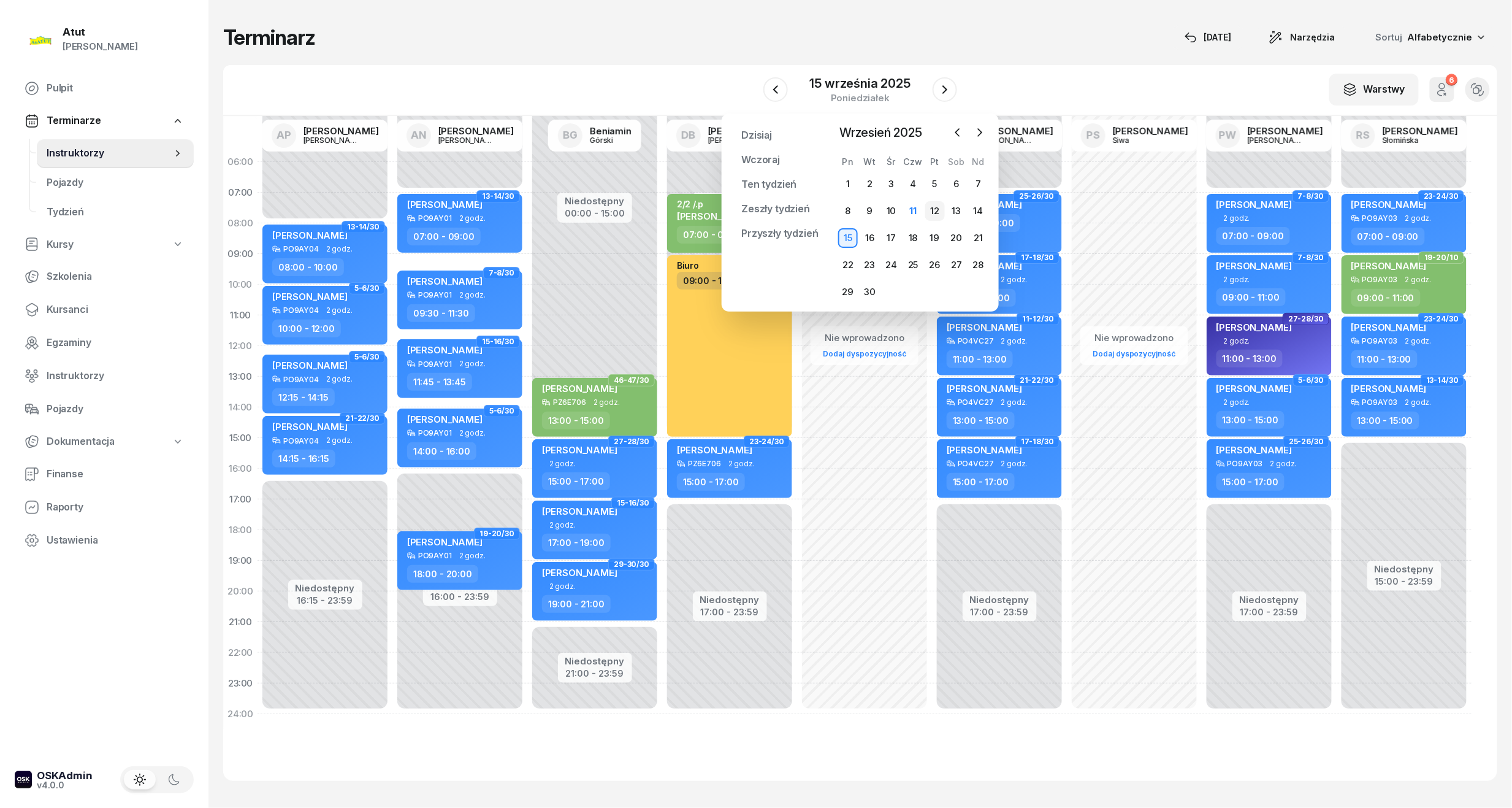
click at [943, 212] on div "12" at bounding box center [935, 211] width 20 height 20
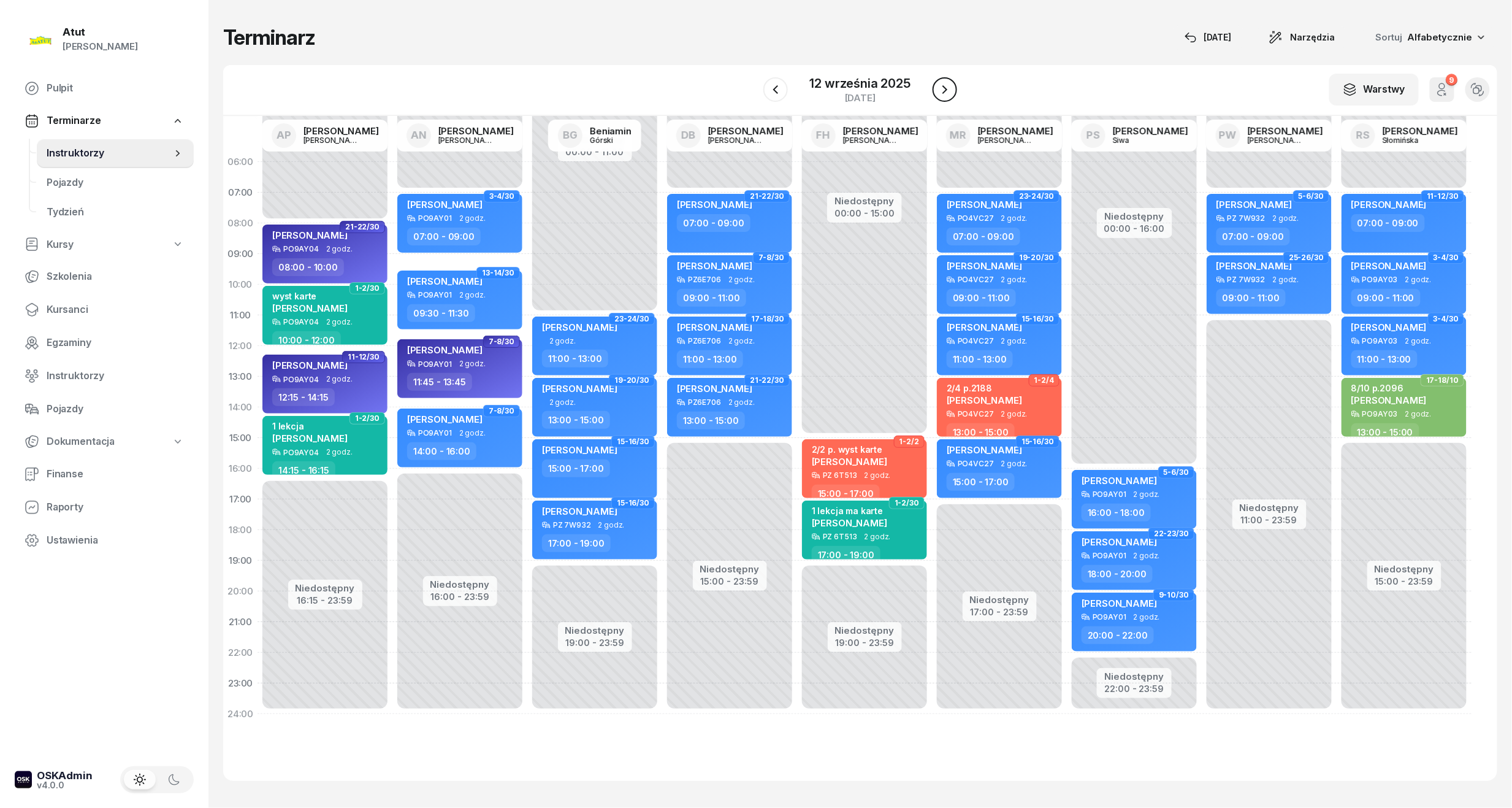
click at [946, 80] on button "button" at bounding box center [944, 89] width 24 height 24
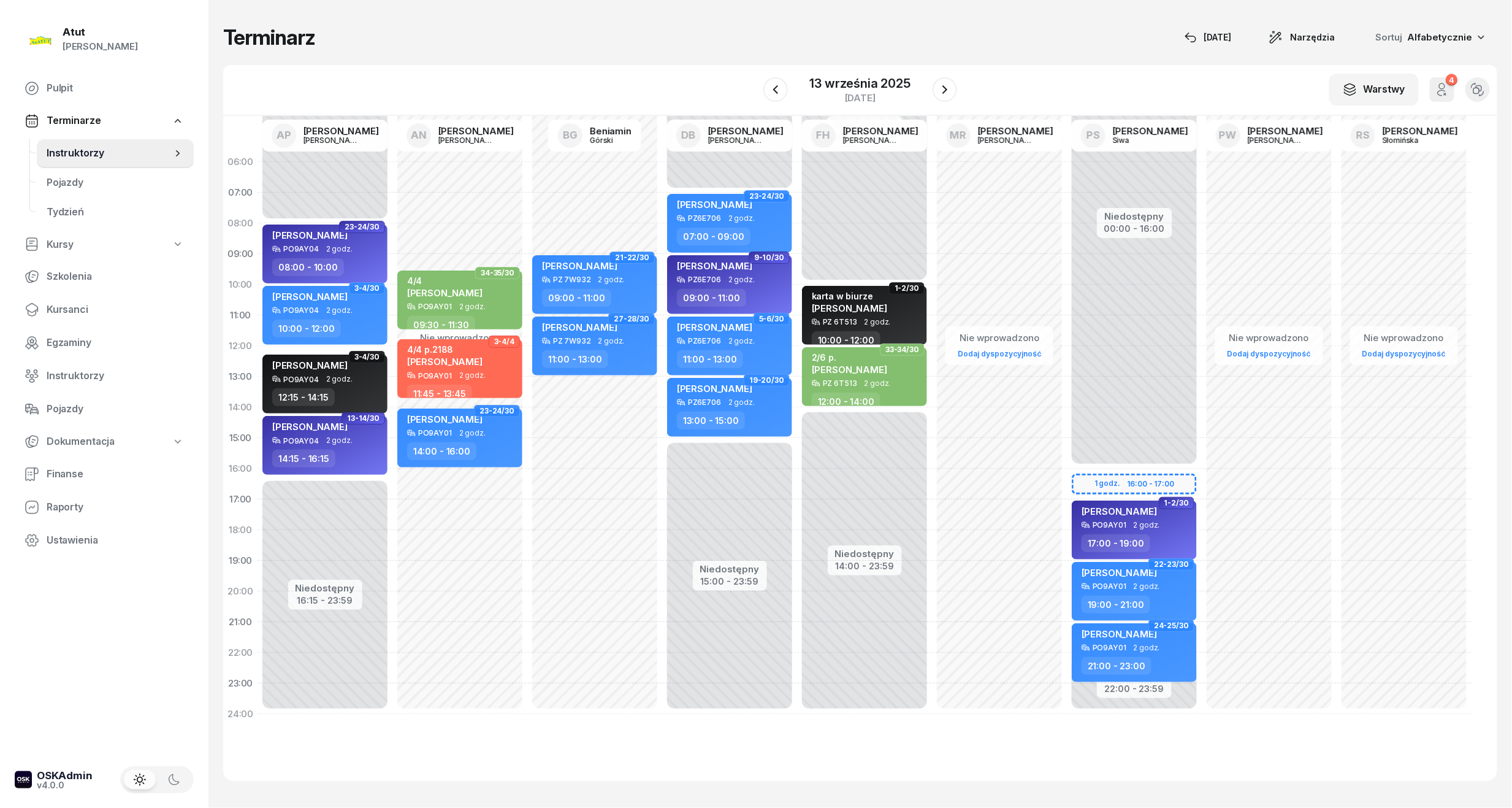
click at [1107, 476] on div "Niedostępny 00:00 - 16:00 Niedostępny 22:00 - 23:59 1 godz. 16:00 - 17:00 1-2/3…" at bounding box center [1134, 438] width 134 height 583
select select "16"
select select "17"
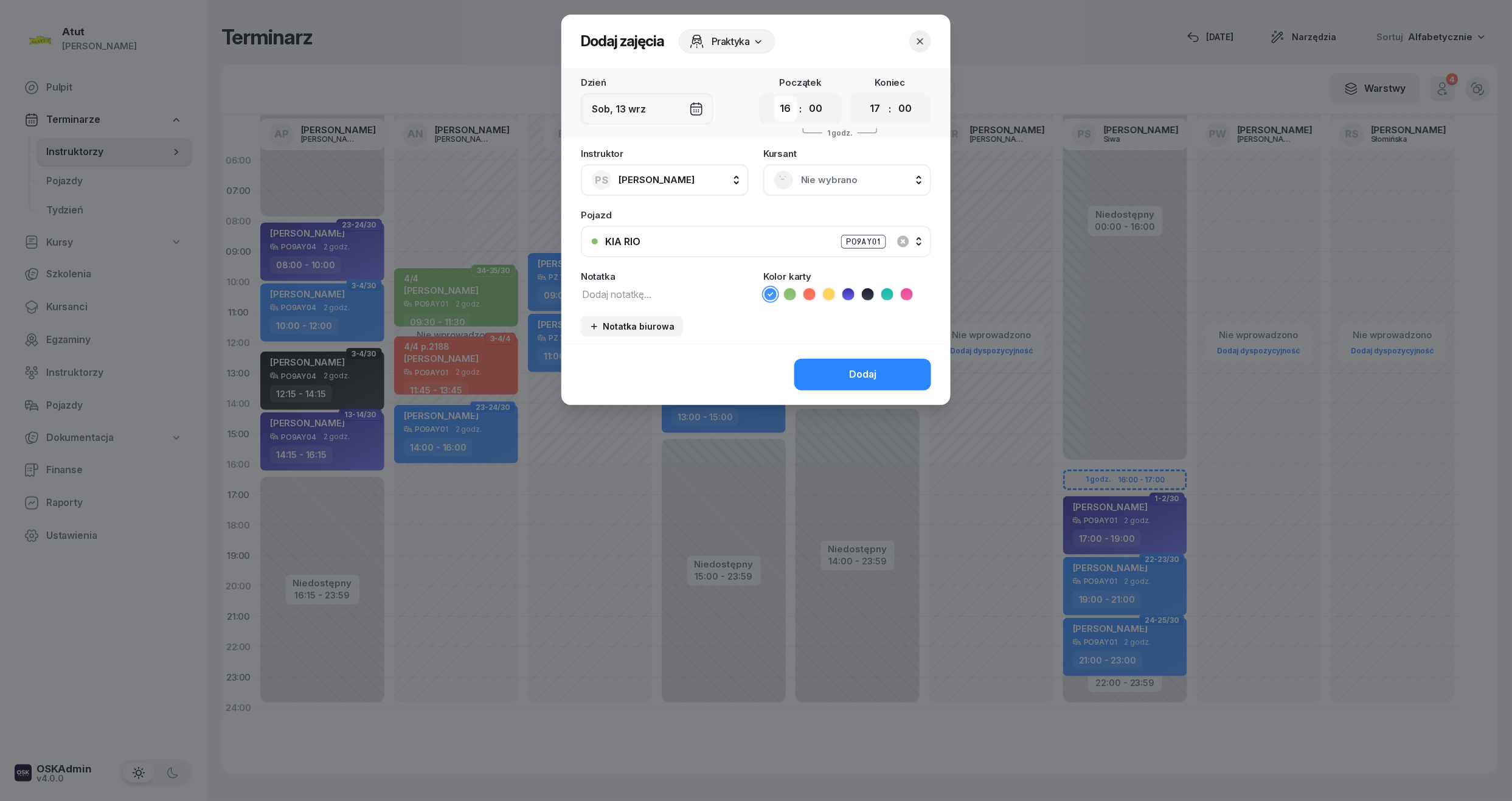
click at [781, 106] on select "00 01 02 03 04 05 06 07 08 09 10 11 12 13 14 15 16 17 18 19 20 21 22 23" at bounding box center [786, 108] width 23 height 26
select select "15"
click at [774, 96] on select "00 01 02 03 04 05 06 07 08 09 10 11 12 13 14 15 16 17 18 19 20 21 22 23" at bounding box center [786, 108] width 23 height 26
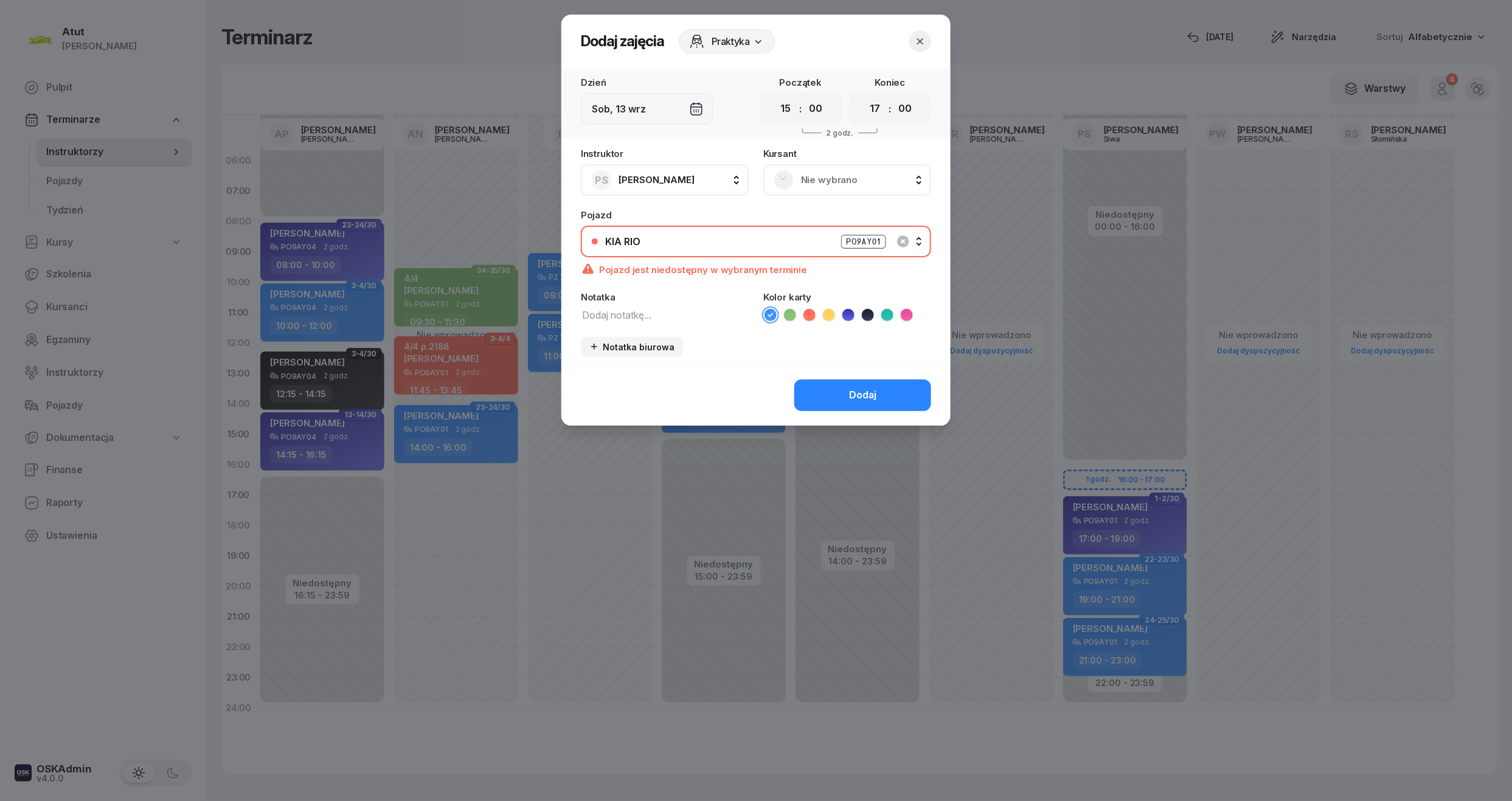
click at [830, 181] on span "Nie wybrano" at bounding box center [860, 180] width 119 height 16
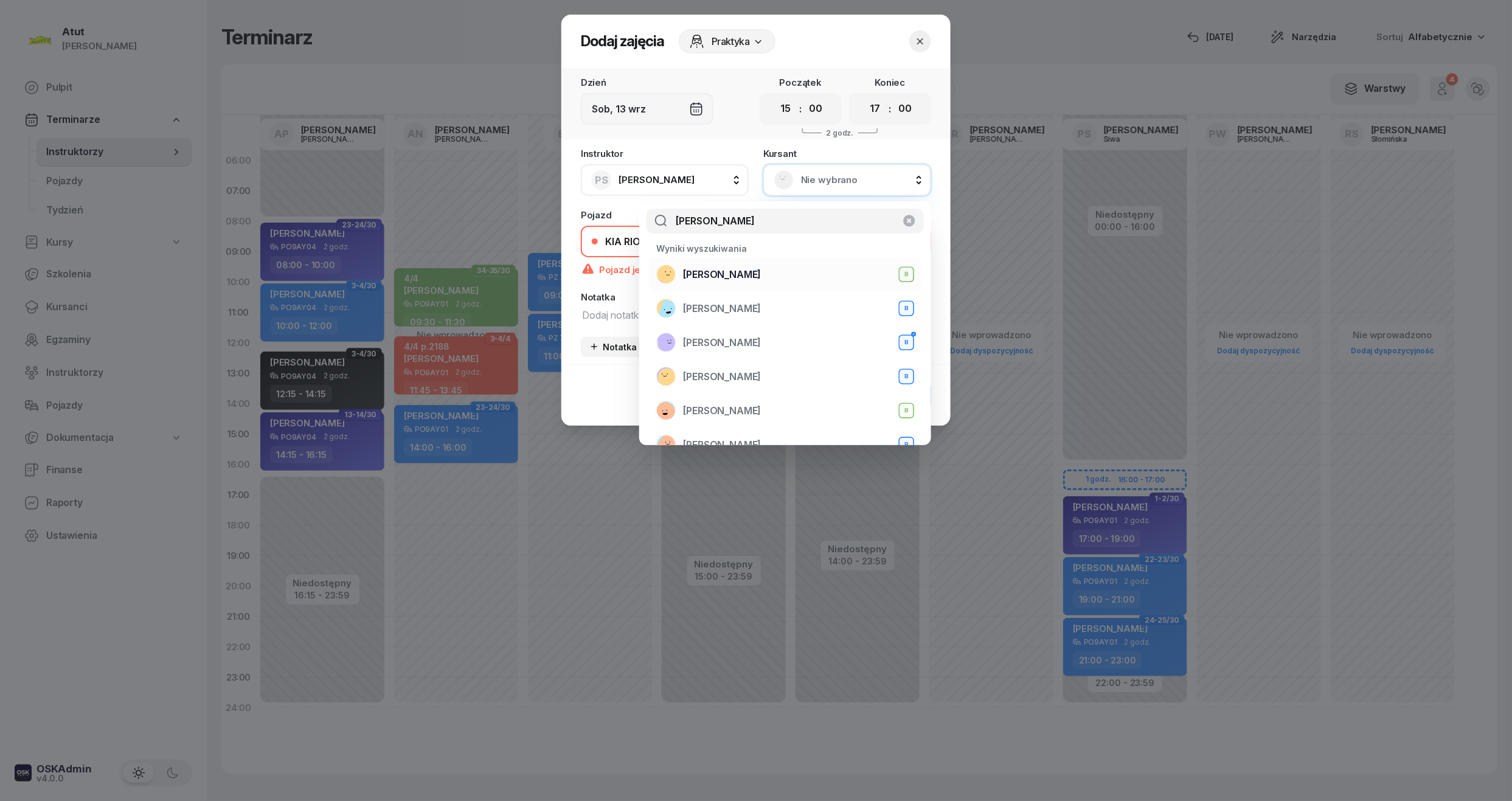
type input "[PERSON_NAME]"
click at [728, 271] on span "[PERSON_NAME]" at bounding box center [722, 275] width 78 height 16
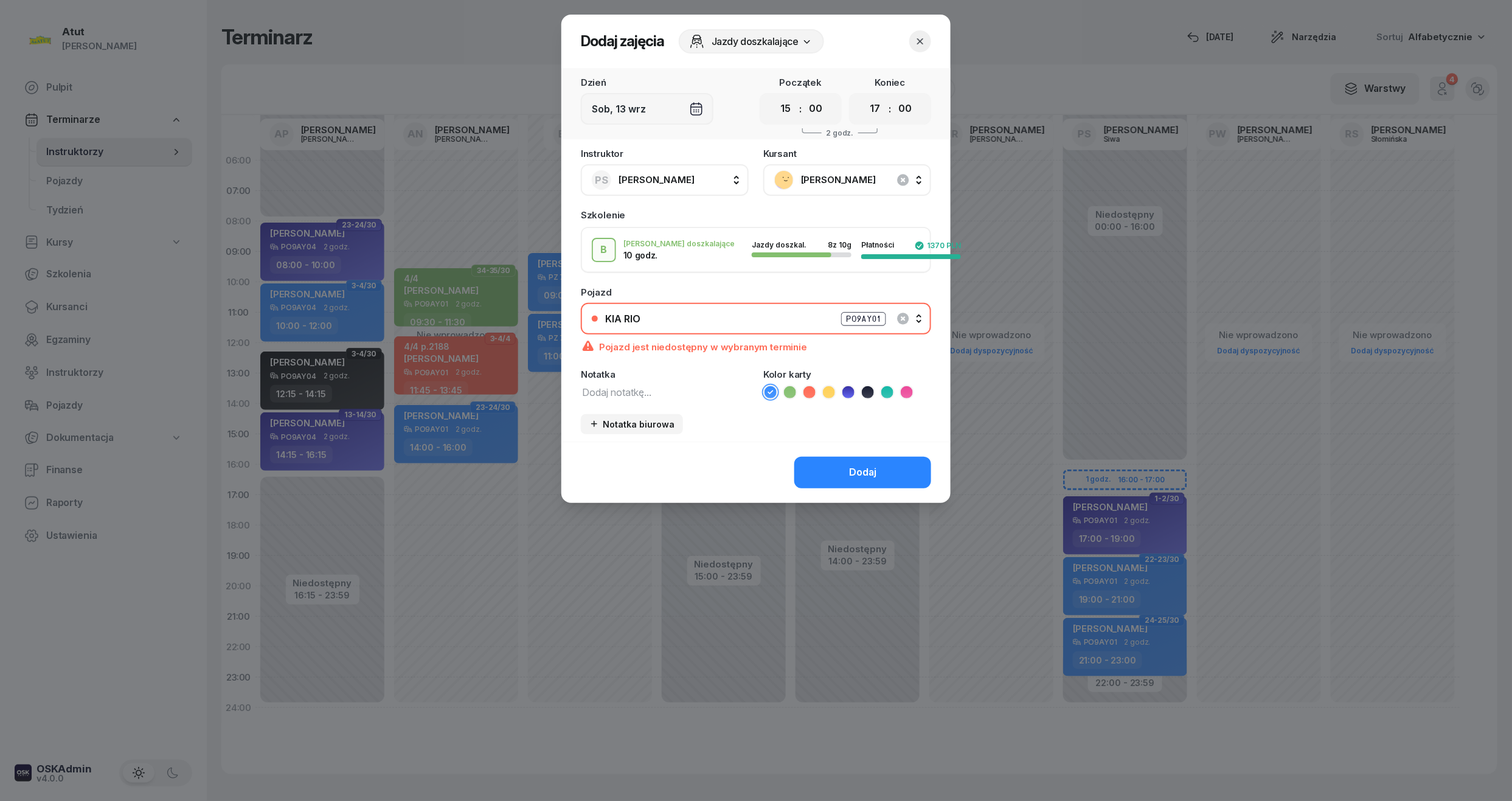
click at [812, 393] on icon at bounding box center [810, 392] width 12 height 12
click at [597, 397] on div "Instruktor PS [PERSON_NAME] AP [PERSON_NAME] AN [PERSON_NAME] BG [PERSON_NAME] …" at bounding box center [756, 295] width 389 height 292
click at [596, 384] on textarea at bounding box center [664, 392] width 168 height 16
type textarea "10/10 ma karte"
click at [839, 470] on button "Dodaj" at bounding box center [862, 473] width 137 height 32
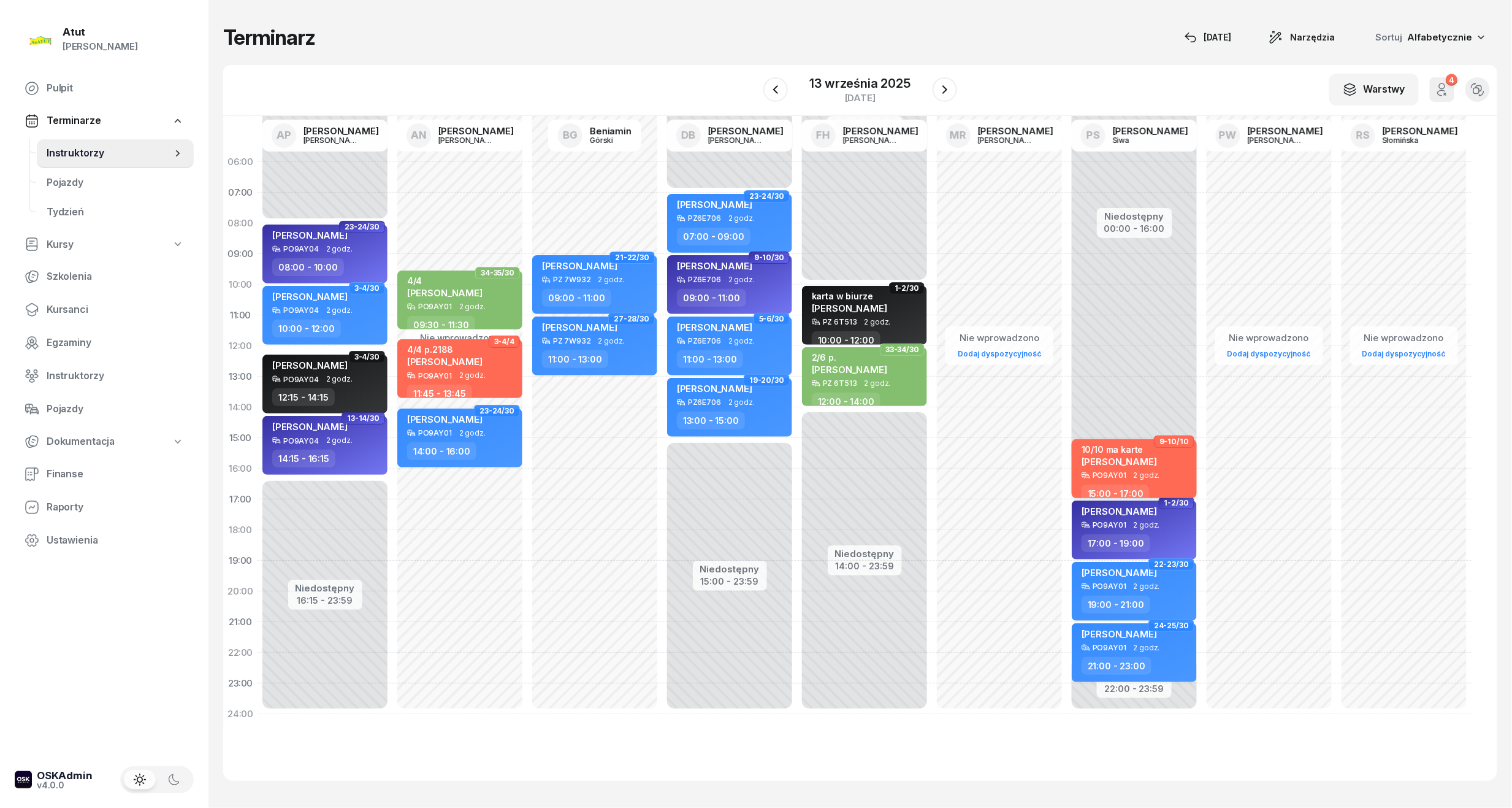
click at [1152, 460] on span "[PERSON_NAME]" at bounding box center [1119, 461] width 75 height 12
select select "15"
select select "17"
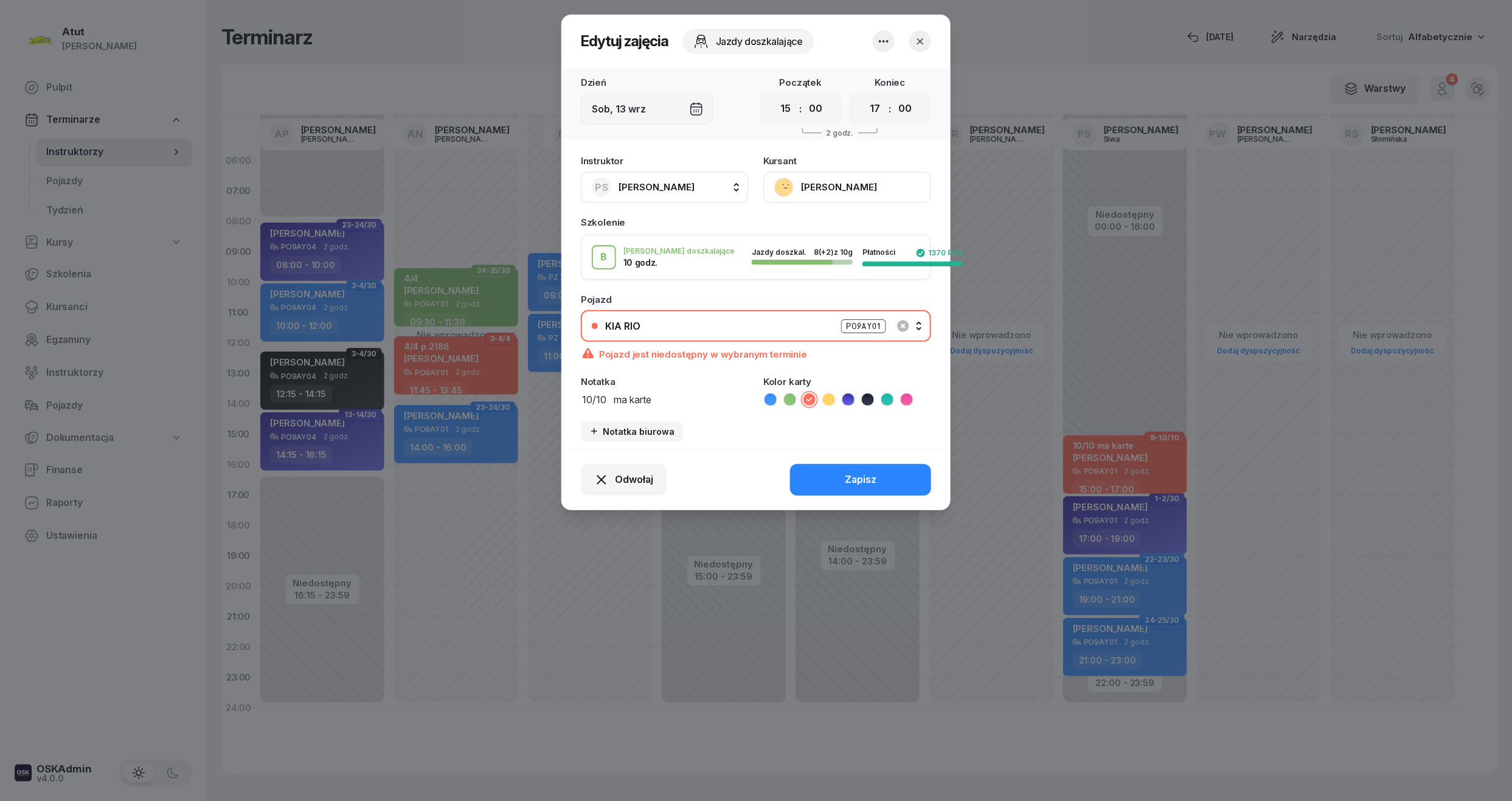
click at [898, 188] on button "[PERSON_NAME]" at bounding box center [846, 188] width 168 height 32
click at [801, 235] on div "Otwórz profil" at bounding box center [802, 228] width 59 height 16
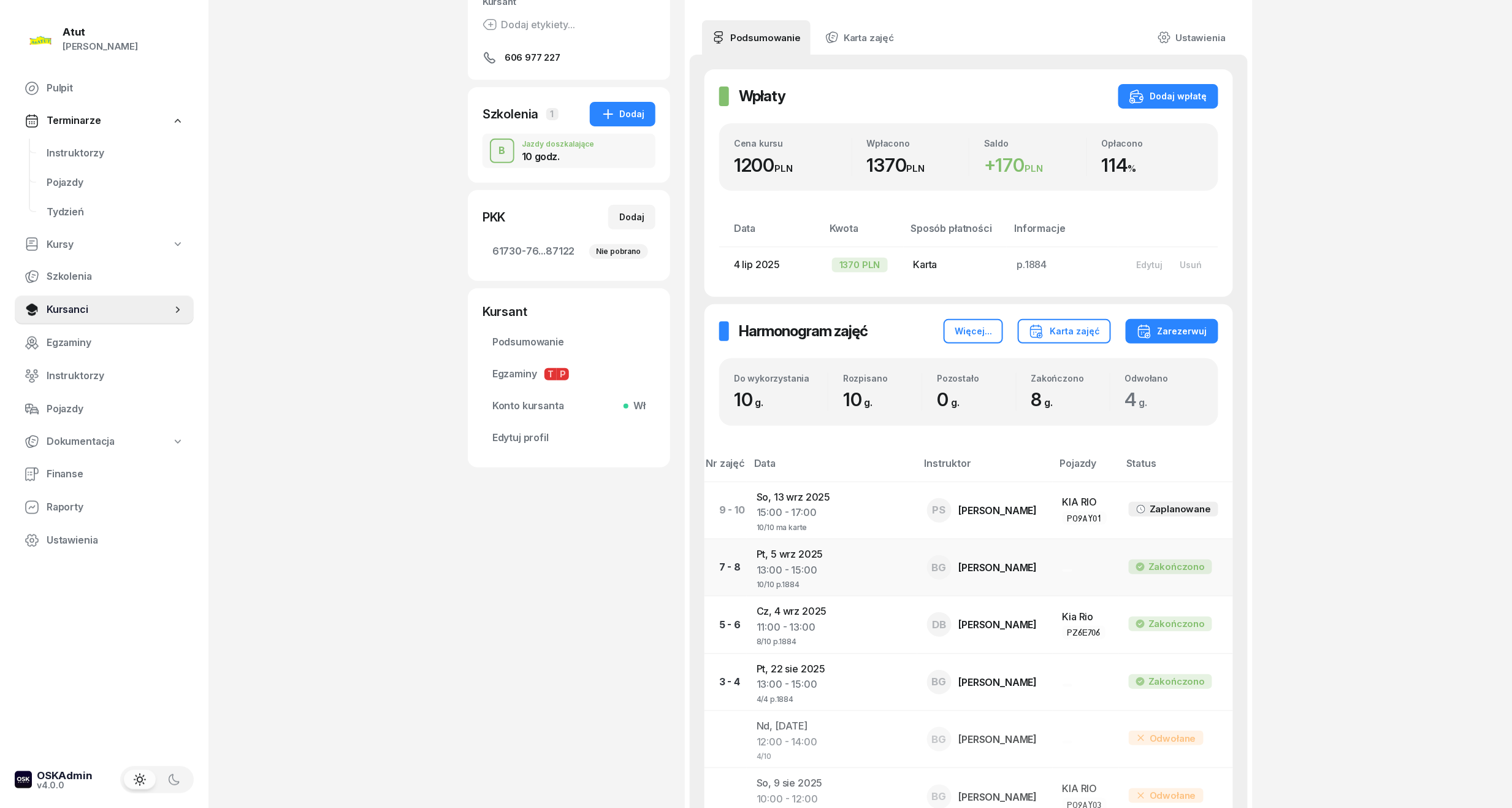
scroll to position [59, 0]
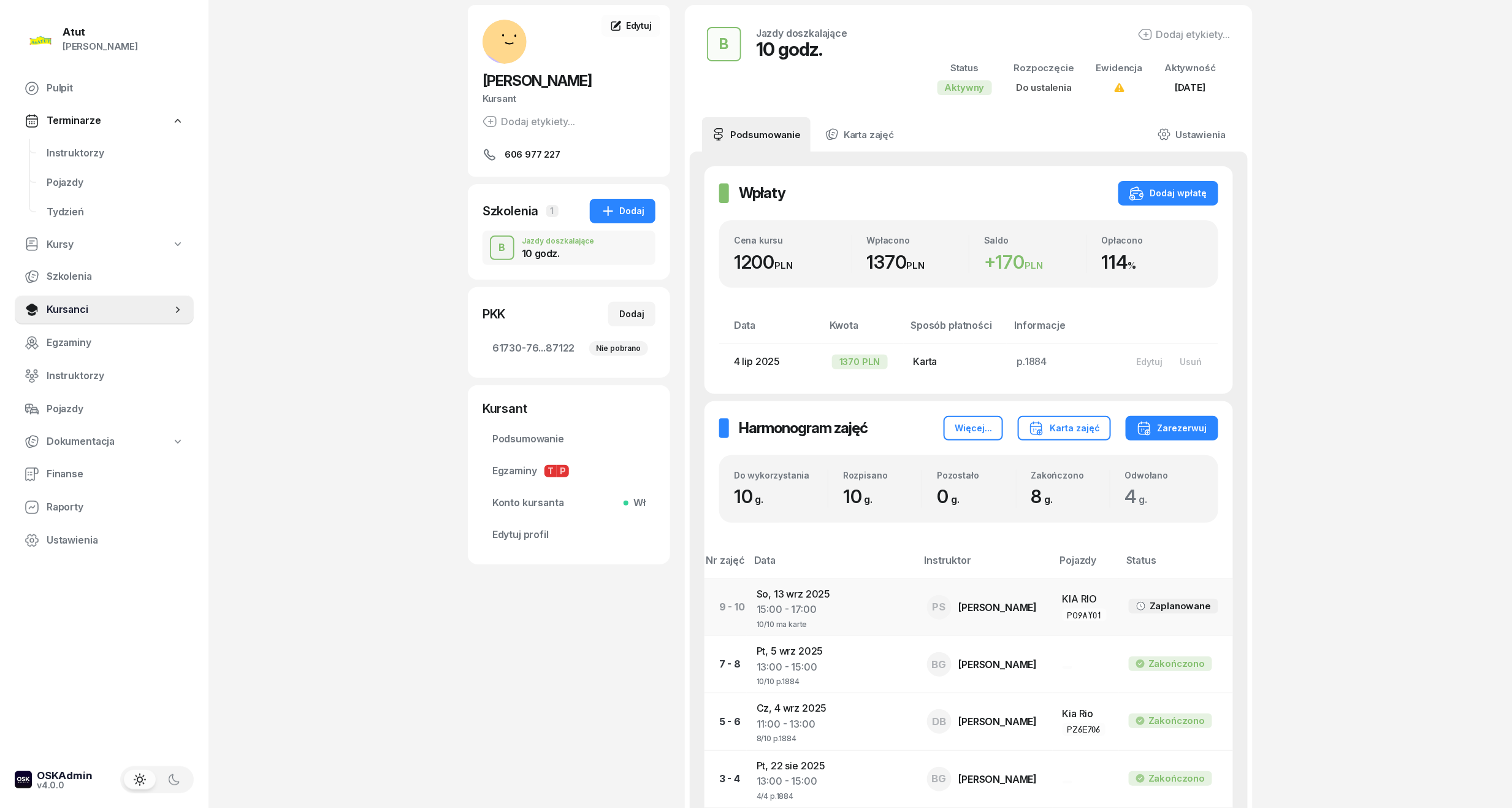
click at [810, 607] on div "15:00 - 17:00" at bounding box center [832, 610] width 151 height 16
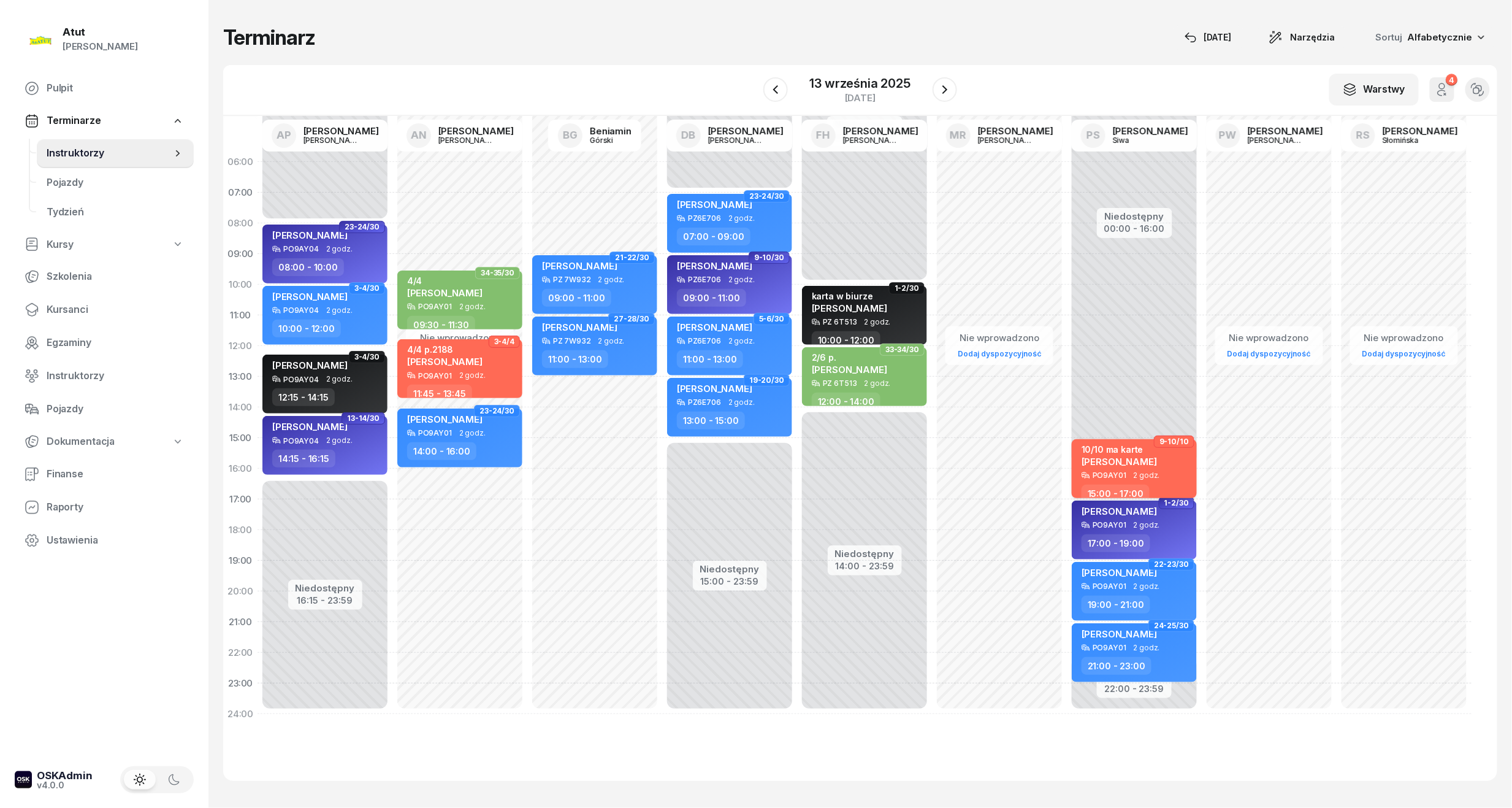
click at [1117, 461] on span "[PERSON_NAME]" at bounding box center [1119, 461] width 75 height 12
select select "15"
select select "17"
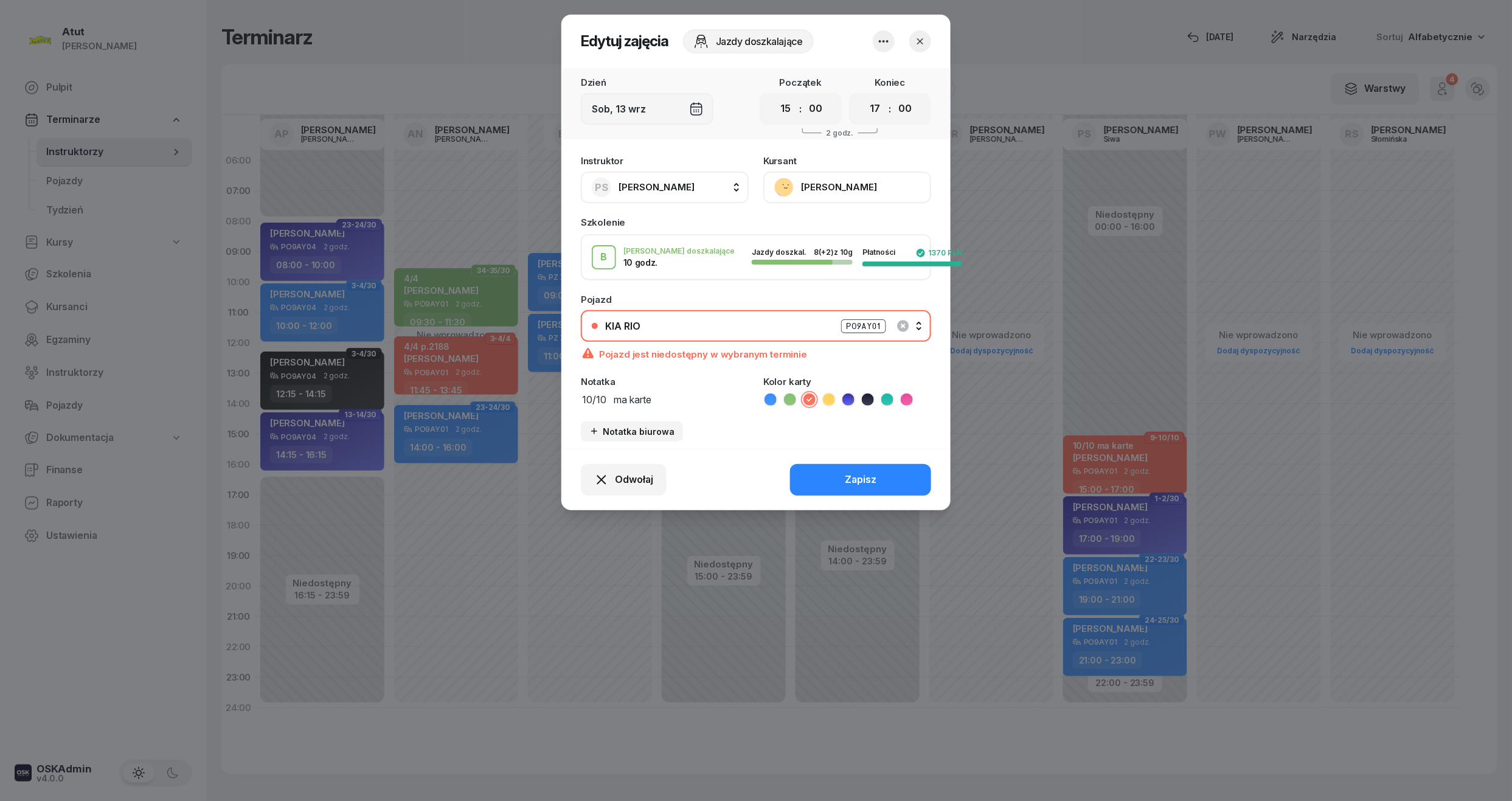
drag, startPoint x: 681, startPoint y: 401, endPoint x: 613, endPoint y: 399, distance: 68.0
click at [613, 399] on textarea "10/10 ma karte" at bounding box center [664, 399] width 168 height 16
type textarea "10/10 p.1884"
click at [802, 472] on button "Zapisz" at bounding box center [860, 480] width 141 height 32
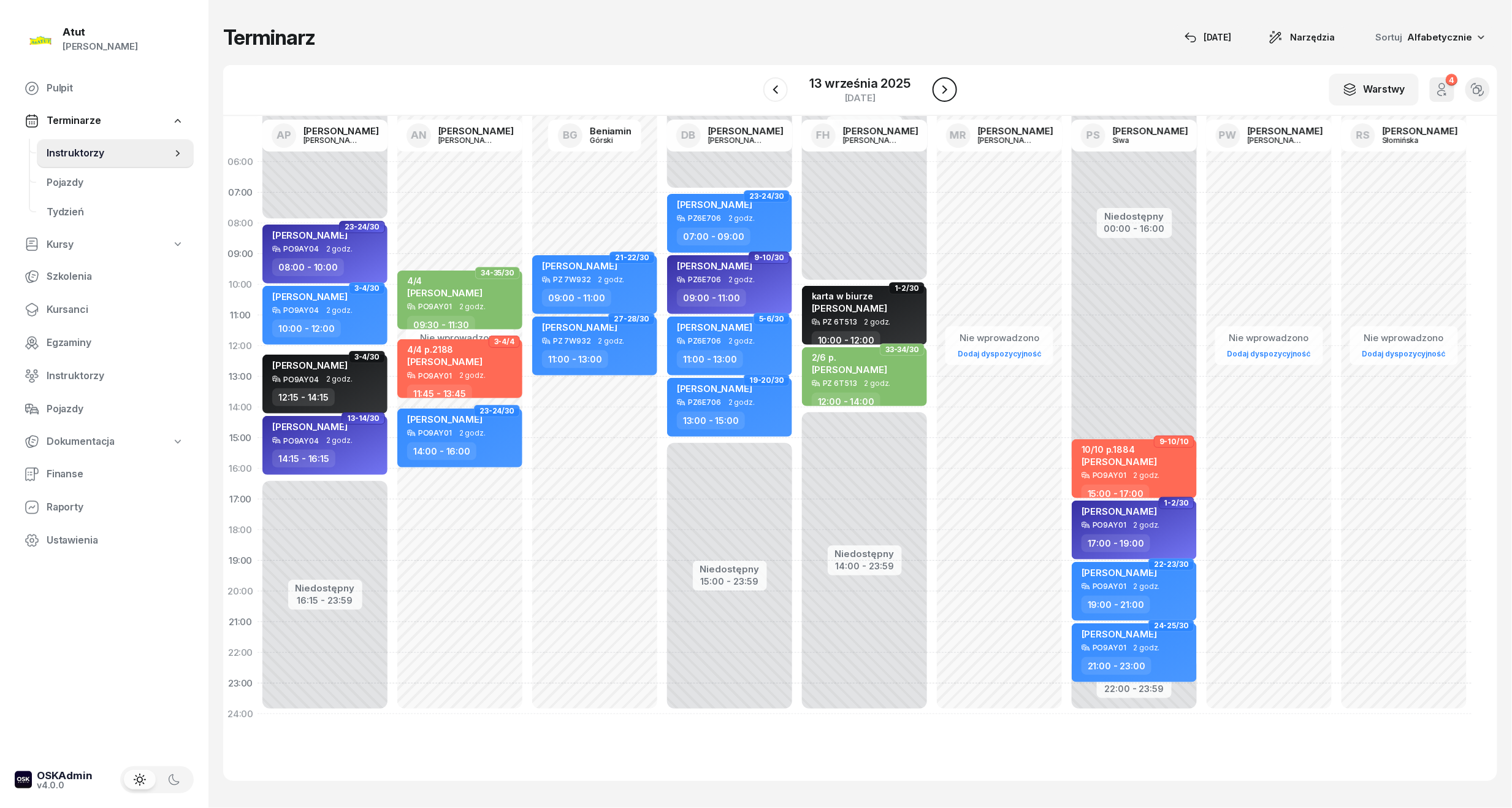
click at [947, 89] on icon "button" at bounding box center [945, 90] width 14 height 14
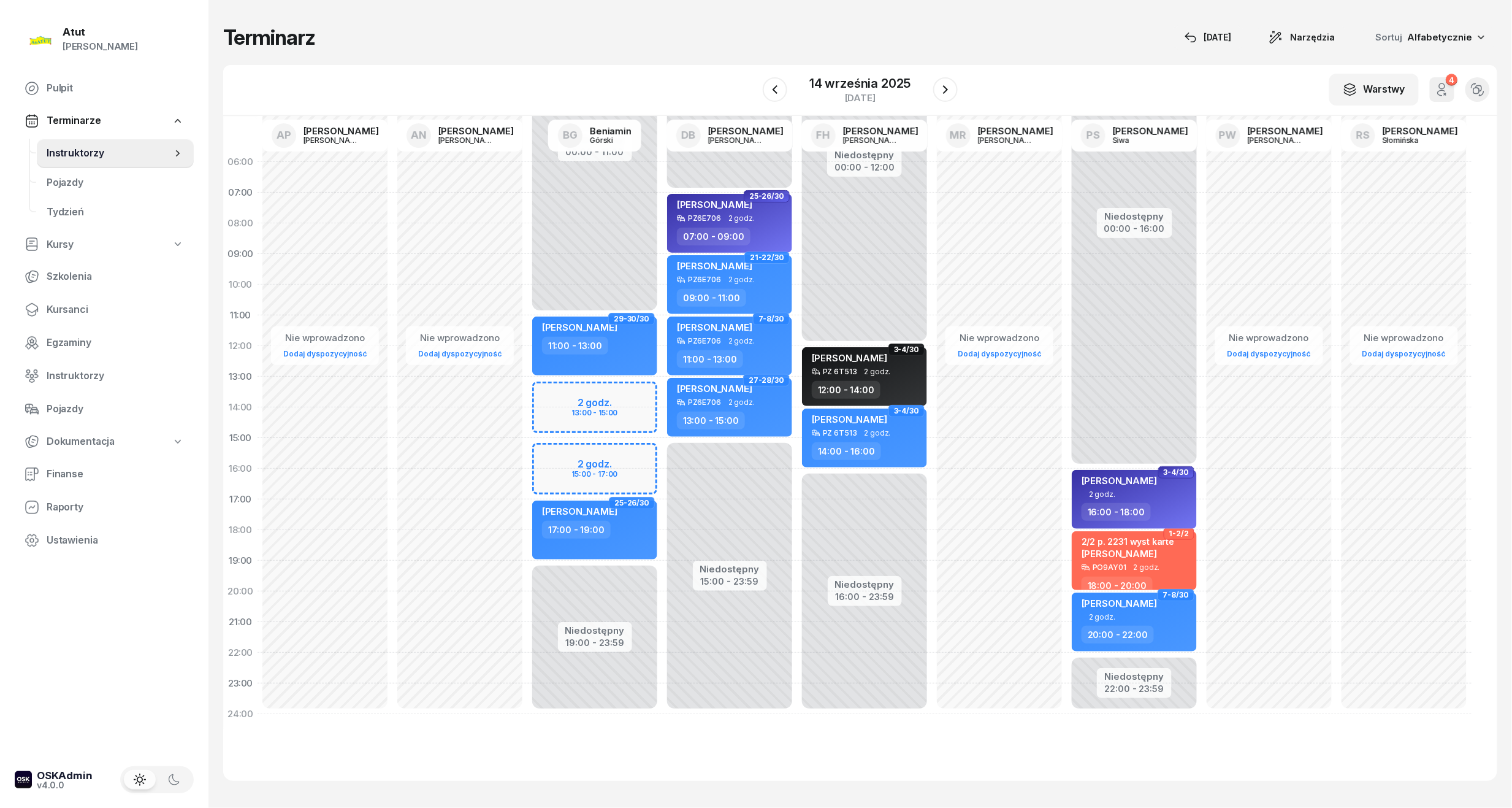
click at [1172, 471] on span "3-4/30" at bounding box center [1176, 472] width 25 height 3
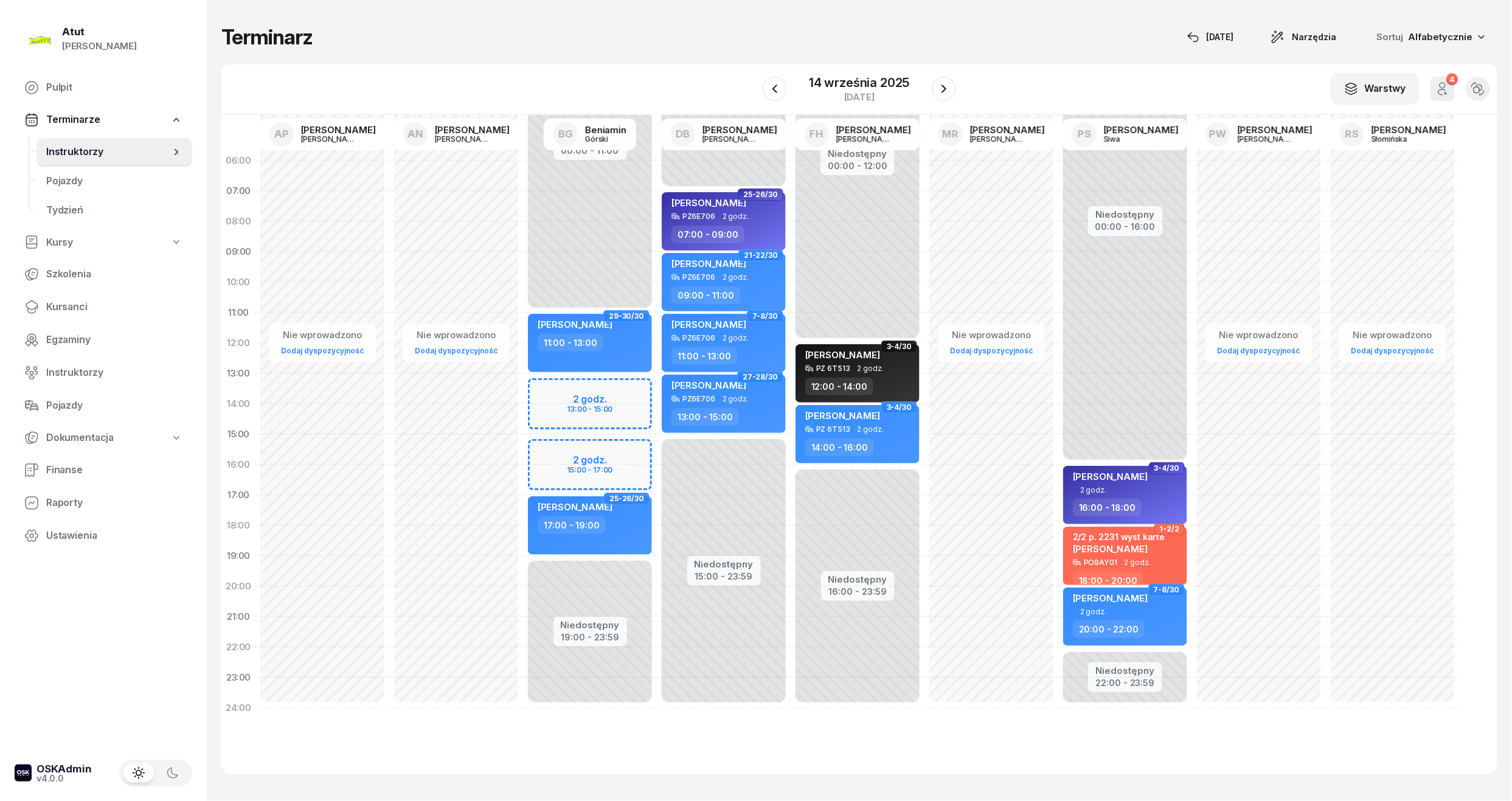
select select "16"
select select "18"
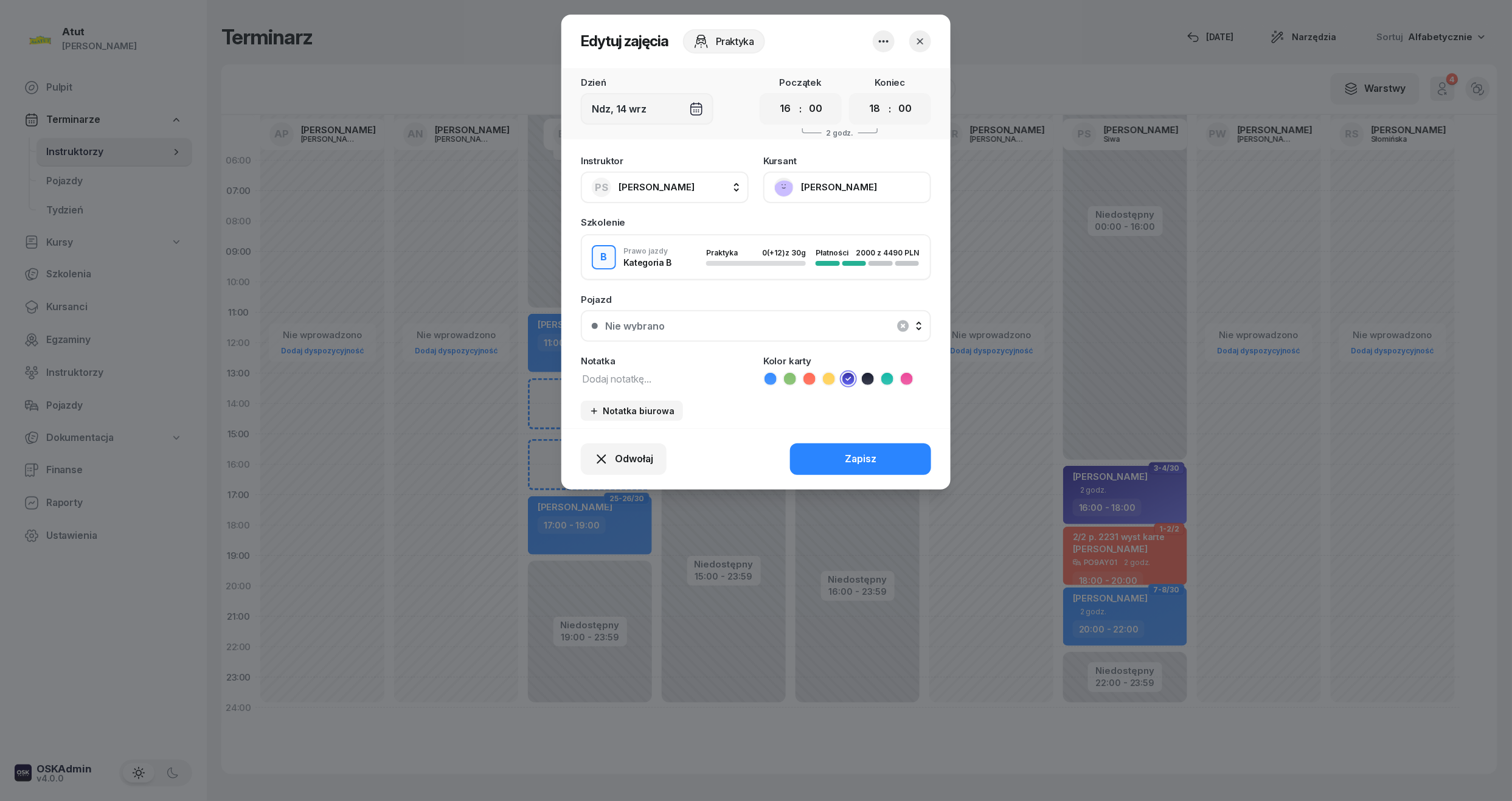
click at [823, 190] on button "[PERSON_NAME]" at bounding box center [846, 188] width 168 height 32
click at [819, 229] on div "Otwórz profil" at bounding box center [802, 228] width 59 height 16
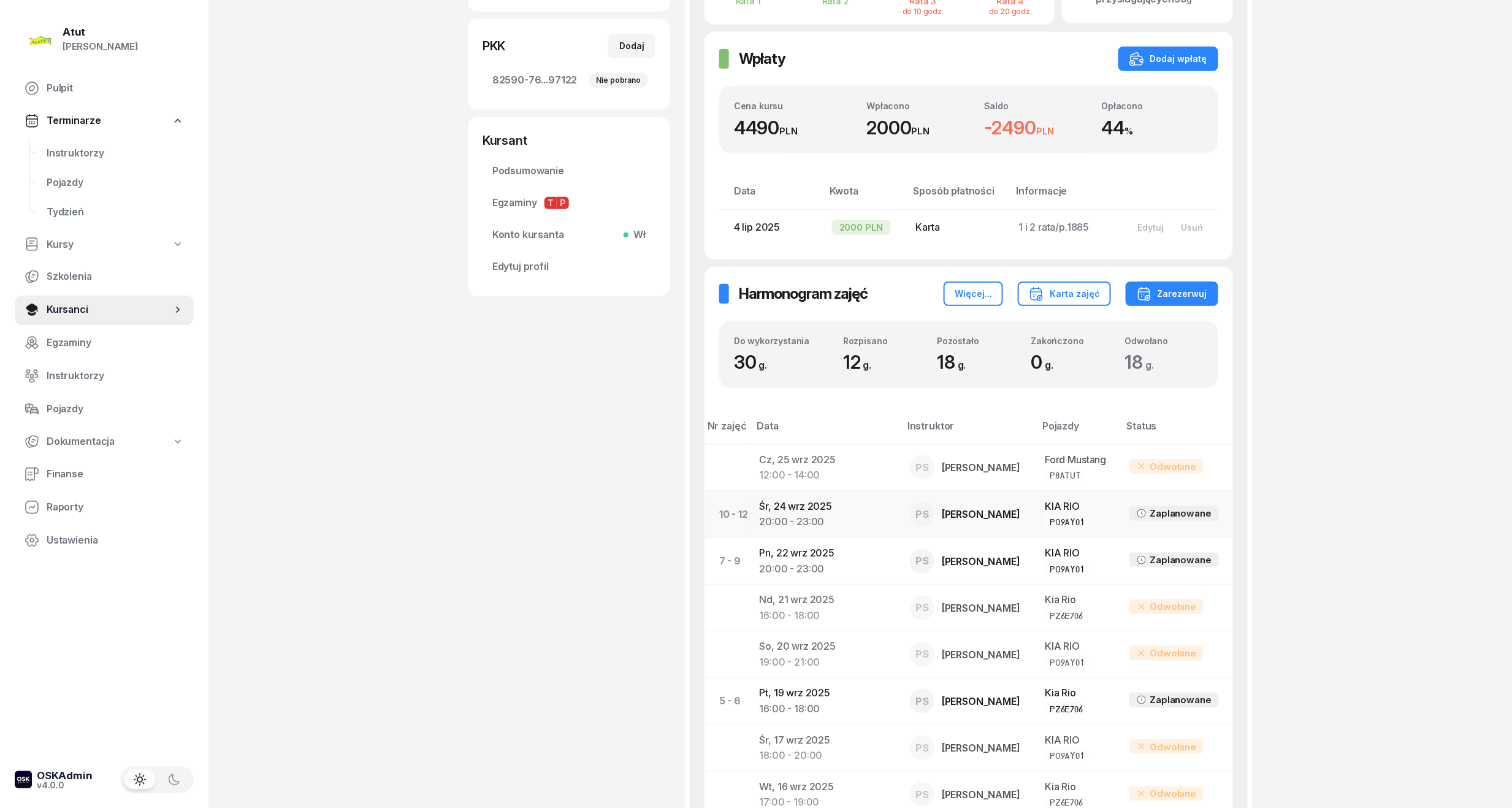
scroll to position [736, 0]
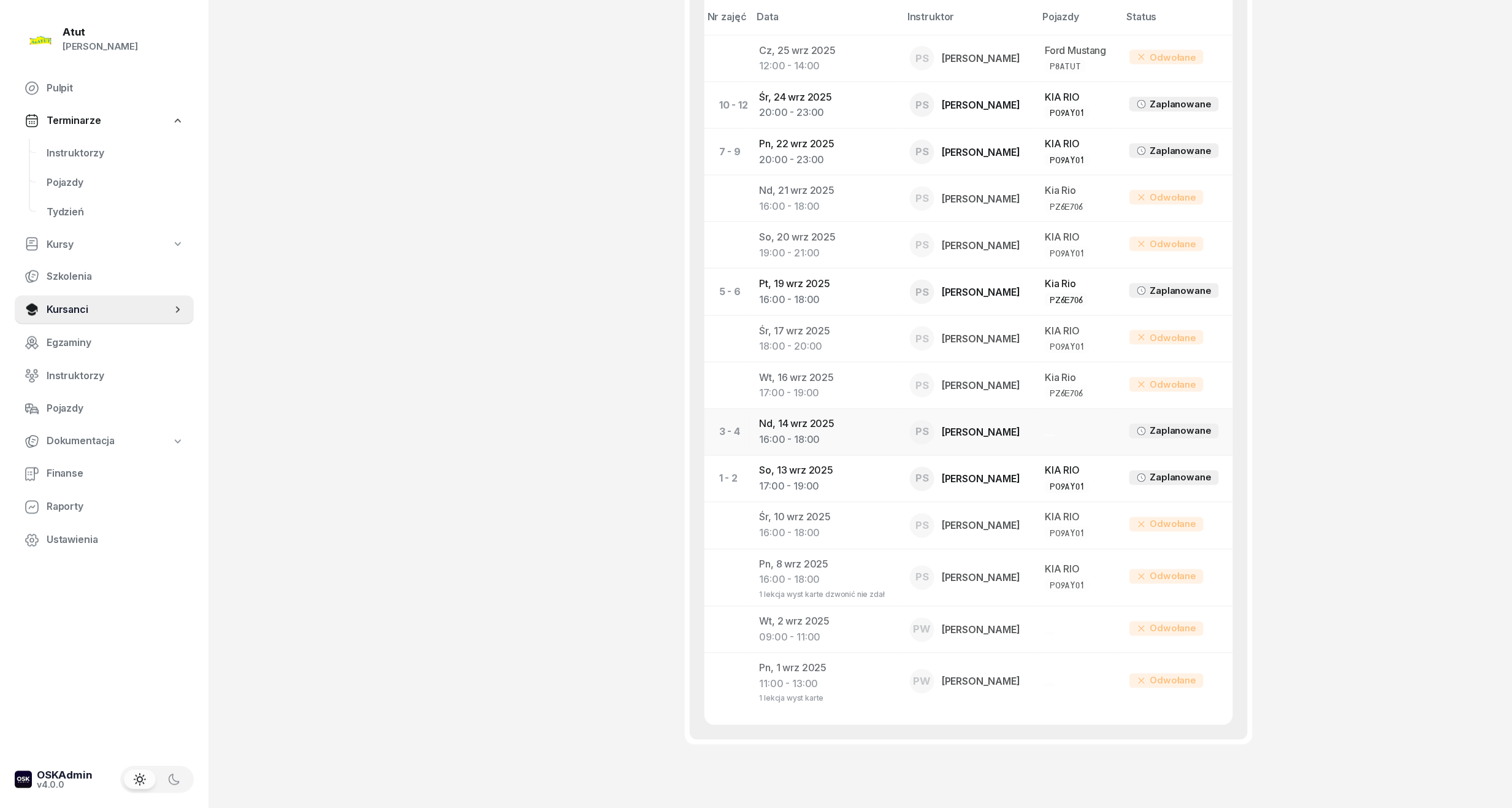
click at [818, 434] on div "16:00 - 18:00" at bounding box center [825, 440] width 131 height 16
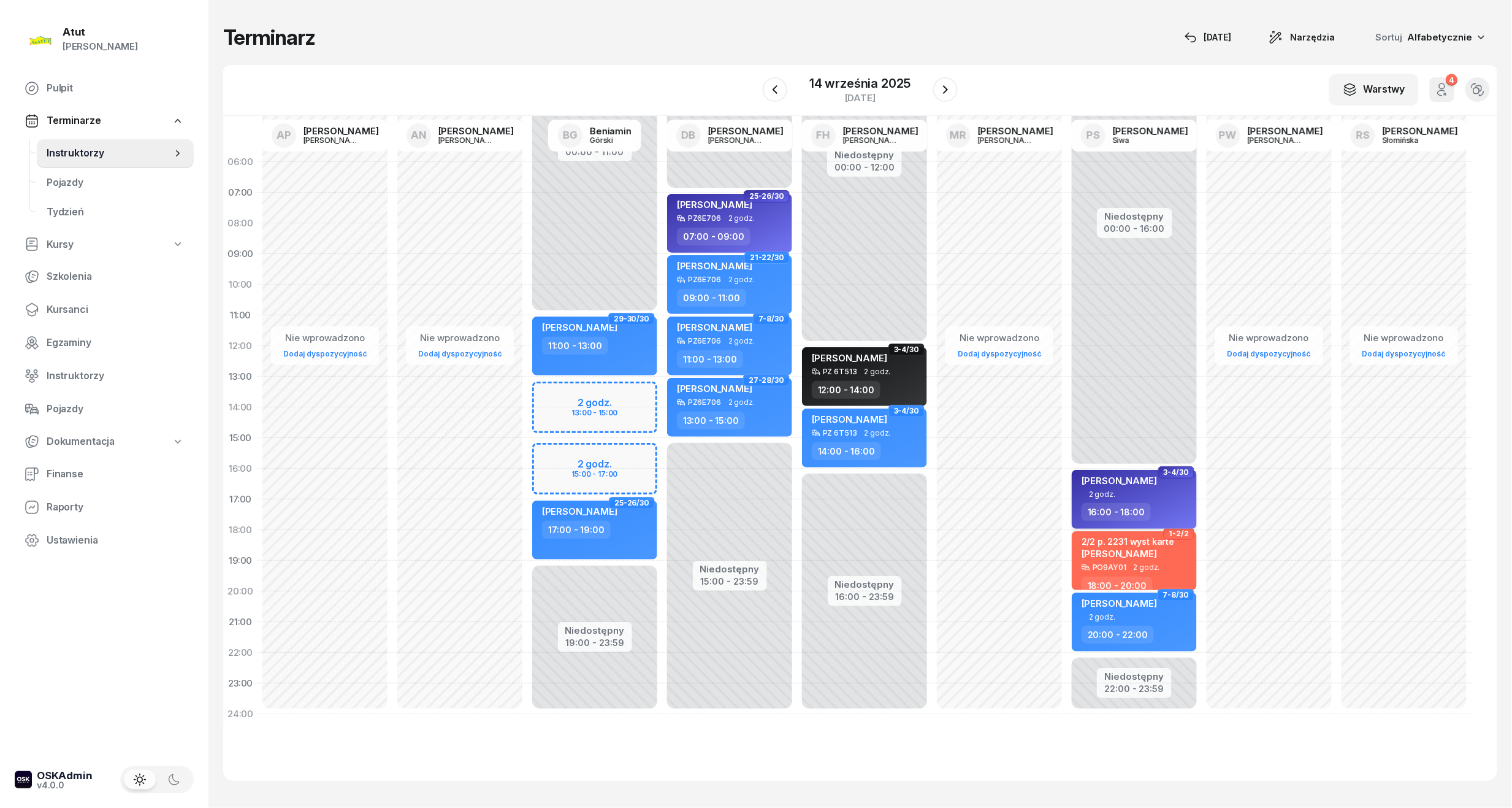
click at [1139, 476] on span "[PERSON_NAME]" at bounding box center [1119, 480] width 75 height 12
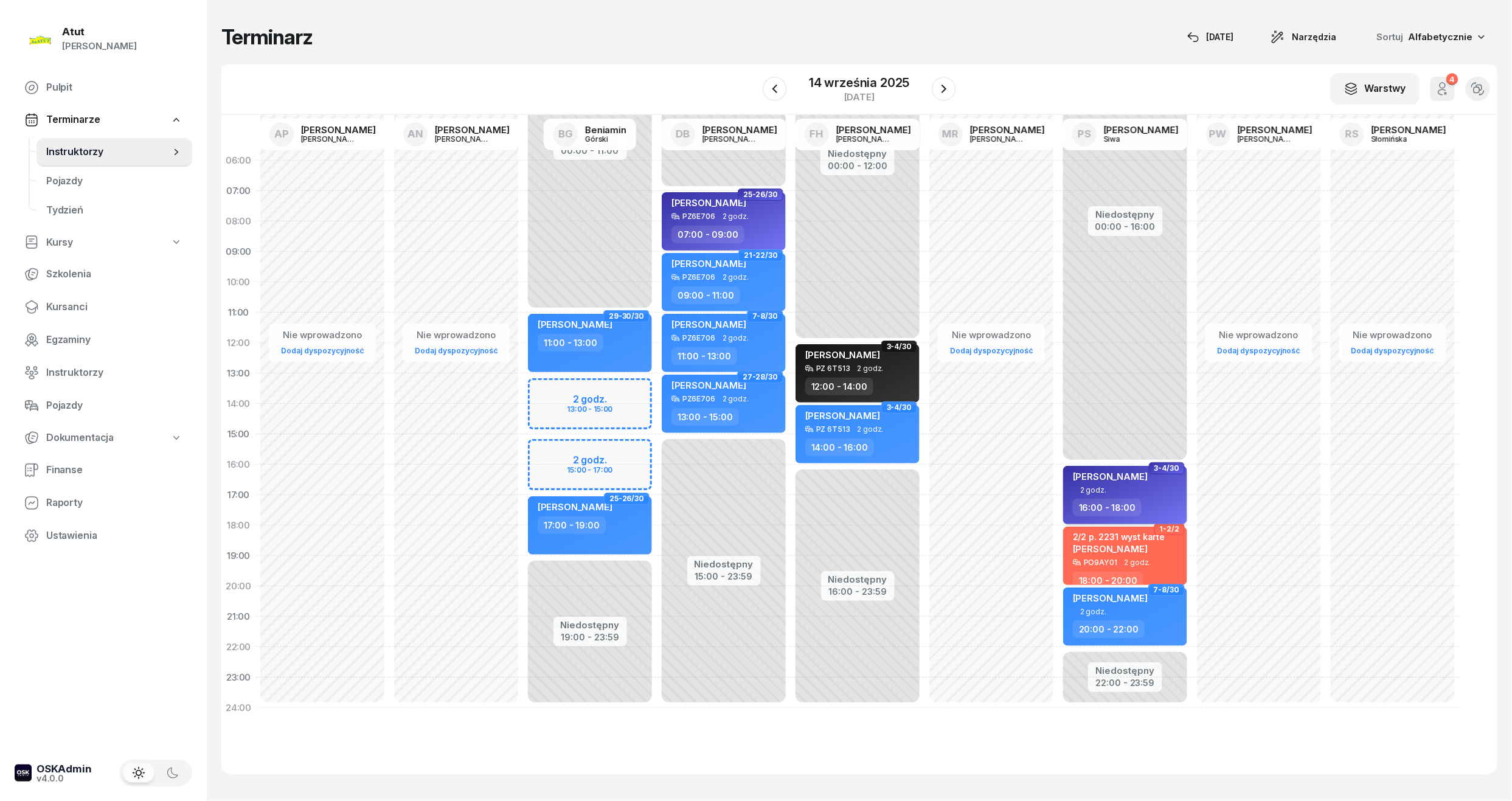
select select "16"
select select "18"
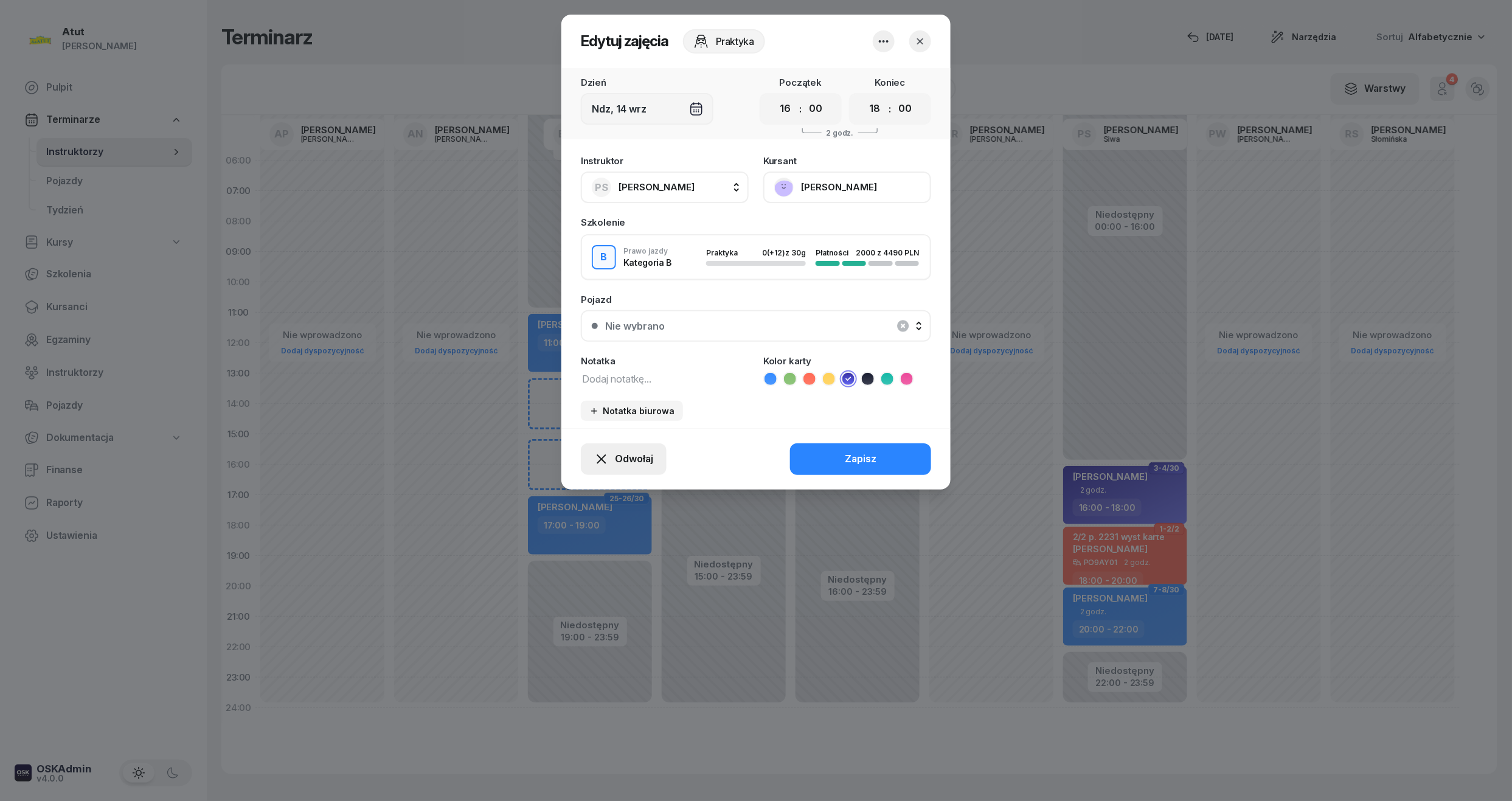
click at [617, 461] on span "Odwołaj" at bounding box center [634, 460] width 38 height 16
click at [596, 356] on div "My odwołaliśmy" at bounding box center [603, 355] width 74 height 16
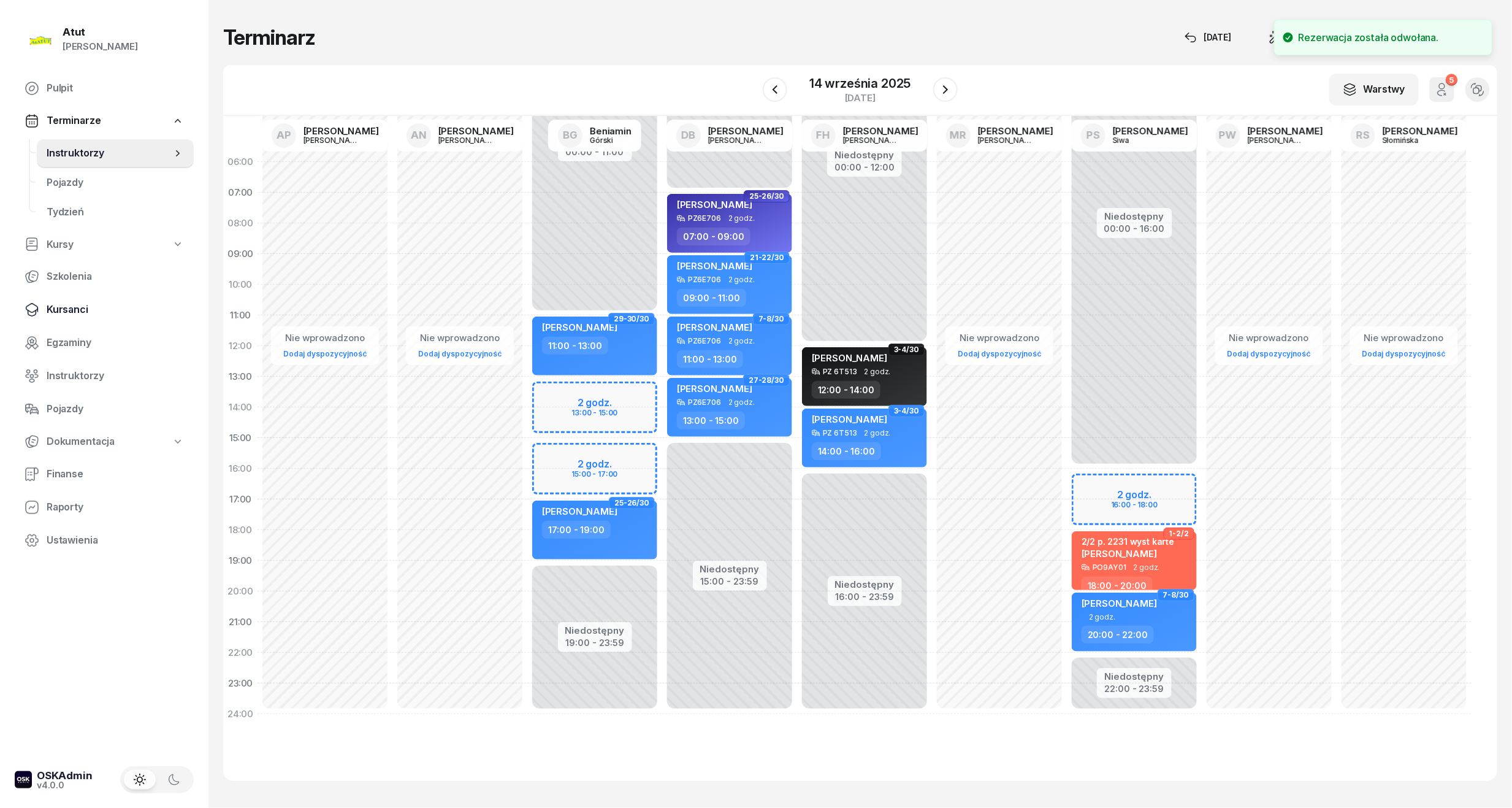
click at [67, 307] on span "Kursanci" at bounding box center [115, 310] width 137 height 16
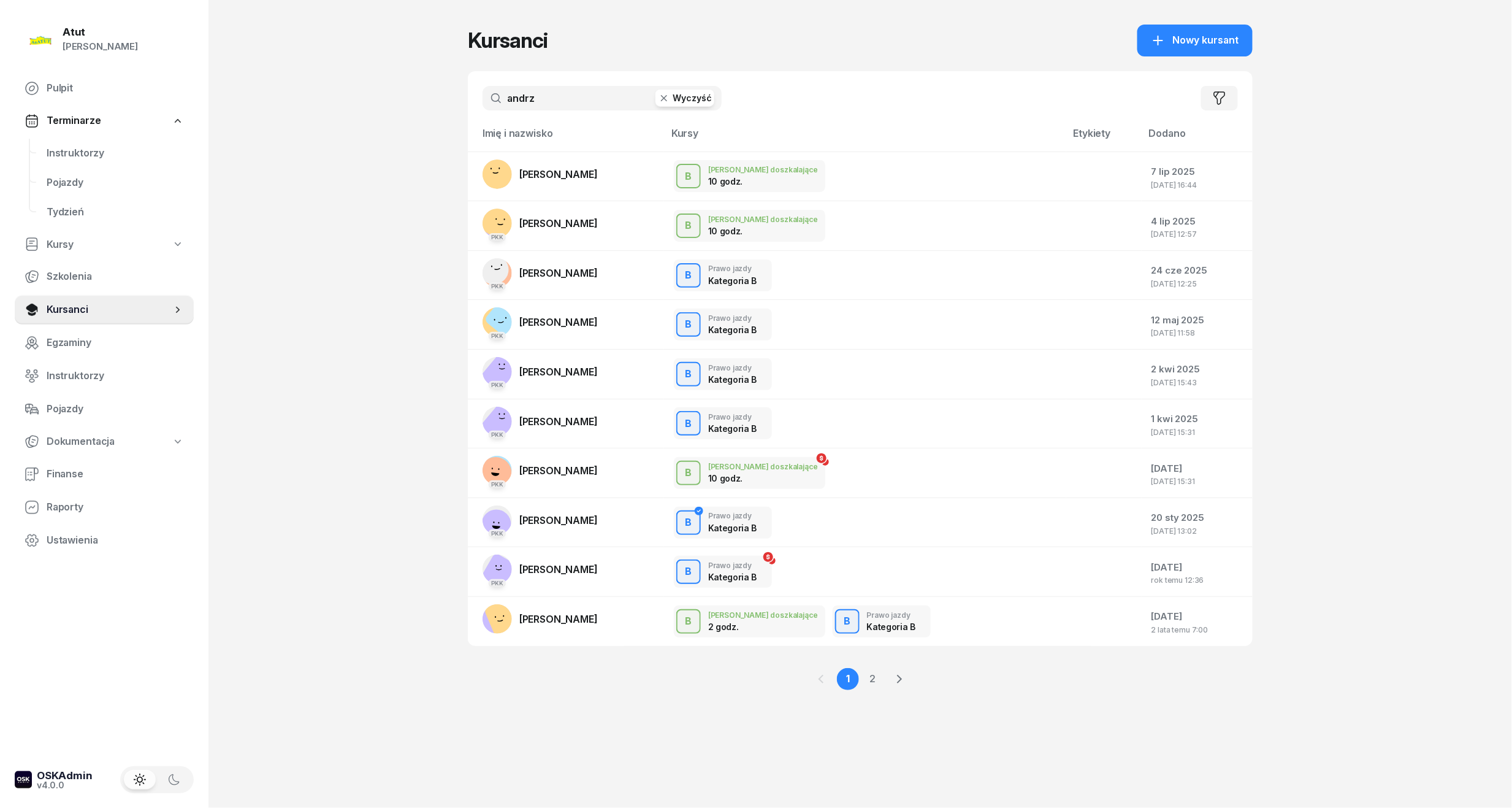
drag, startPoint x: 537, startPoint y: 99, endPoint x: 4, endPoint y: 147, distance: 535.2
click at [4, 147] on div "Atut [PERSON_NAME] Pulpit Terminarze Instruktorzy Pojazdy Tydzień Kursy Szkolen…" at bounding box center [756, 404] width 1512 height 808
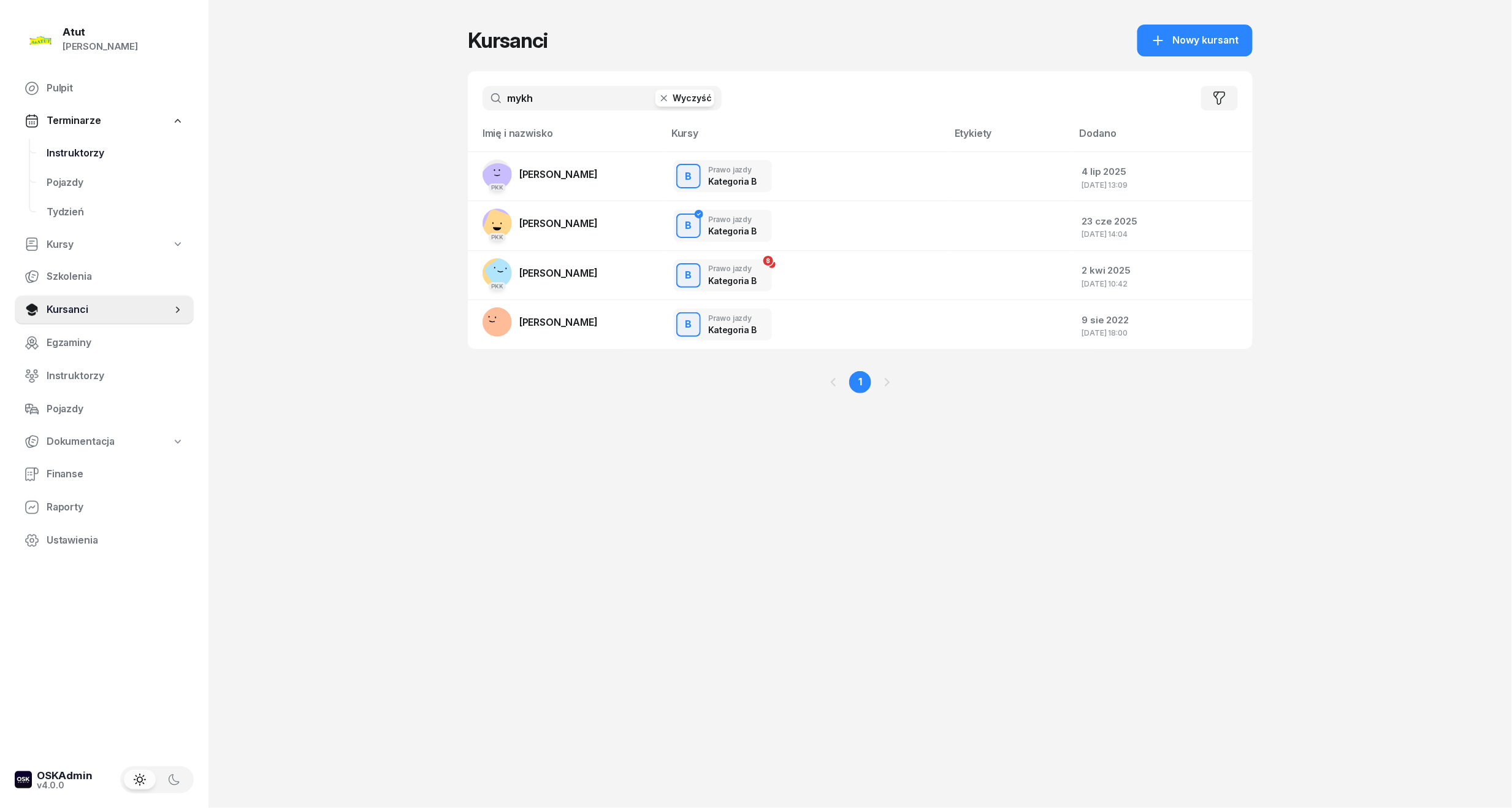
type input "mykh"
click at [49, 152] on span "Instruktorzy" at bounding box center [115, 153] width 137 height 16
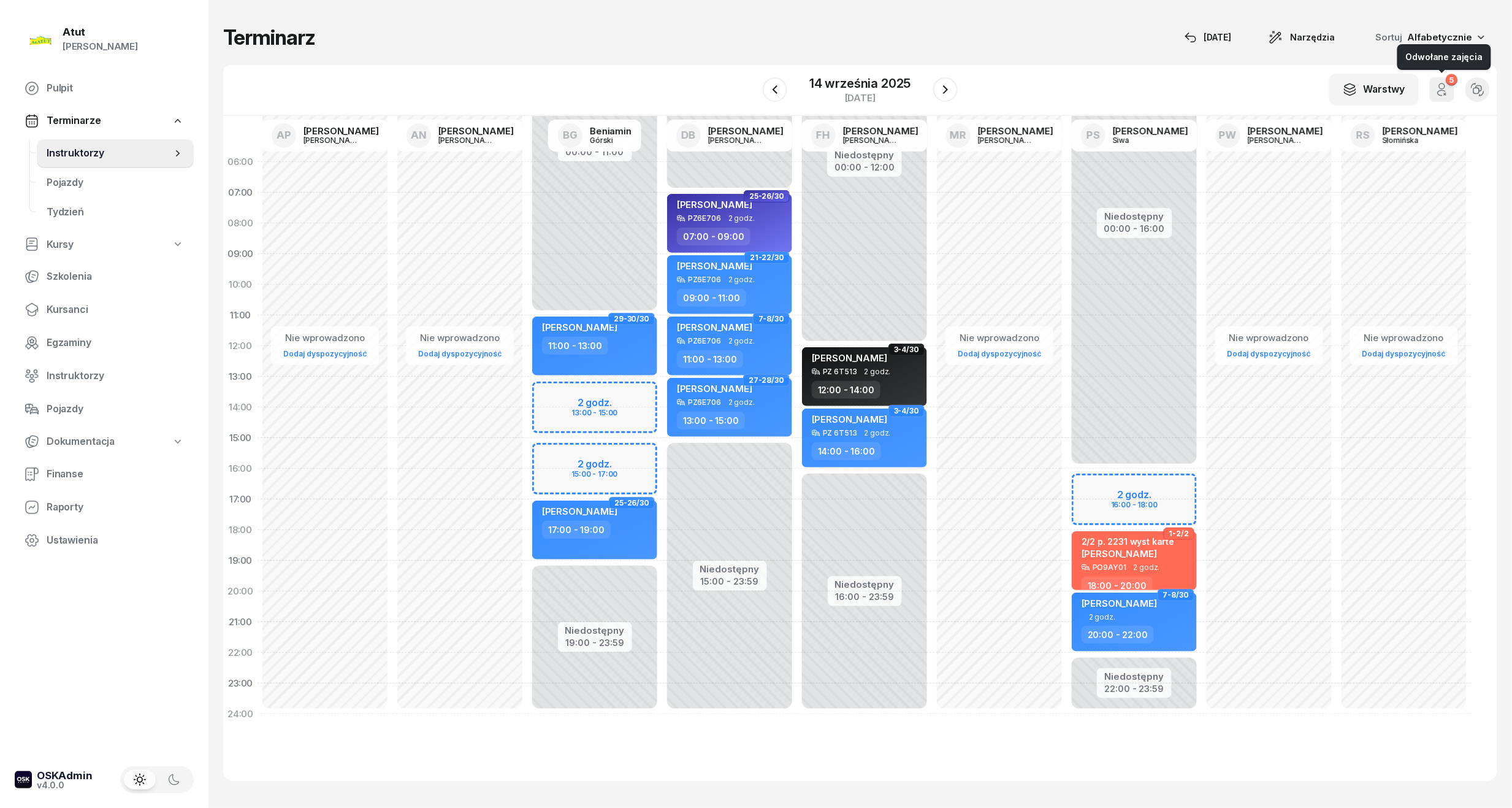
click at [1448, 84] on icon "button" at bounding box center [1442, 90] width 14 height 14
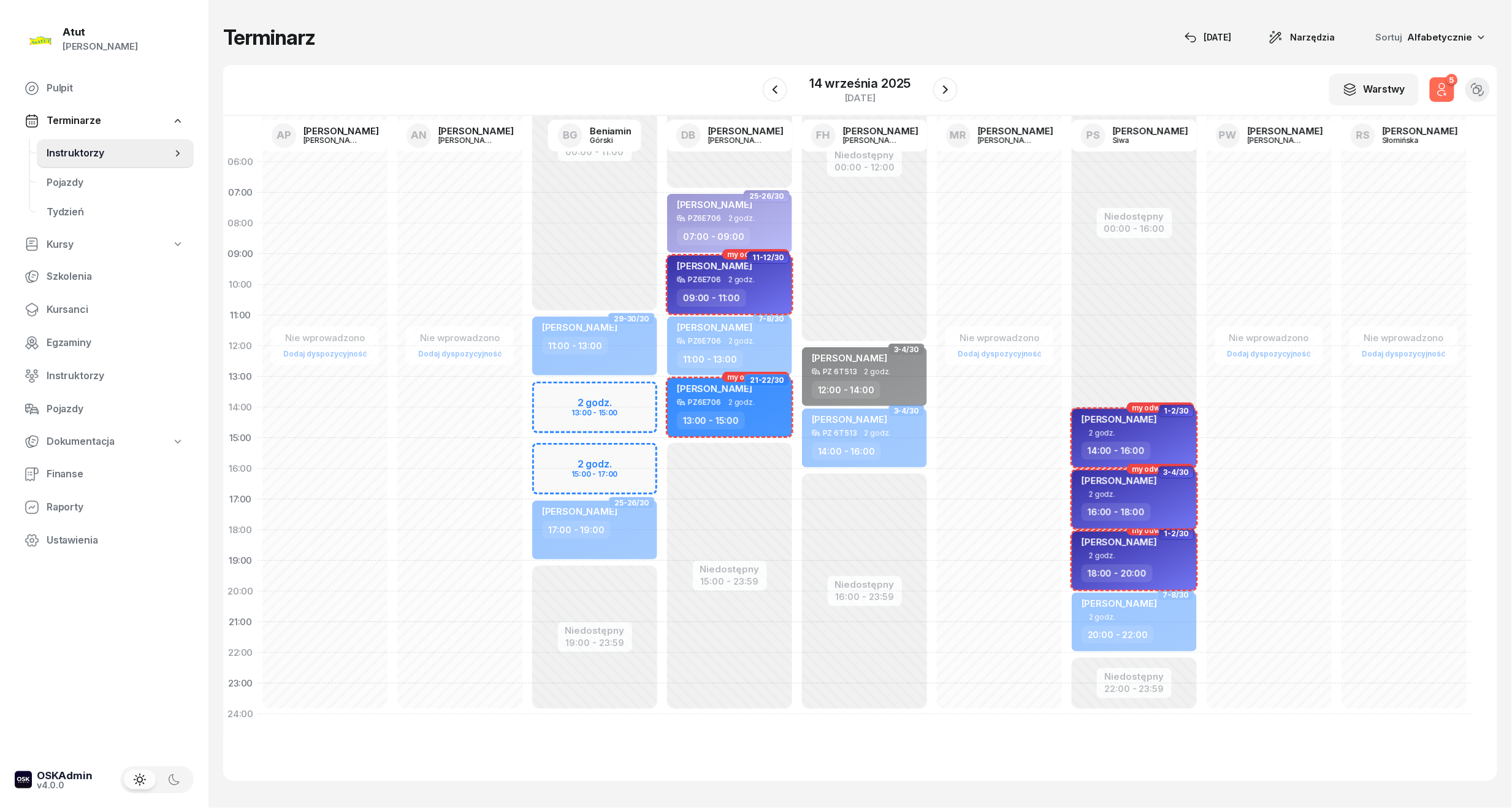
click at [1166, 497] on div "2 godz." at bounding box center [1136, 494] width 108 height 8
select select "16"
select select "18"
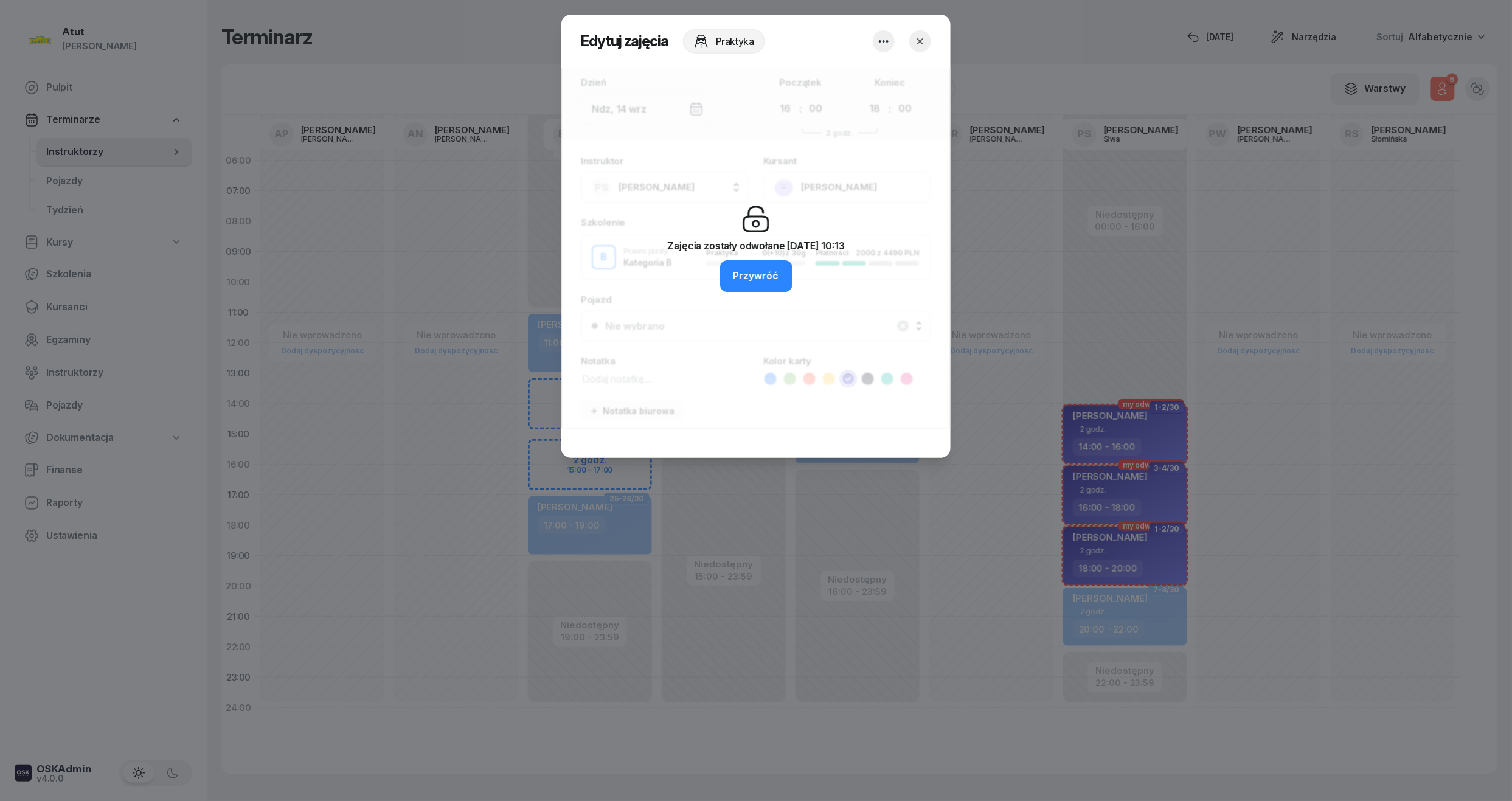
click at [926, 47] on button "button" at bounding box center [920, 41] width 22 height 22
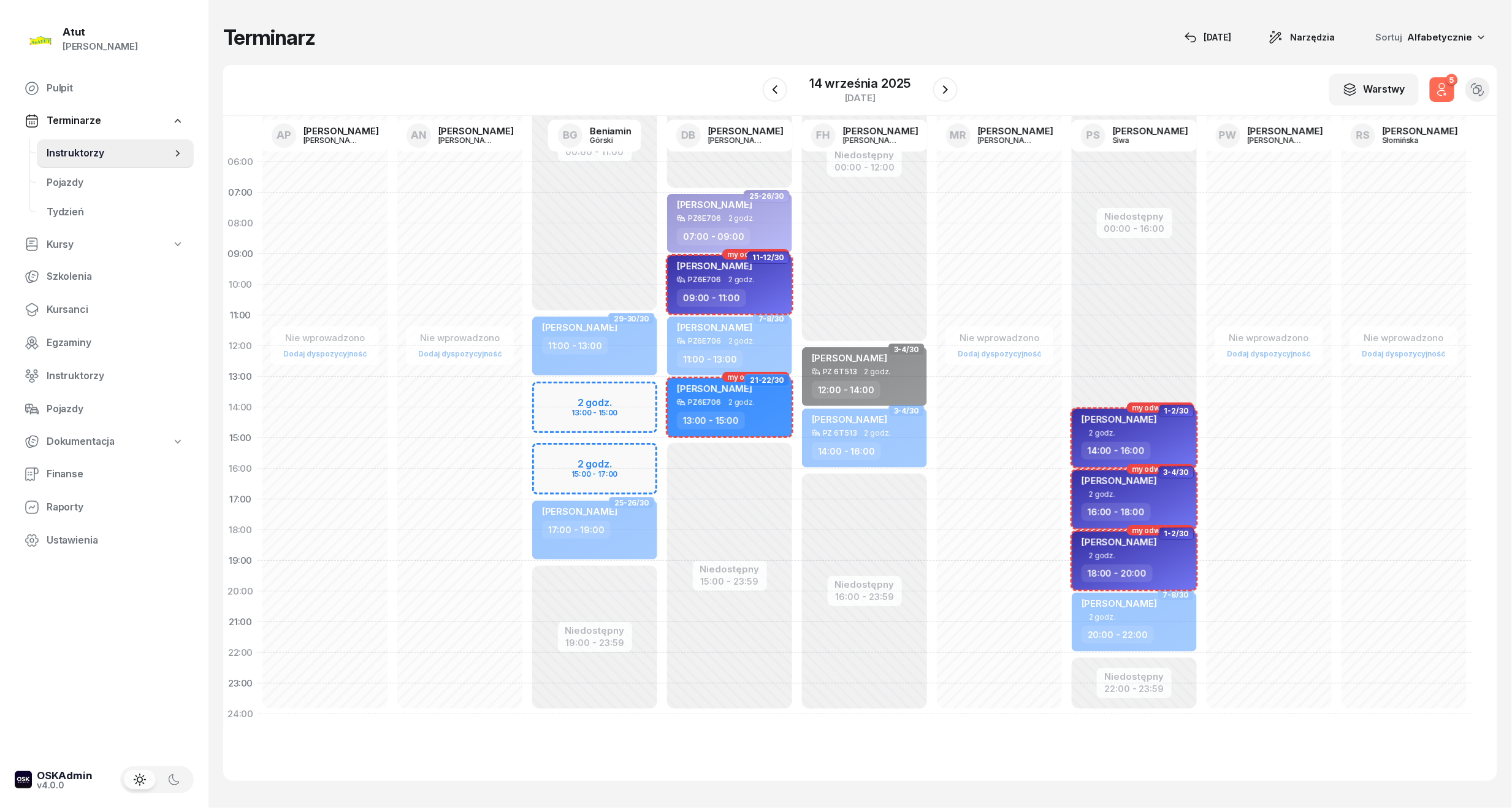
drag, startPoint x: 79, startPoint y: 303, endPoint x: 82, endPoint y: 292, distance: 11.4
click at [79, 302] on span "Kursanci" at bounding box center [115, 310] width 137 height 16
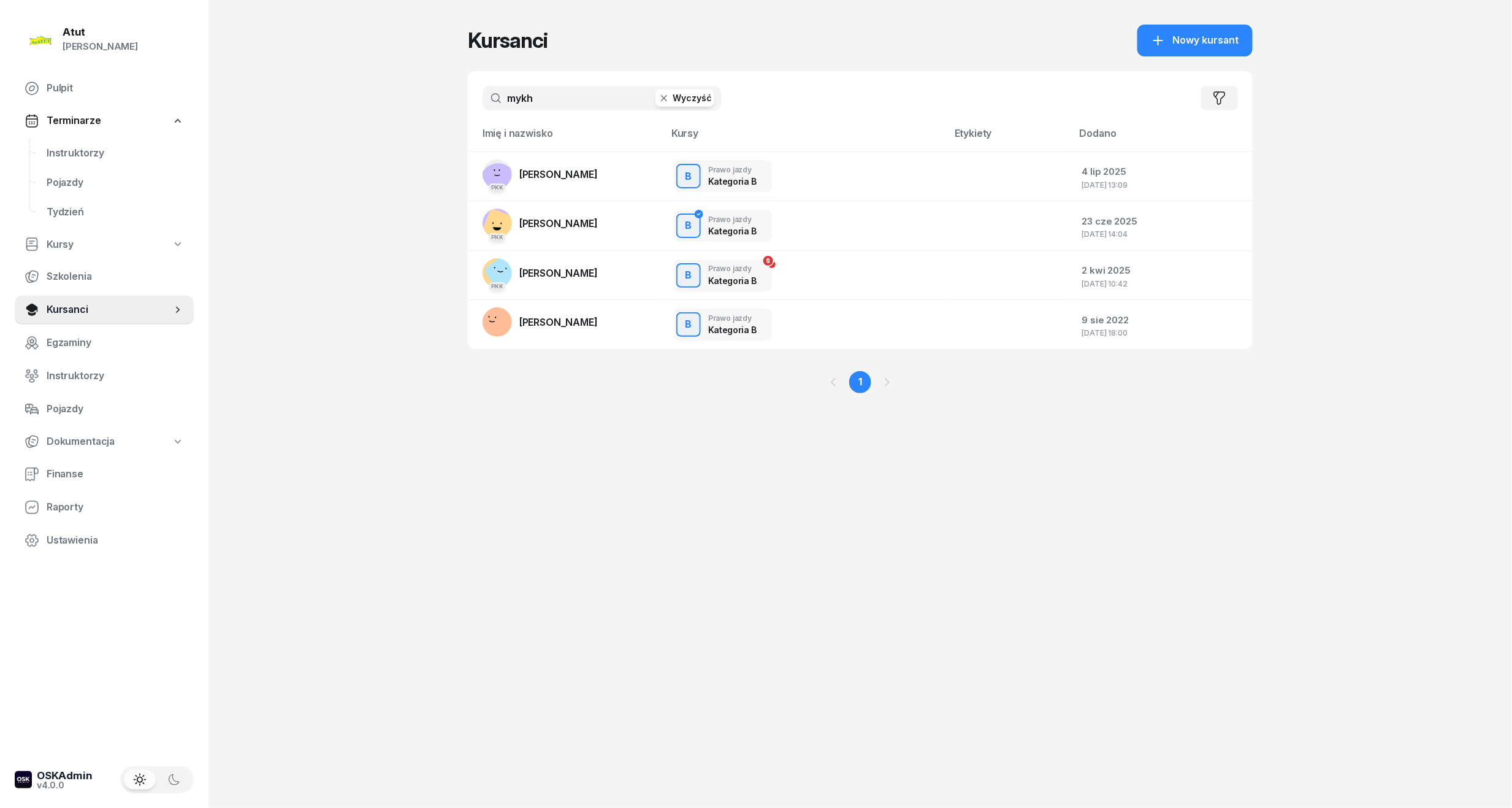
drag, startPoint x: 531, startPoint y: 100, endPoint x: 467, endPoint y: 109, distance: 64.6
click at [467, 109] on div "Atut [PERSON_NAME] Pulpit Terminarze Instruktorzy Pojazdy Tydzień Kursy Szkolen…" at bounding box center [756, 404] width 1512 height 808
click at [584, 186] on link "PKK [GEOGRAPHIC_DATA][PERSON_NAME]" at bounding box center [540, 174] width 116 height 30
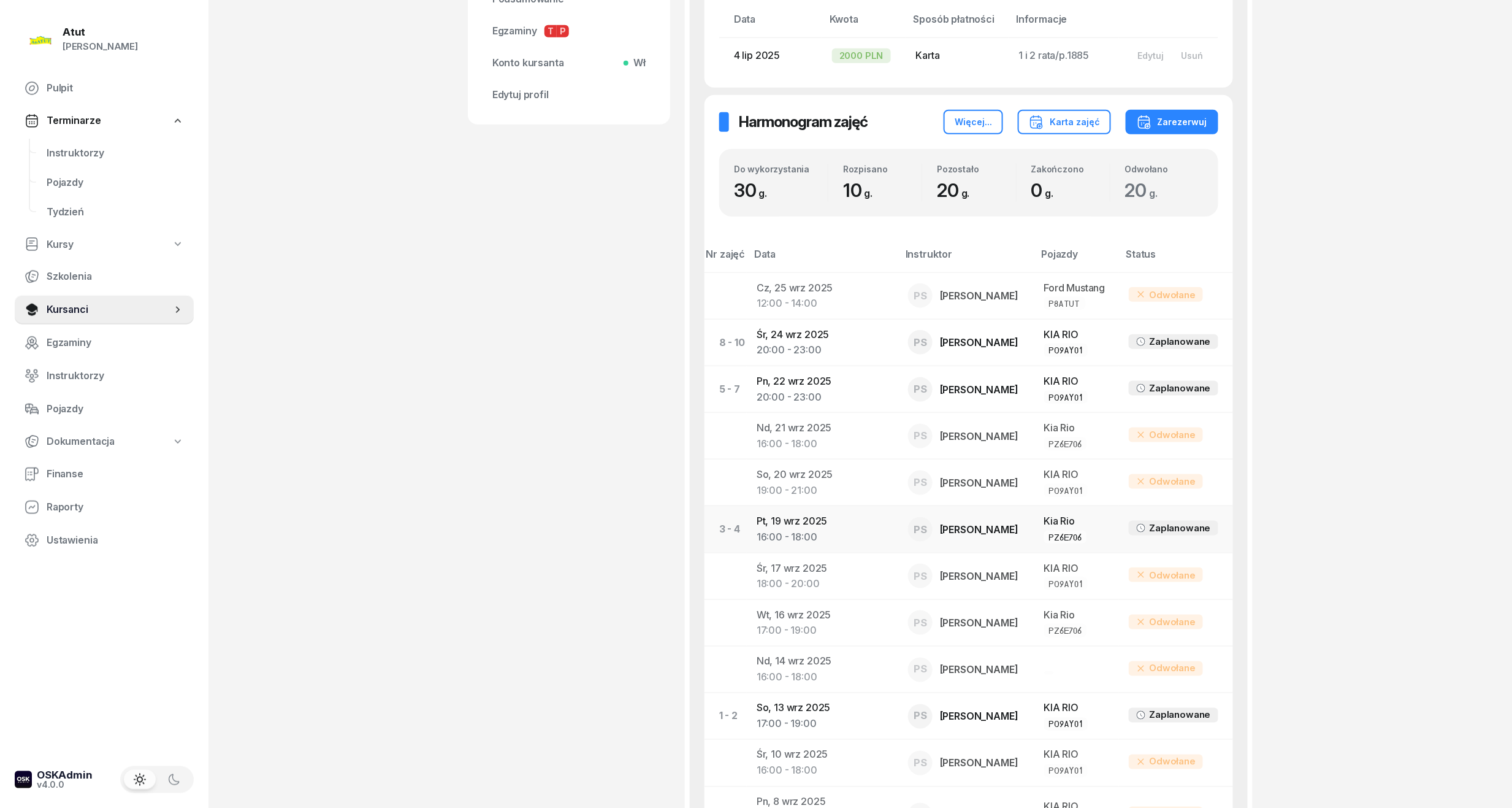
scroll to position [654, 0]
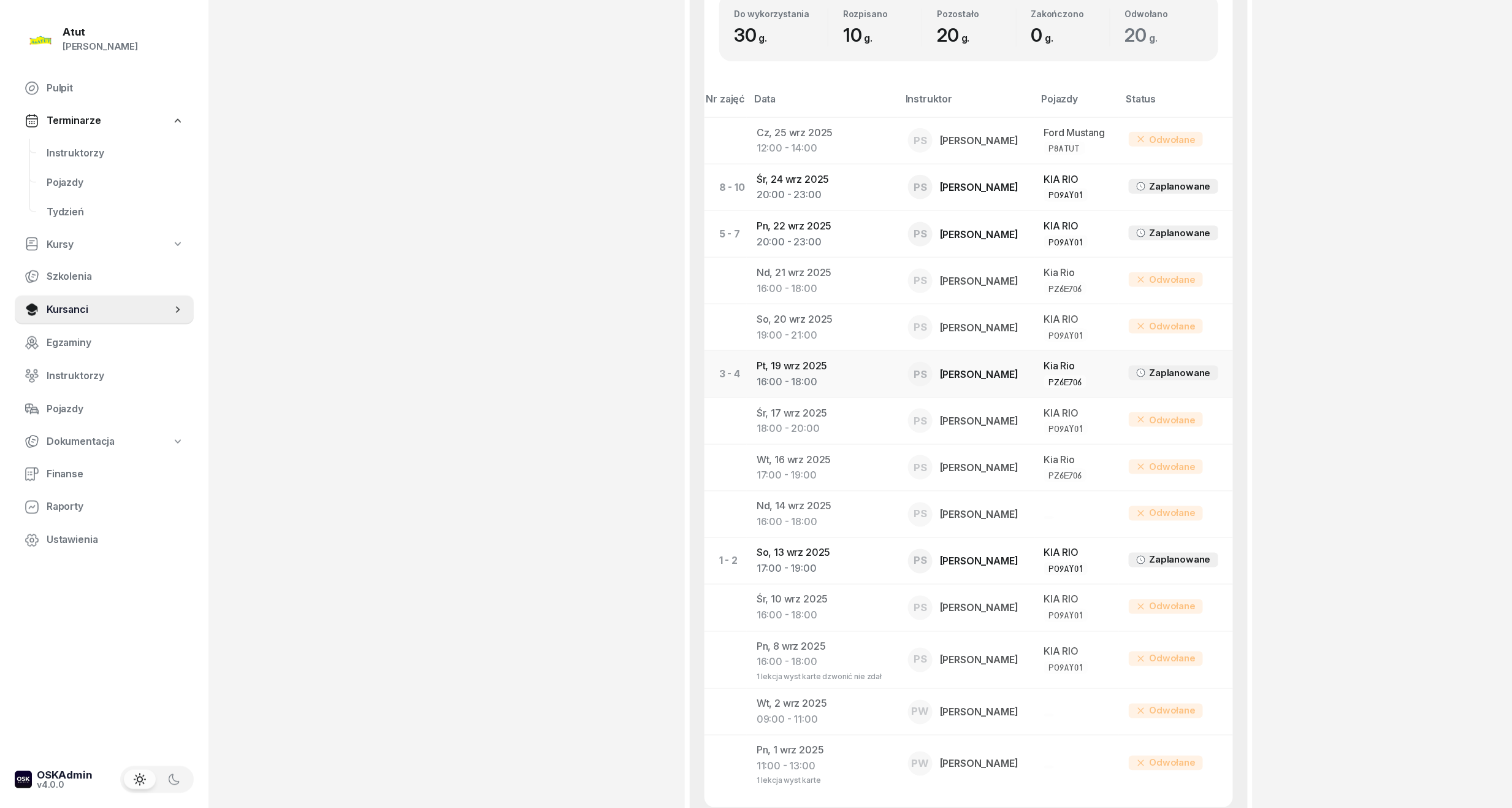
click at [802, 386] on div "16:00 - 18:00" at bounding box center [822, 382] width 132 height 16
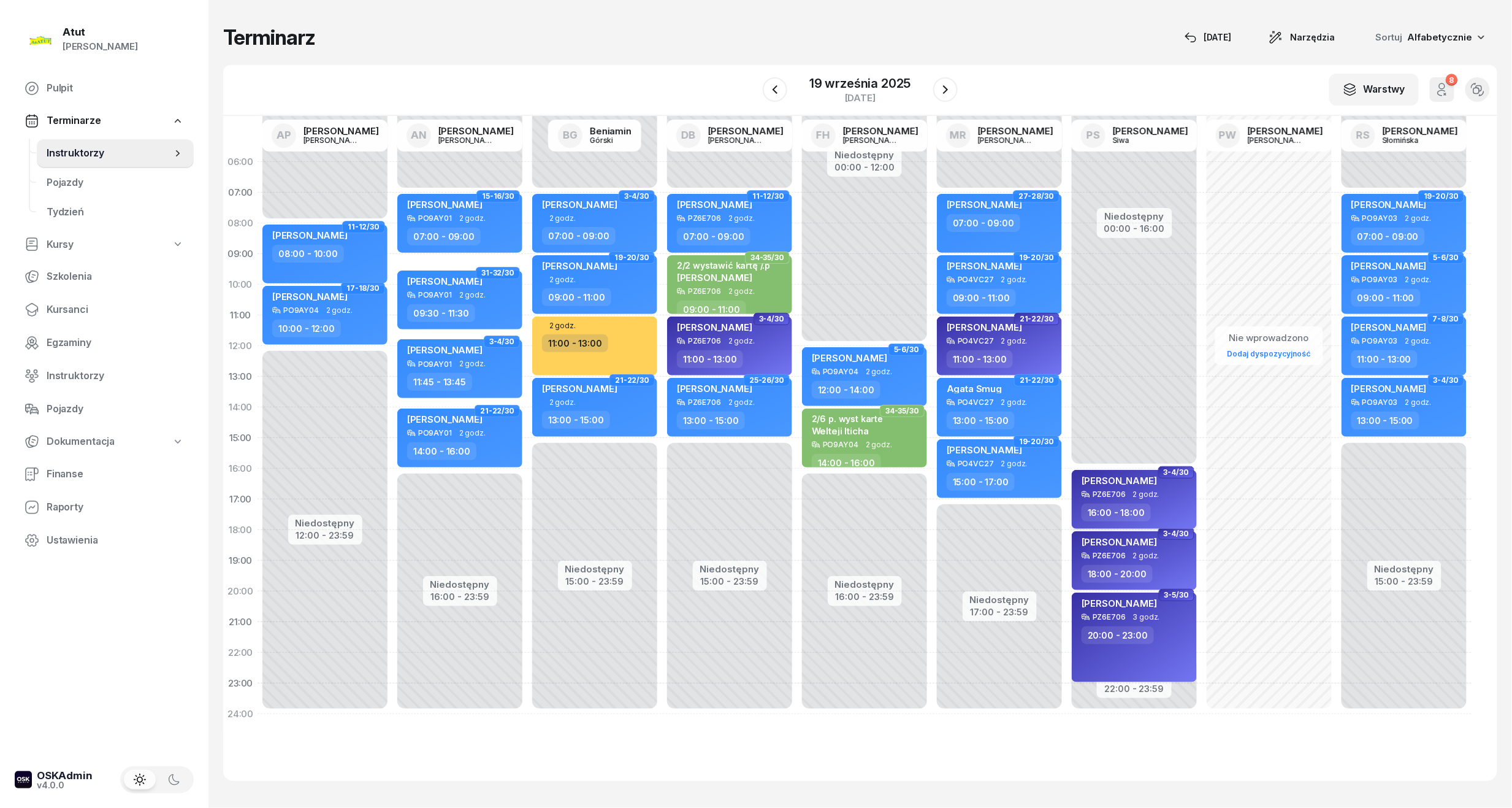
click at [1145, 489] on div "[PERSON_NAME]" at bounding box center [1119, 482] width 75 height 15
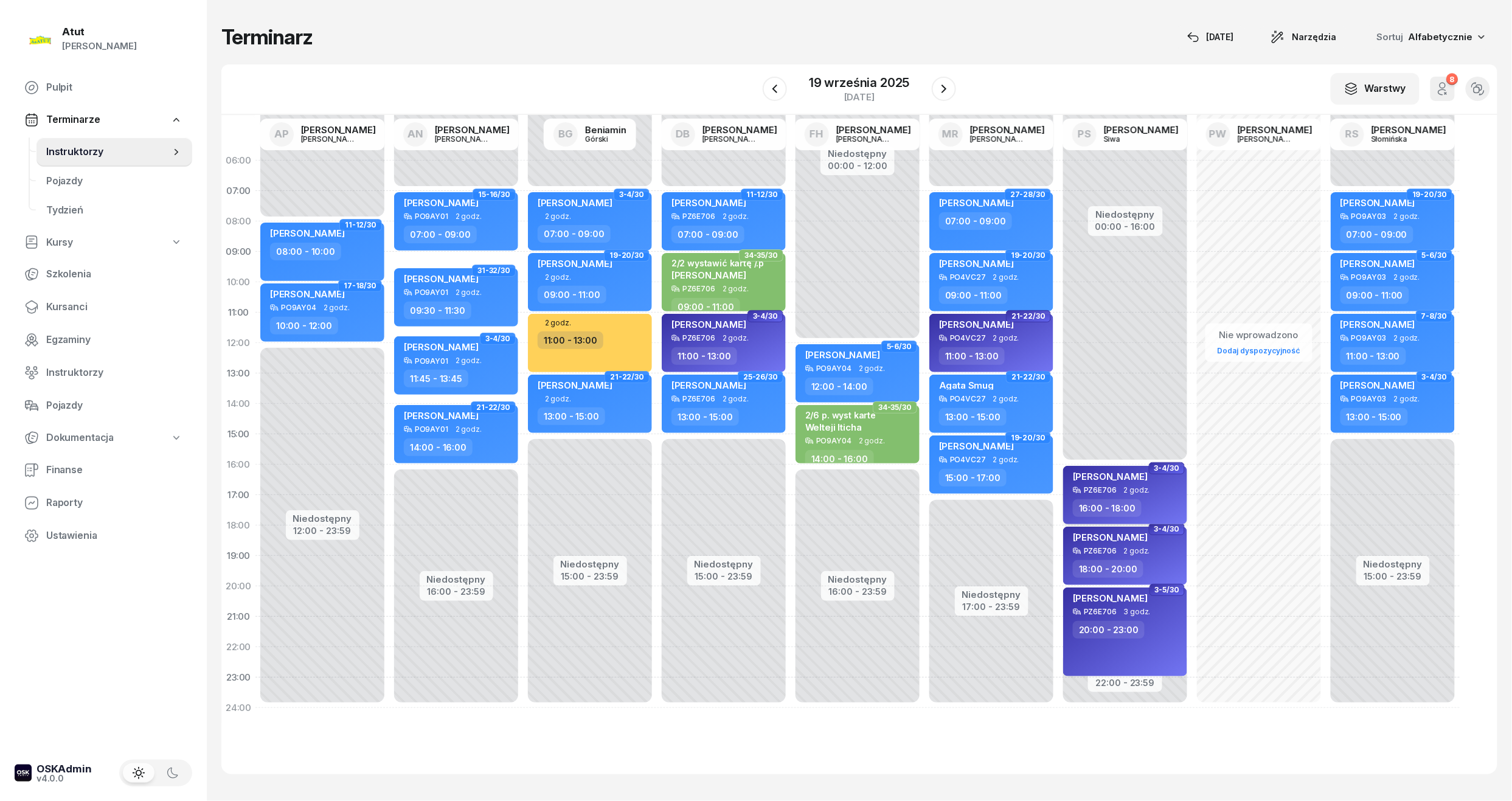
select select "16"
select select "18"
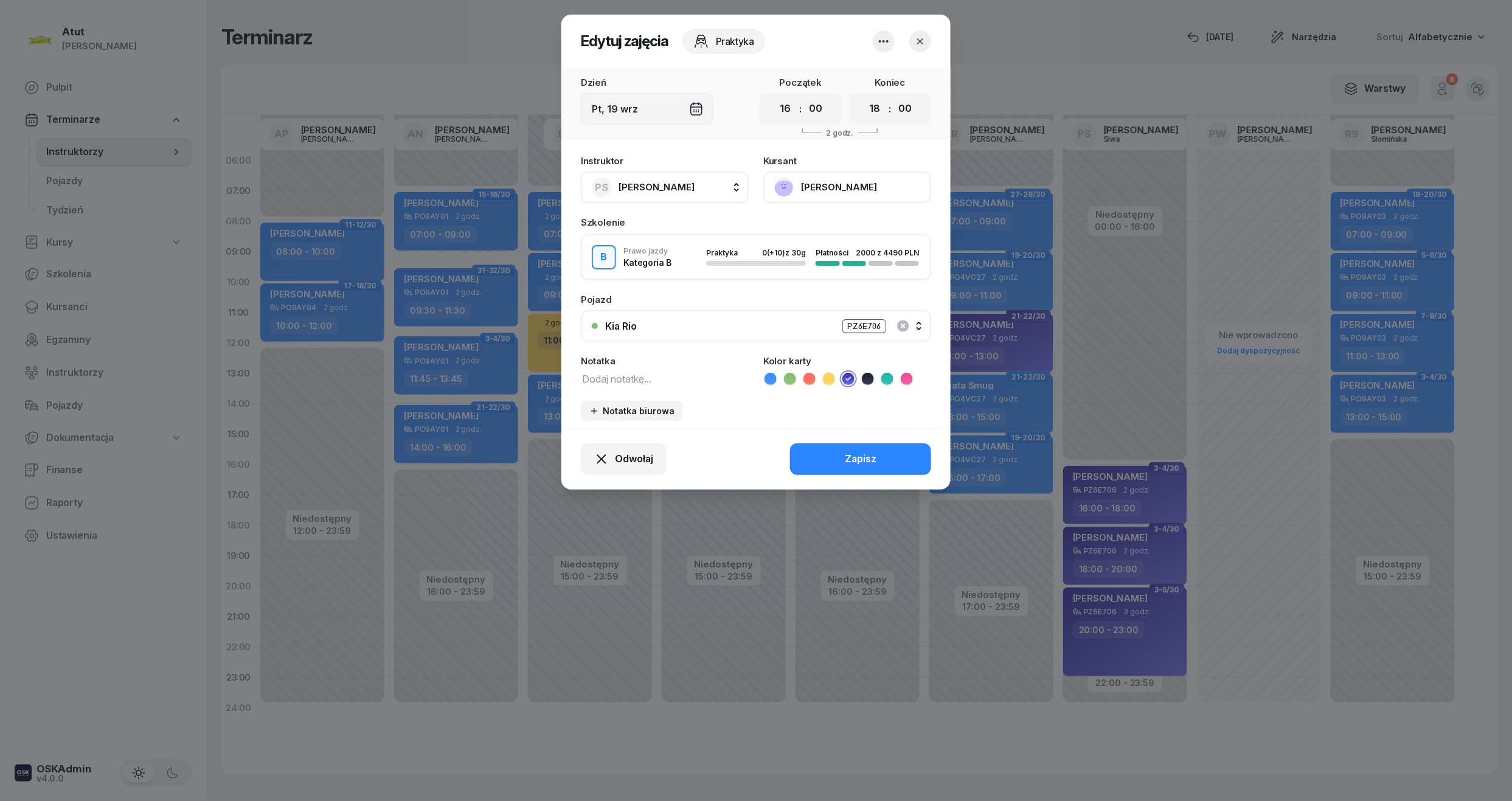
click at [618, 371] on textarea at bounding box center [664, 379] width 168 height 16
type textarea "wyst karte"
click at [894, 452] on button "Zapisz" at bounding box center [860, 460] width 141 height 32
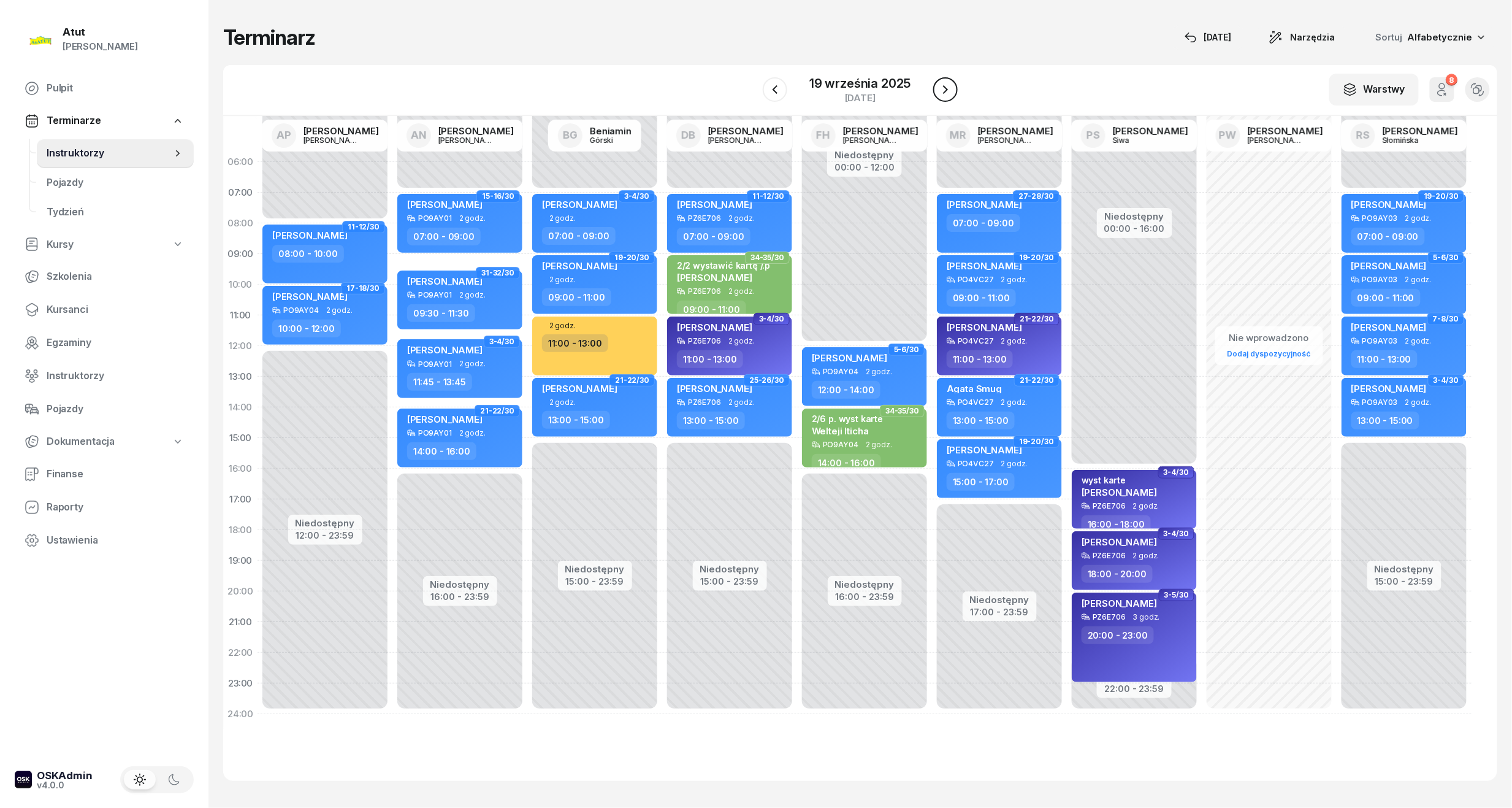
click at [944, 96] on icon "button" at bounding box center [946, 90] width 14 height 14
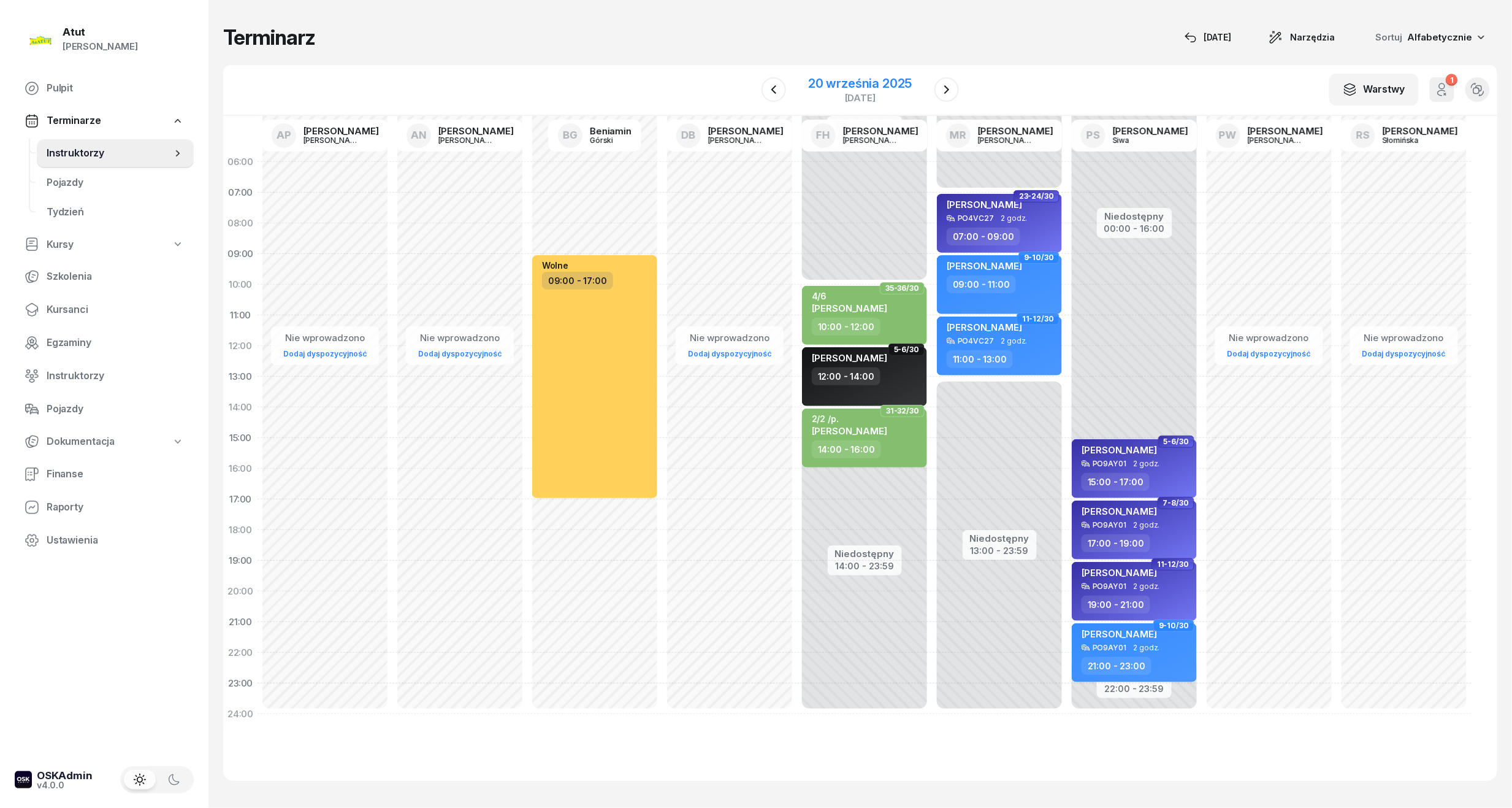
click at [876, 89] on div "20 września 2025" at bounding box center [860, 83] width 104 height 13
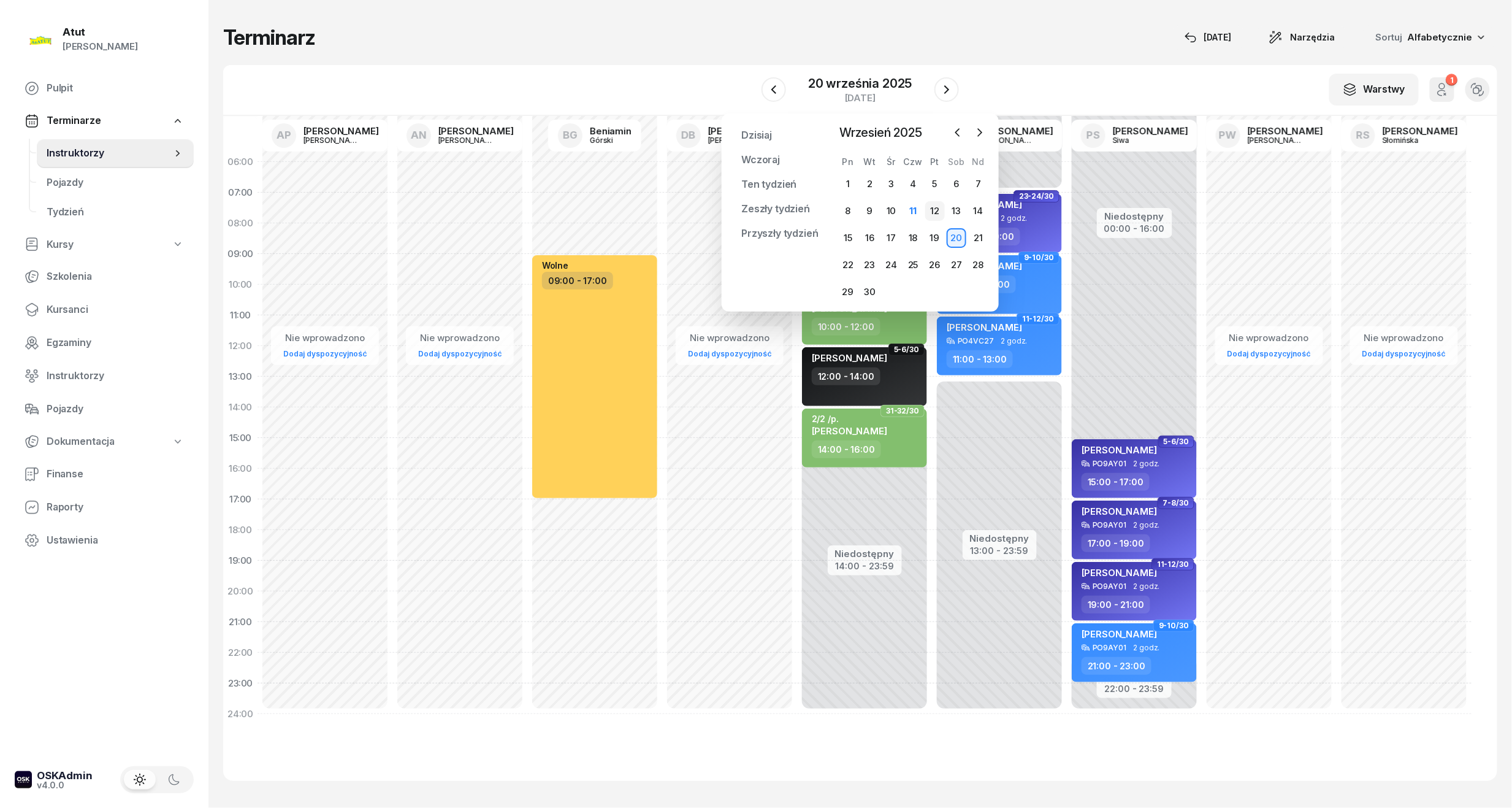
click at [936, 211] on div "12" at bounding box center [935, 211] width 20 height 20
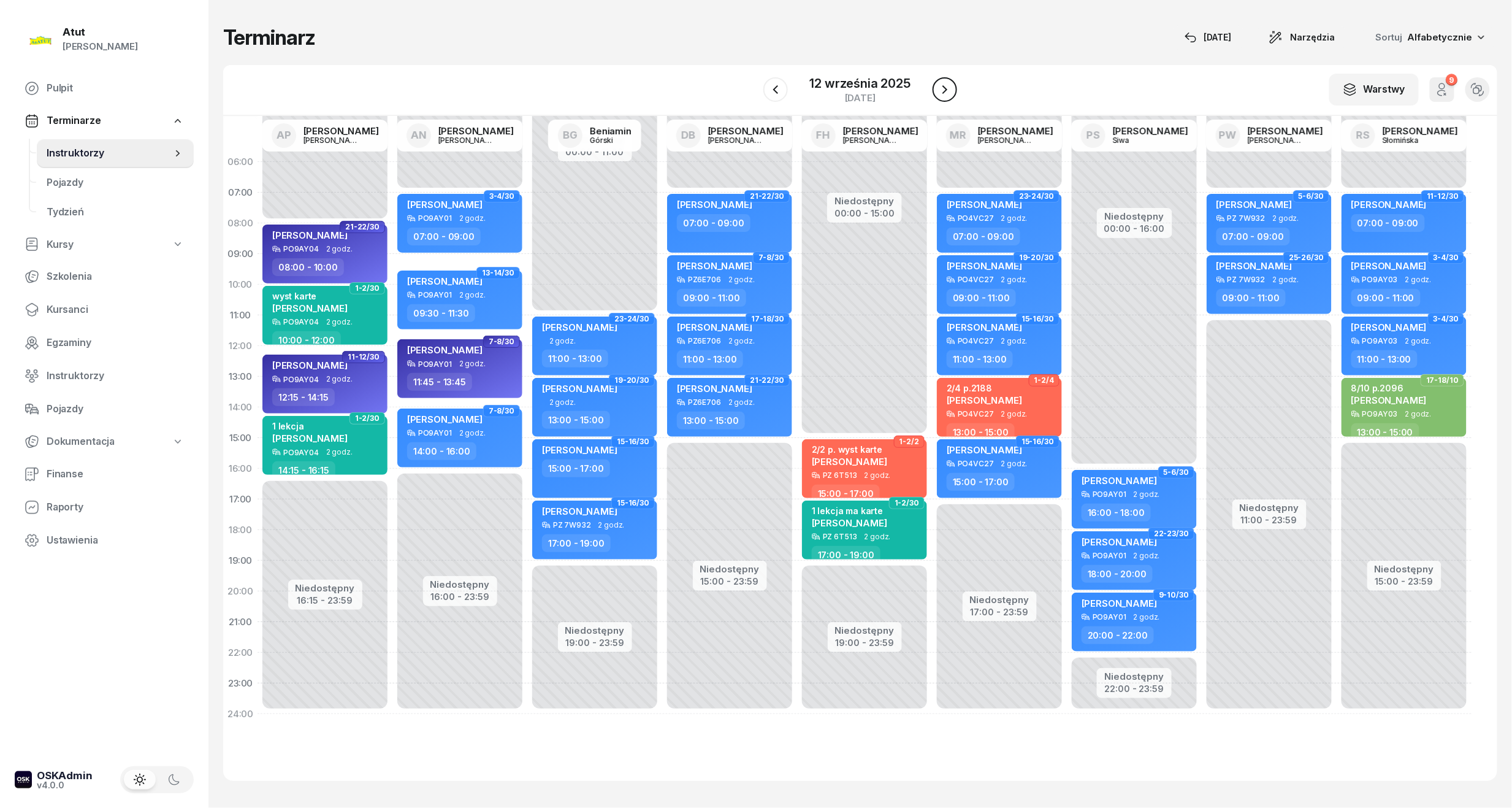
click at [944, 96] on icon "button" at bounding box center [945, 90] width 14 height 14
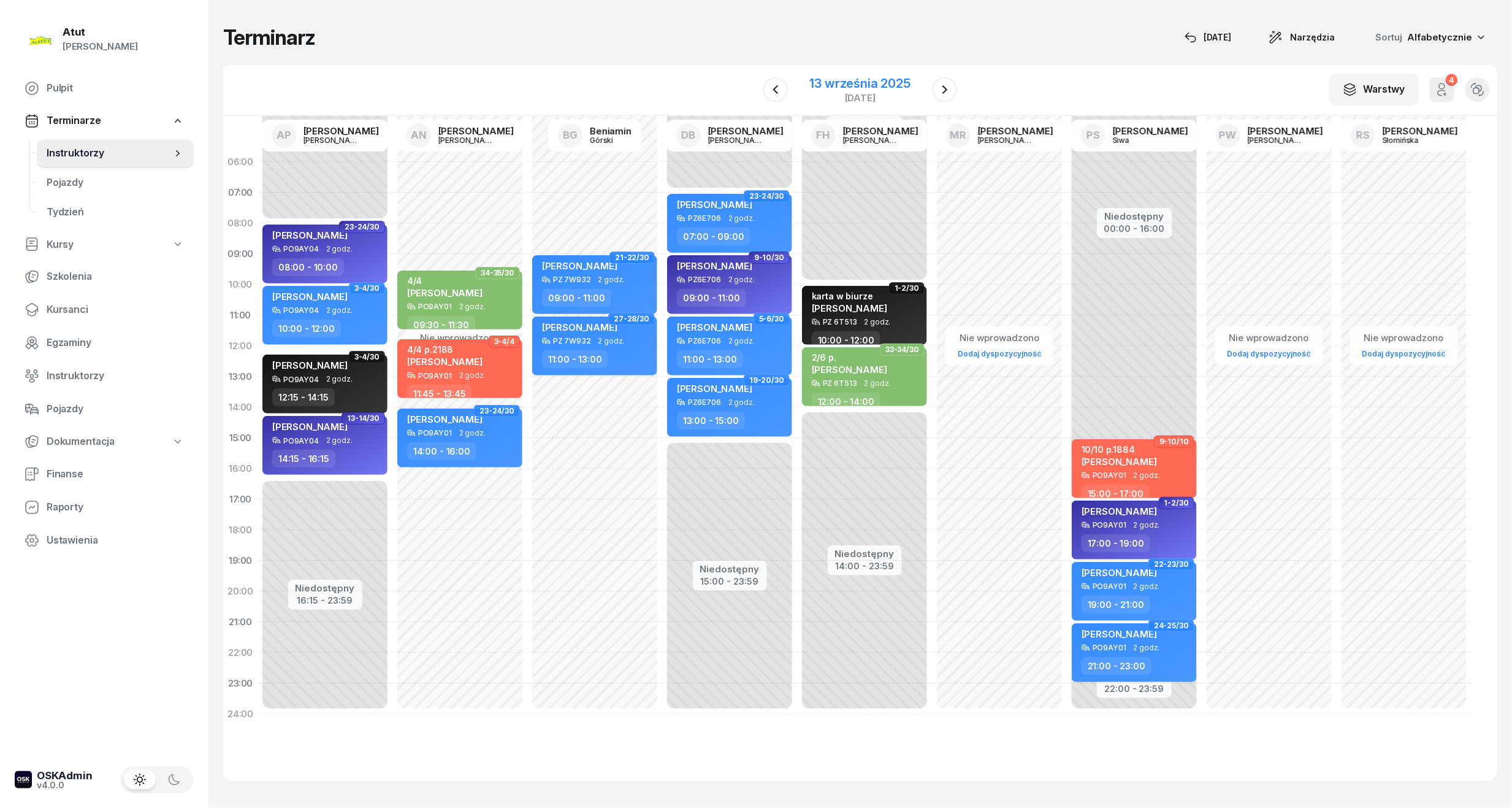
drag, startPoint x: 873, startPoint y: 74, endPoint x: 884, endPoint y: 79, distance: 12.1
click at [872, 76] on div "[DATE]" at bounding box center [860, 90] width 130 height 35
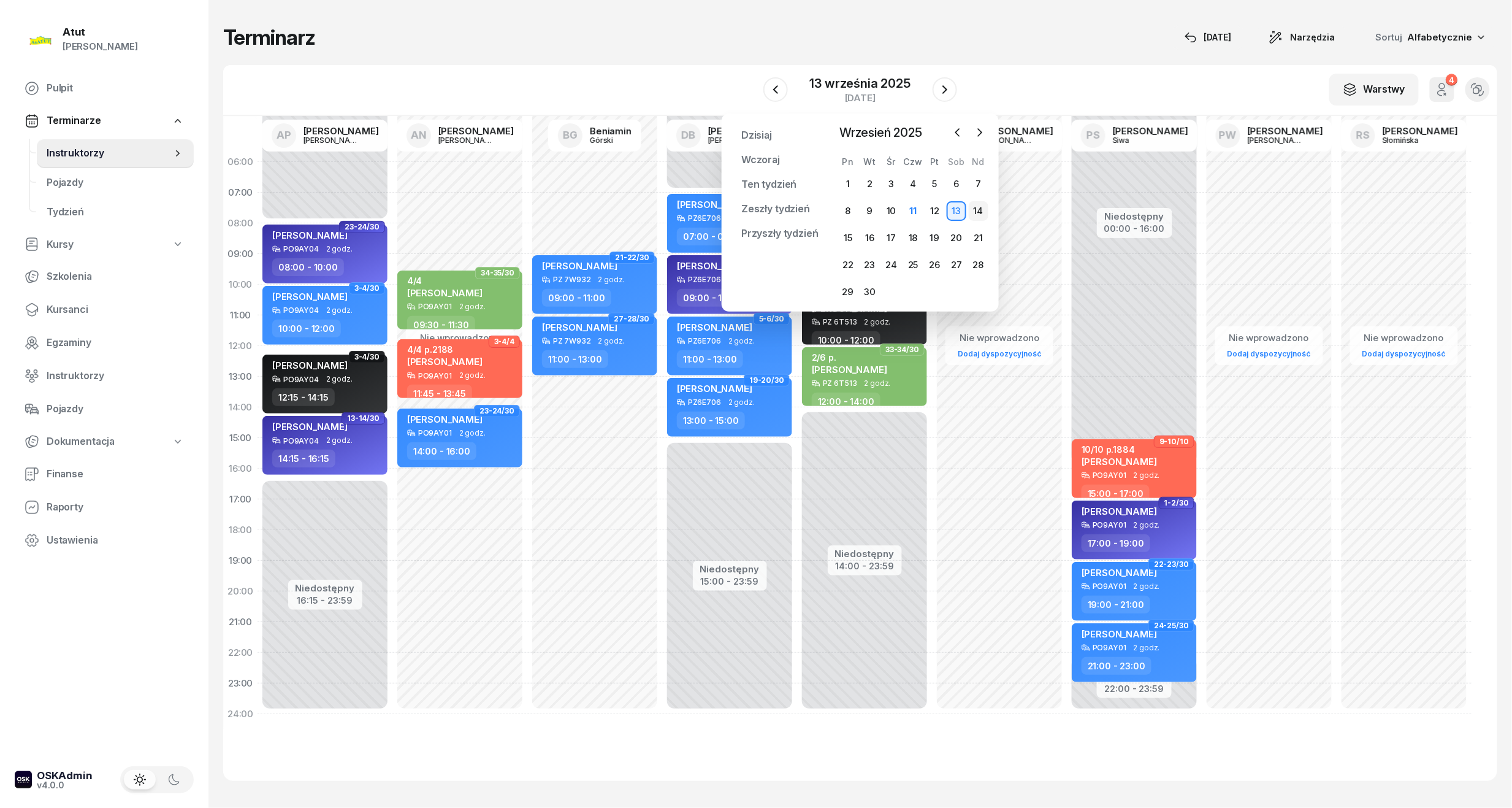
click at [981, 210] on div "14" at bounding box center [979, 211] width 20 height 20
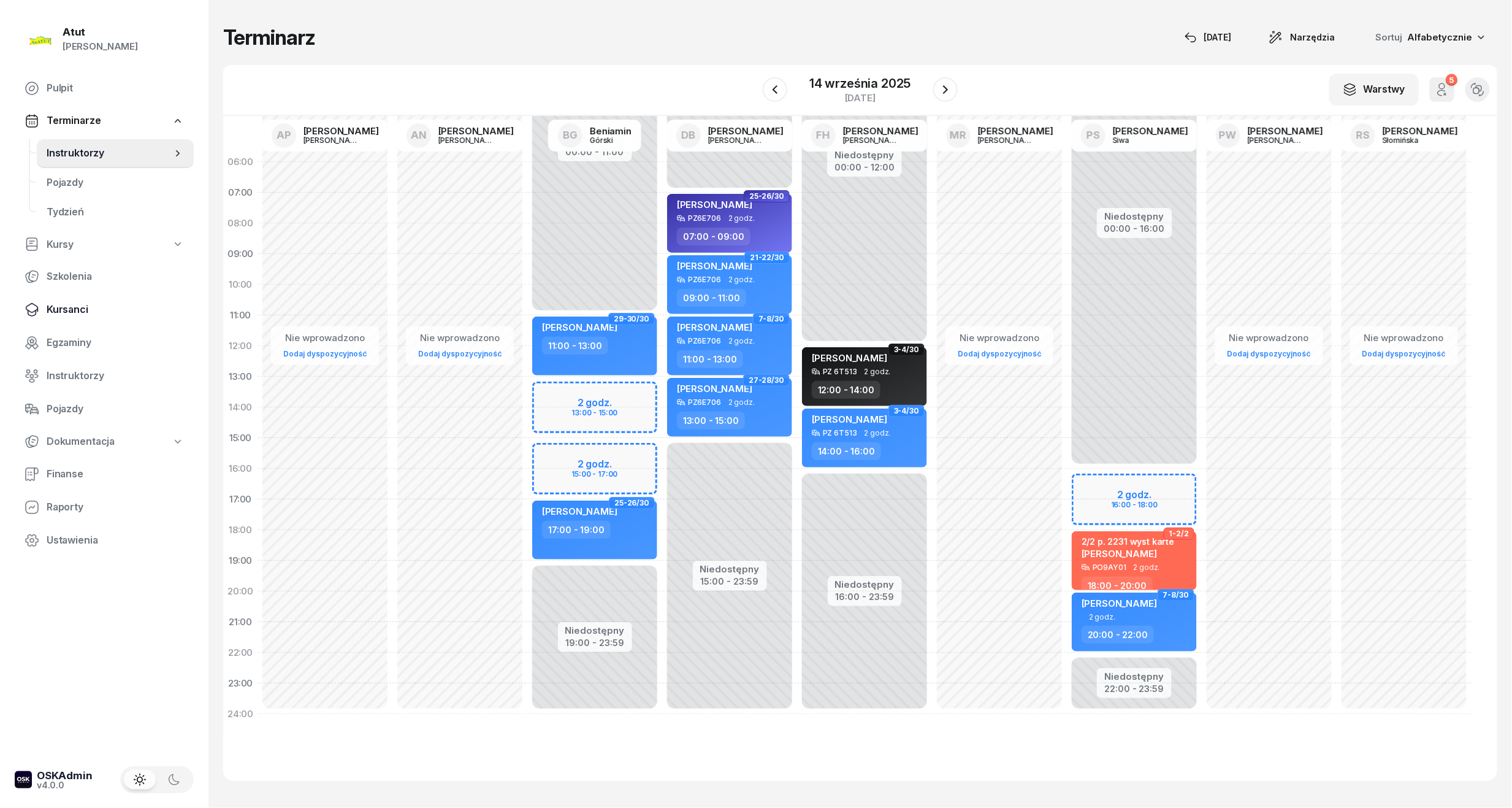
click at [65, 319] on link "Kursanci" at bounding box center [104, 309] width 179 height 30
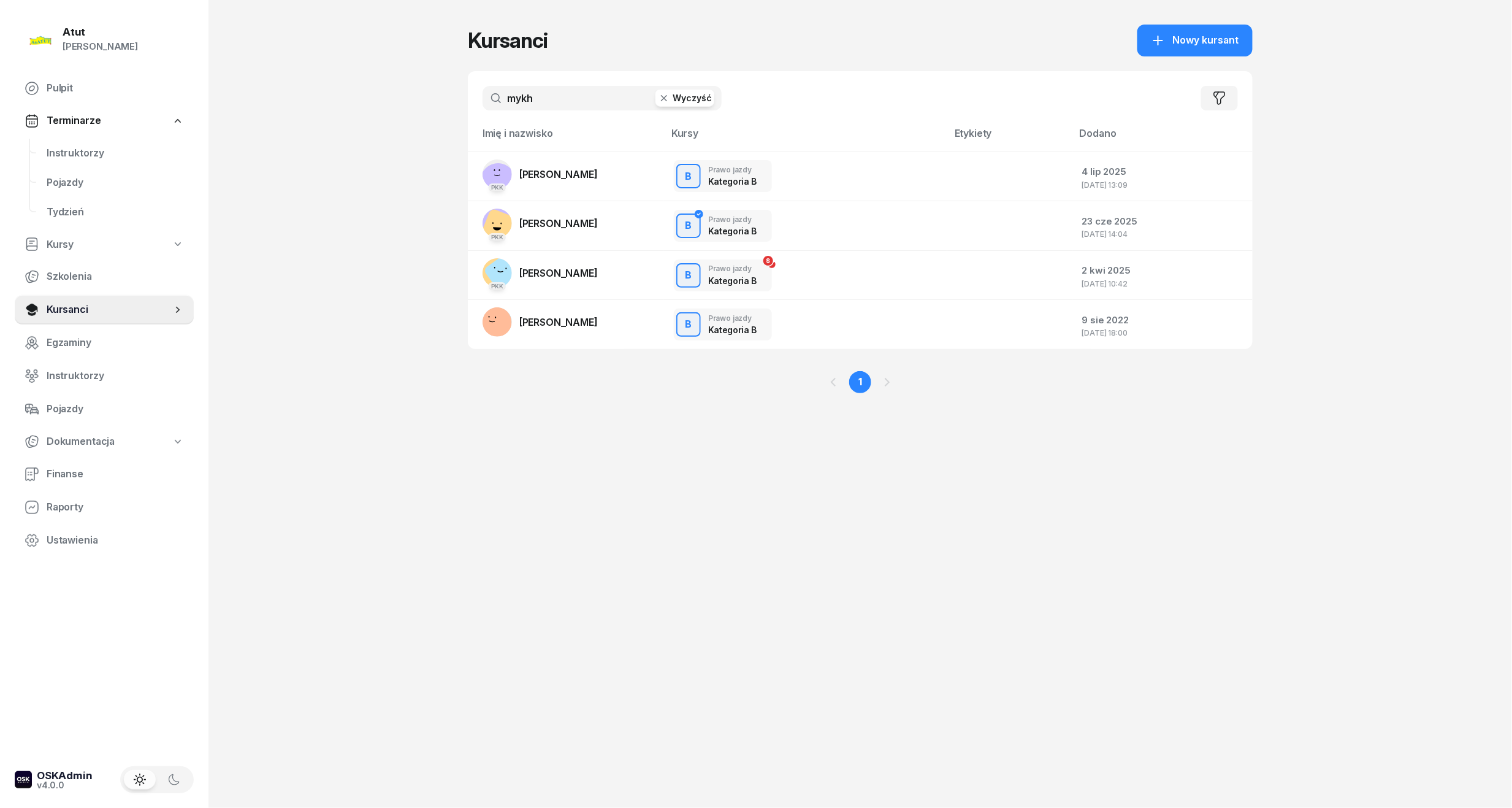
drag, startPoint x: 604, startPoint y: 97, endPoint x: -4, endPoint y: 126, distance: 608.7
click at [0, 126] on html "[PERSON_NAME] [PERSON_NAME] Pulpit Terminarze Instruktorzy Pojazdy Tydzień Kurs…" at bounding box center [756, 404] width 1512 height 808
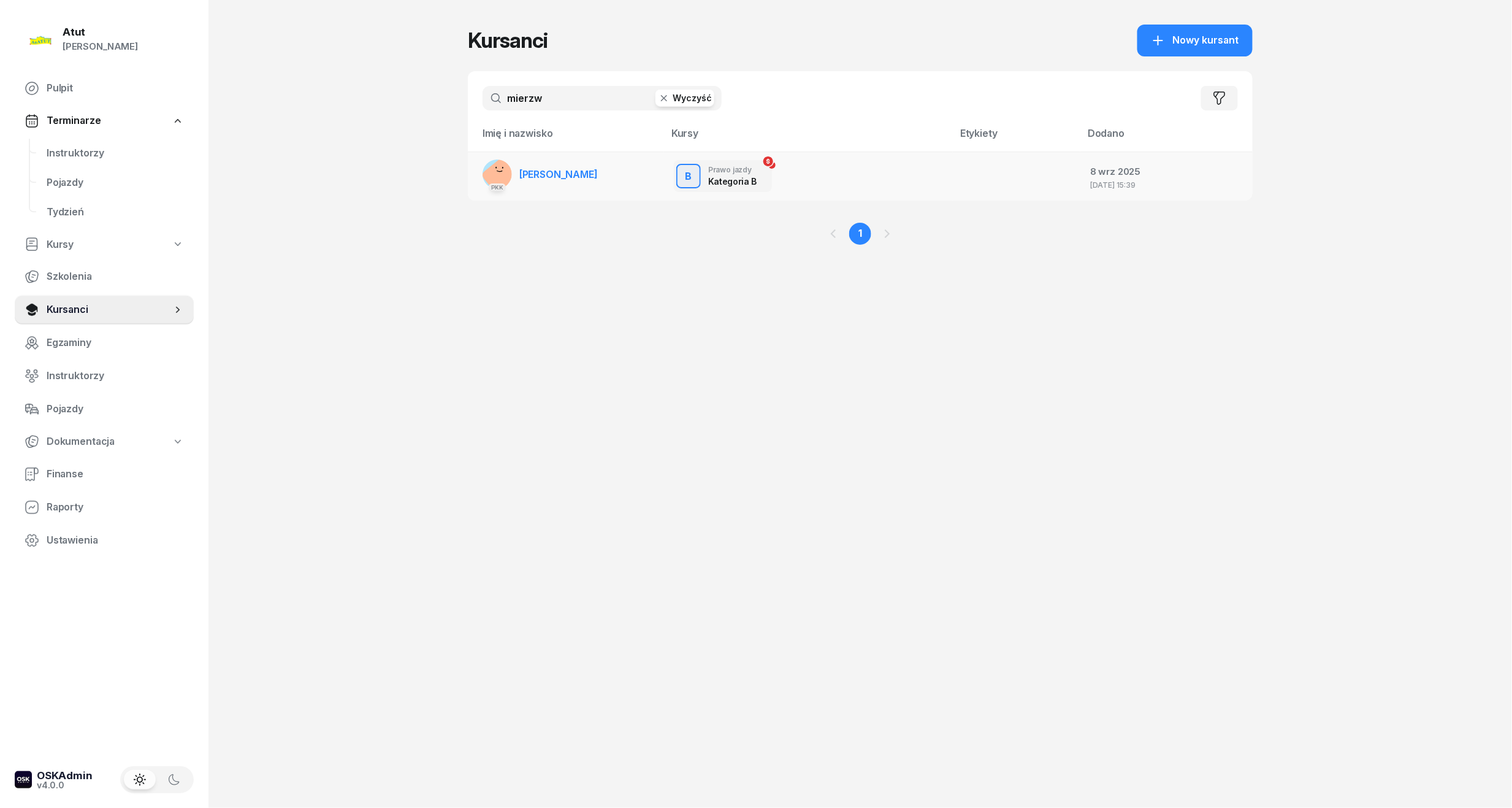
type input "mierzw"
click at [535, 179] on link "PKK [PERSON_NAME]" at bounding box center [540, 174] width 116 height 30
